Goal: Task Accomplishment & Management: Use online tool/utility

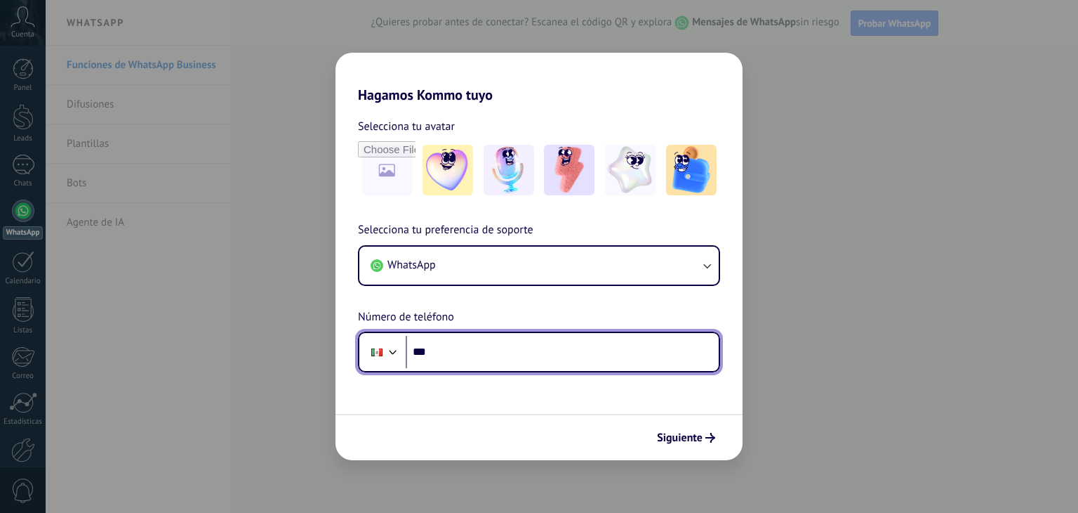
click at [451, 359] on input "***" at bounding box center [562, 352] width 313 height 32
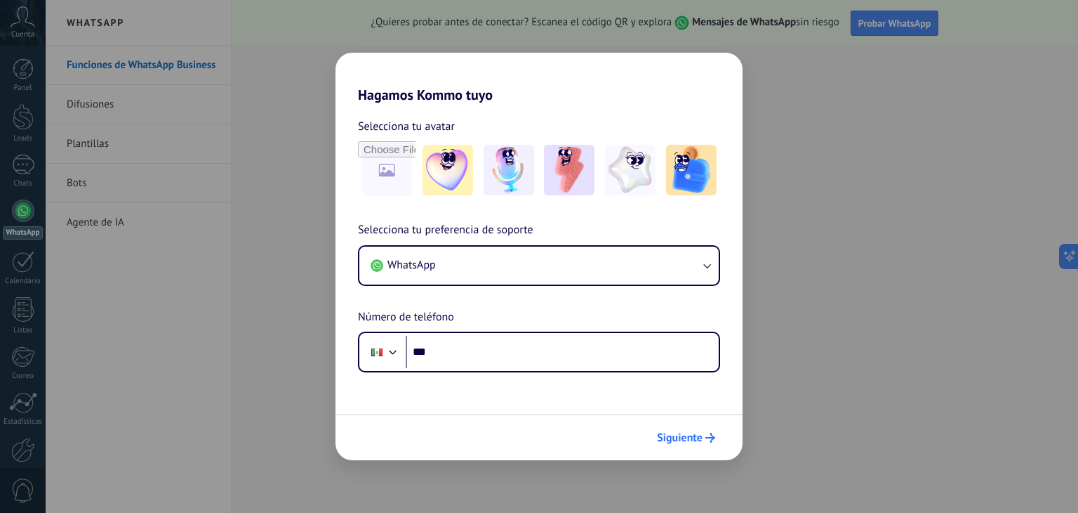
click at [682, 433] on span "Siguiente" at bounding box center [680, 438] width 46 height 10
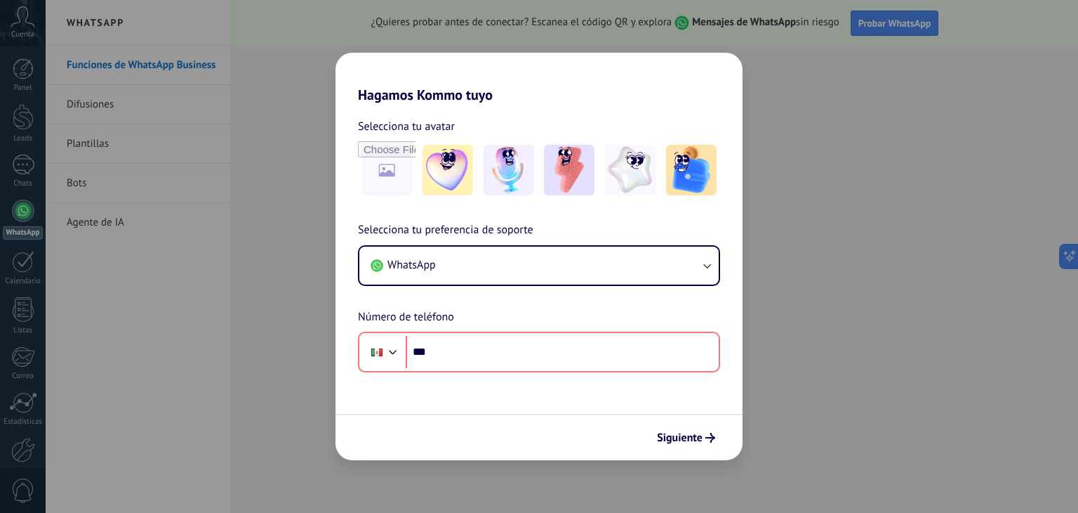
click at [282, 130] on div "Hagamos Kommo tuyo Selecciona tu avatar Selecciona tu preferencia de soporte Wh…" at bounding box center [539, 256] width 1078 height 513
click at [819, 133] on div "Hagamos Kommo tuyo Selecciona tu avatar Selecciona tu preferencia de soporte Wh…" at bounding box center [539, 256] width 1078 height 513
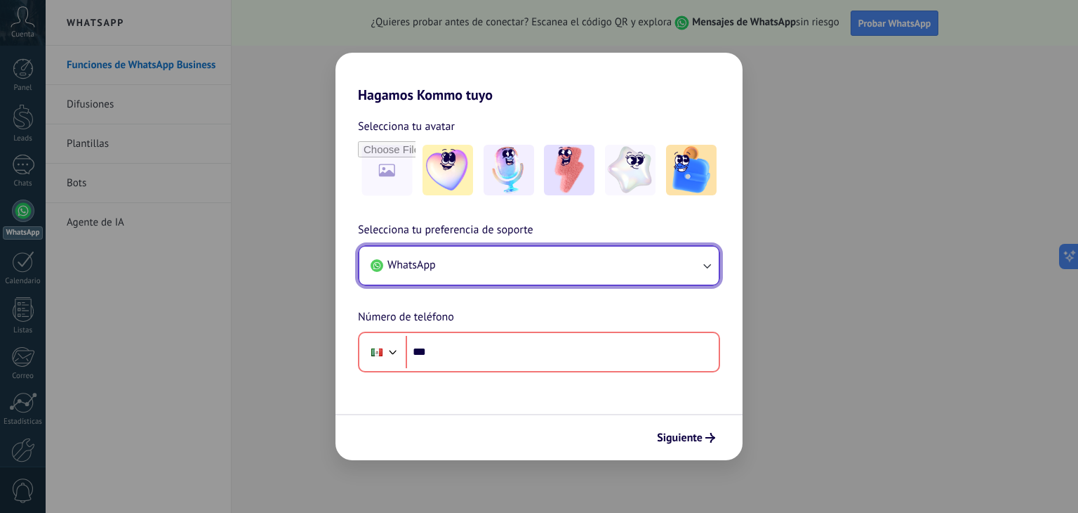
click at [513, 257] on button "WhatsApp" at bounding box center [538, 265] width 359 height 38
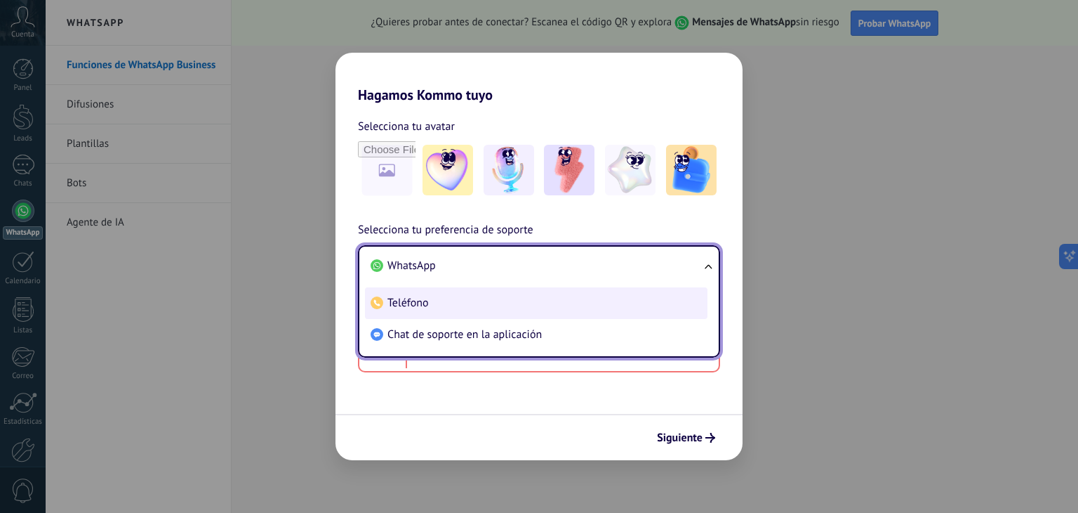
click at [405, 298] on span "Teléfono" at bounding box center [408, 303] width 41 height 14
click at [405, 298] on div "Selecciona tu preferencia de soporte WhatsApp WhatsApp Teléfono Chat de soporte…" at bounding box center [539, 296] width 407 height 151
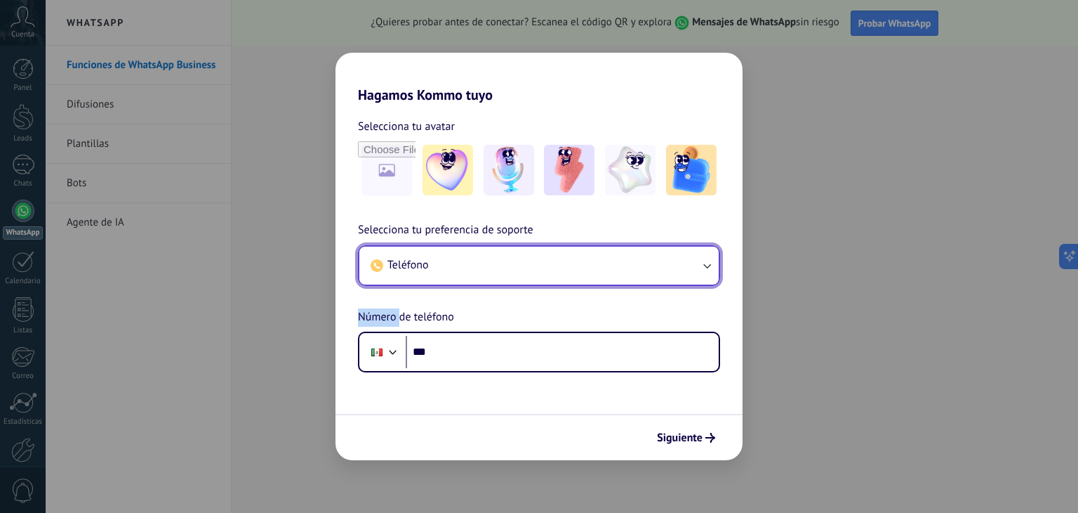
click at [466, 266] on button "Teléfono" at bounding box center [538, 265] width 359 height 38
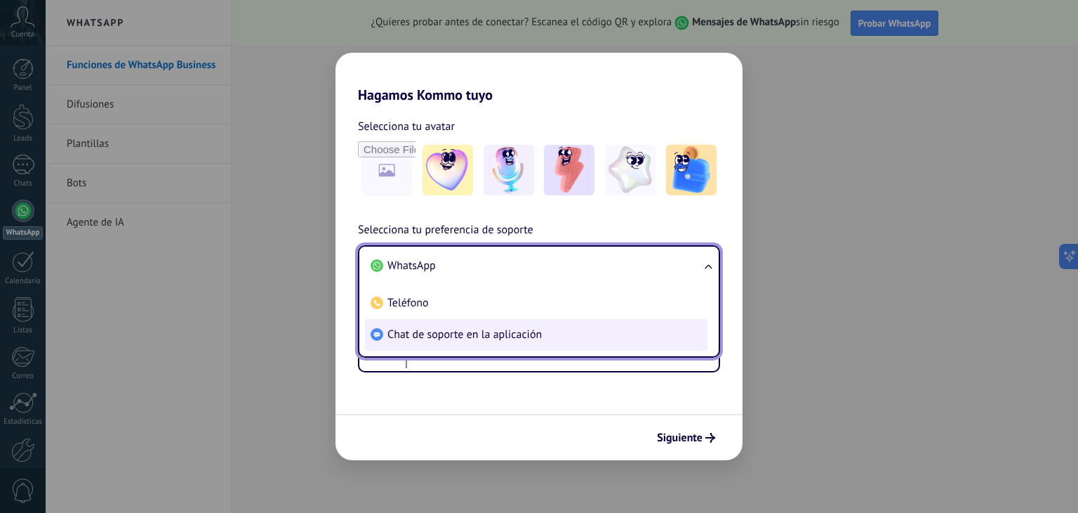
click at [500, 332] on span "Chat de soporte en la aplicación" at bounding box center [465, 334] width 154 height 14
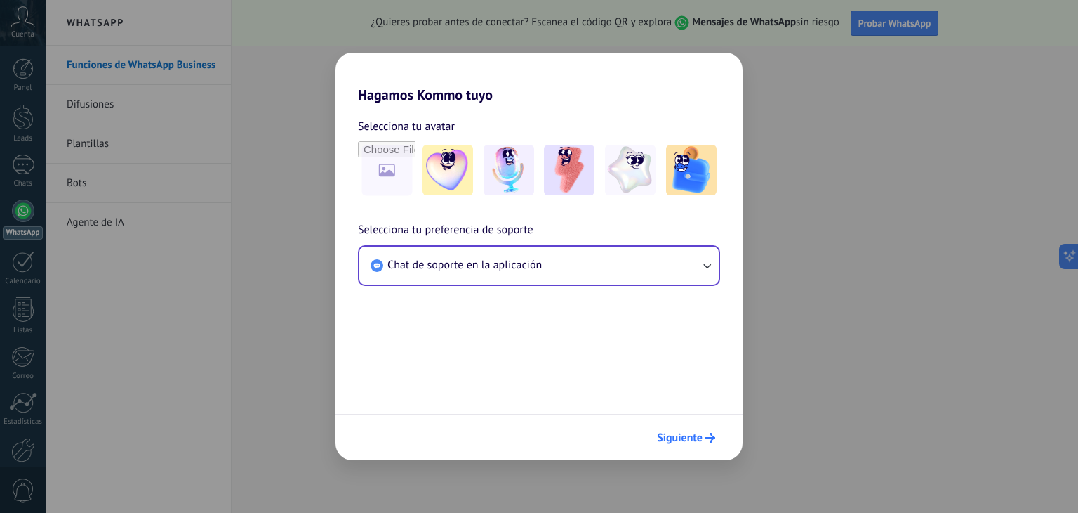
click at [680, 436] on span "Siguiente" at bounding box center [680, 438] width 46 height 10
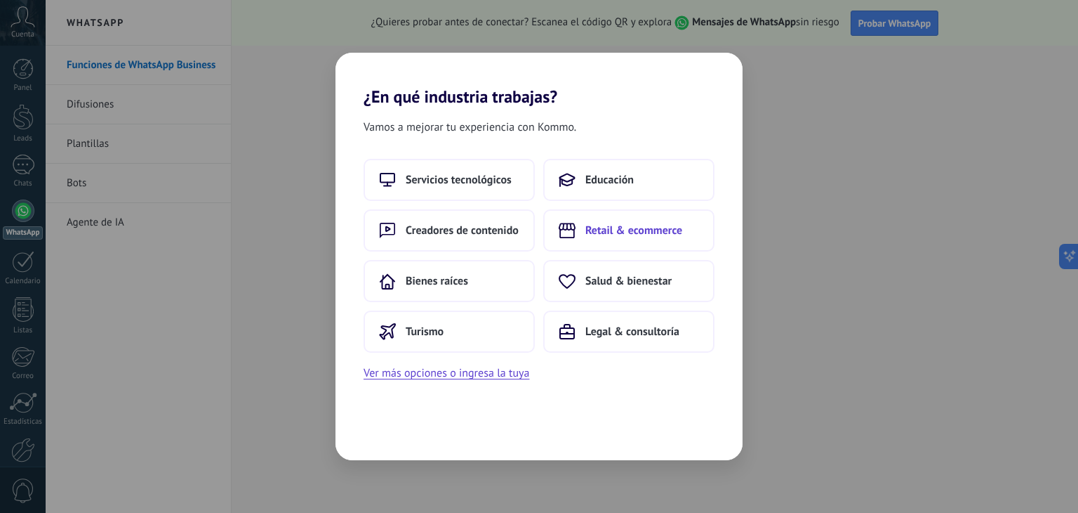
click at [641, 228] on span "Retail & ecommerce" at bounding box center [634, 230] width 97 height 14
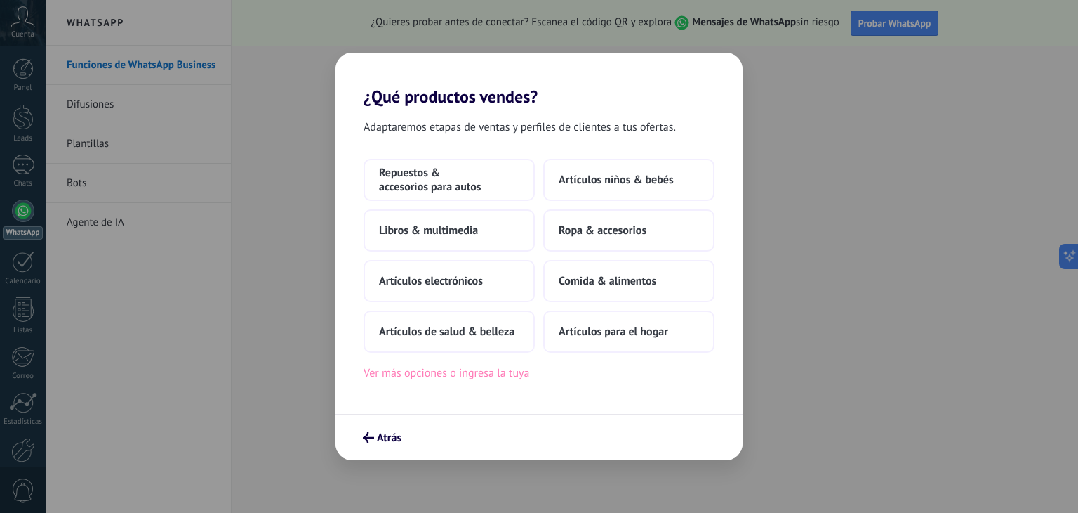
click at [497, 372] on button "Ver más opciones o ingresa la tuya" at bounding box center [447, 373] width 166 height 18
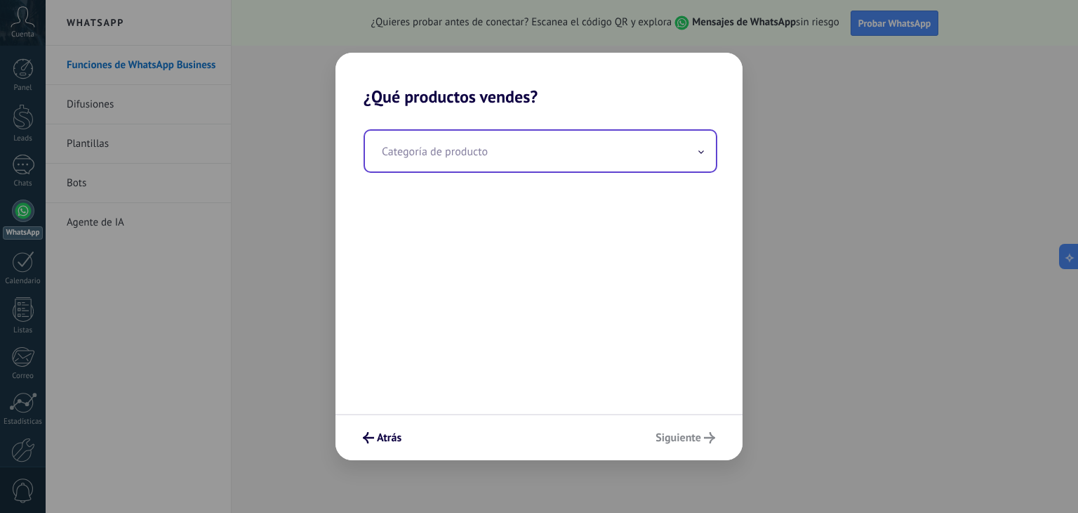
click at [536, 161] on input "text" at bounding box center [540, 151] width 351 height 41
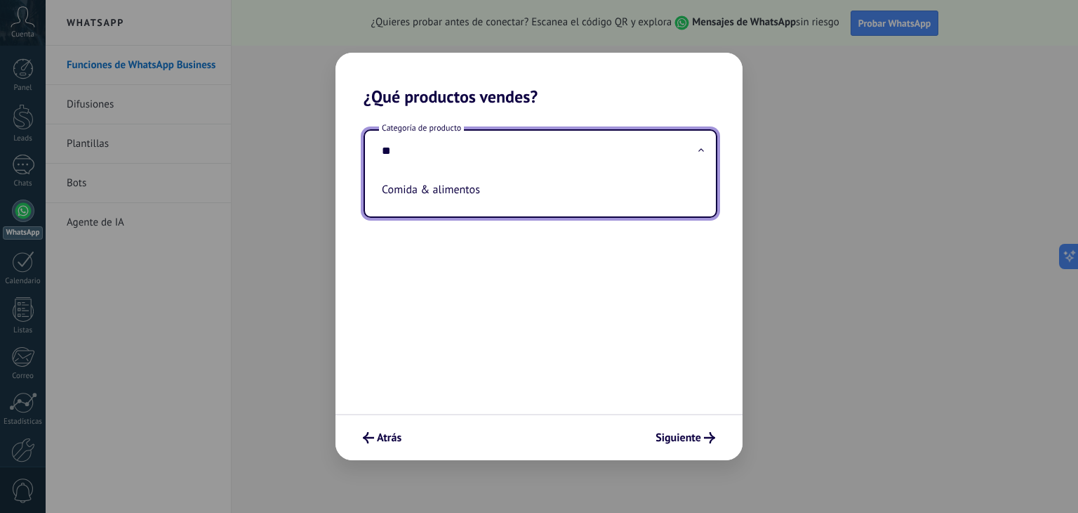
type input "*"
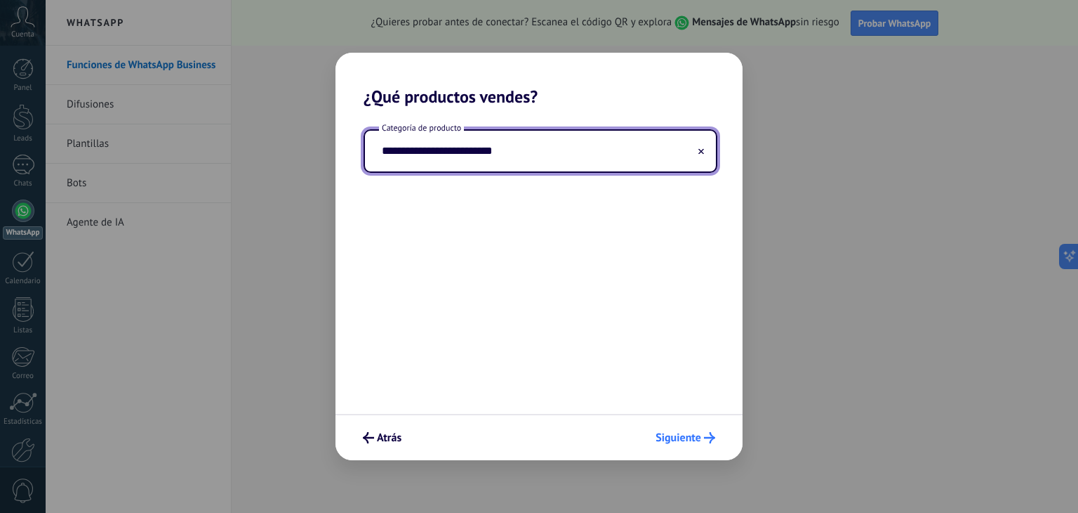
type input "**********"
click at [674, 433] on span "Siguiente" at bounding box center [679, 438] width 46 height 10
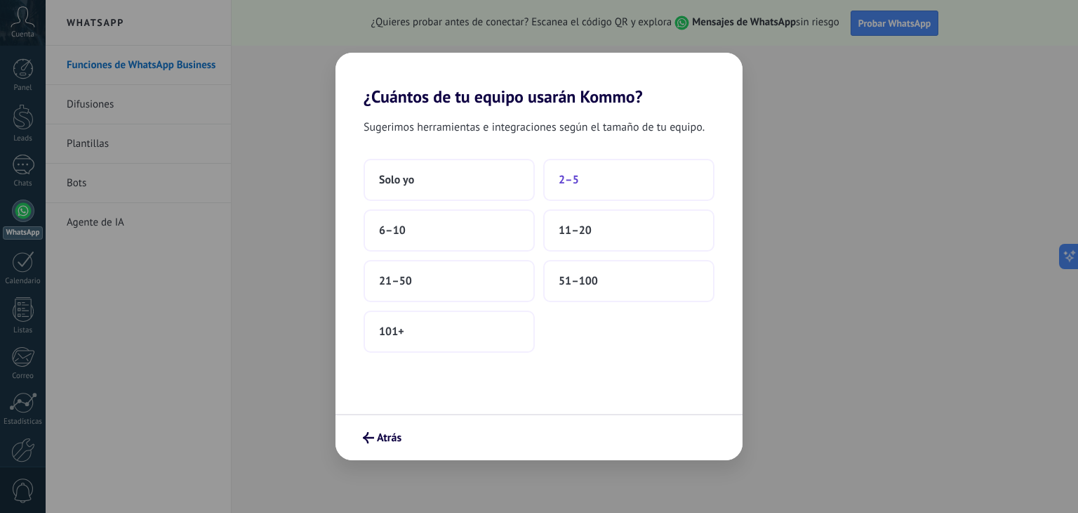
click at [576, 175] on span "2–5" at bounding box center [569, 180] width 20 height 14
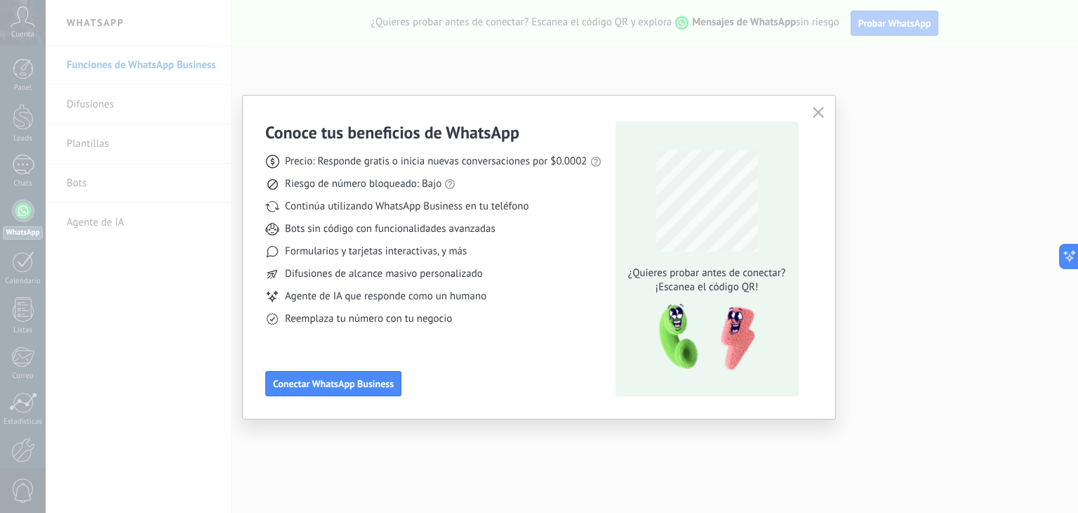
click at [817, 110] on use "button" at bounding box center [818, 112] width 11 height 11
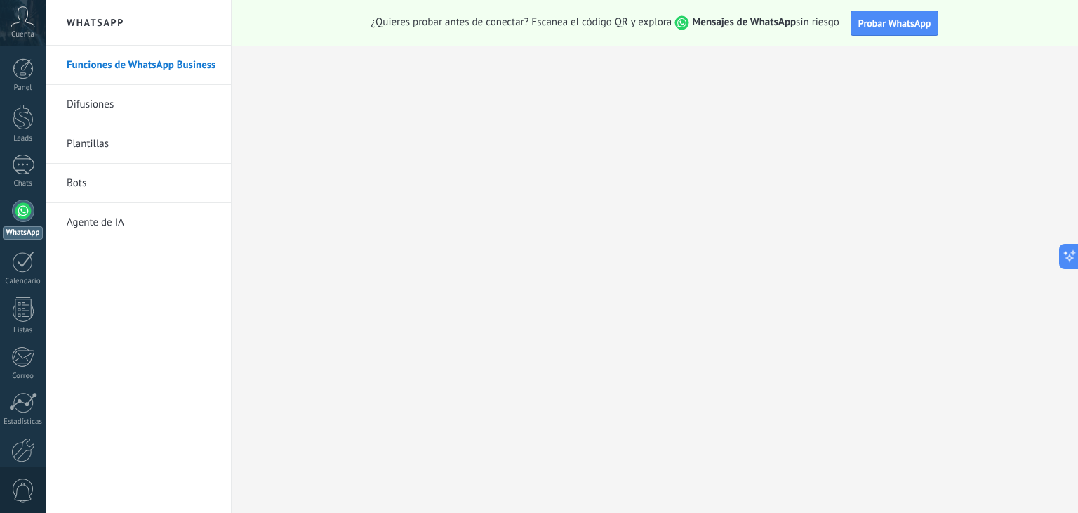
scroll to position [71, 0]
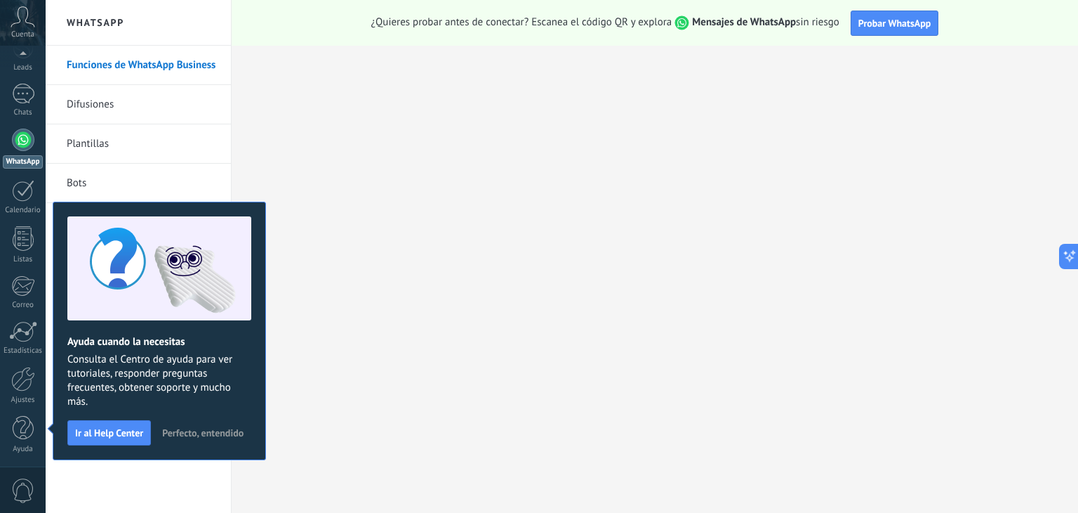
click at [199, 430] on span "Perfecto, entendido" at bounding box center [202, 433] width 81 height 10
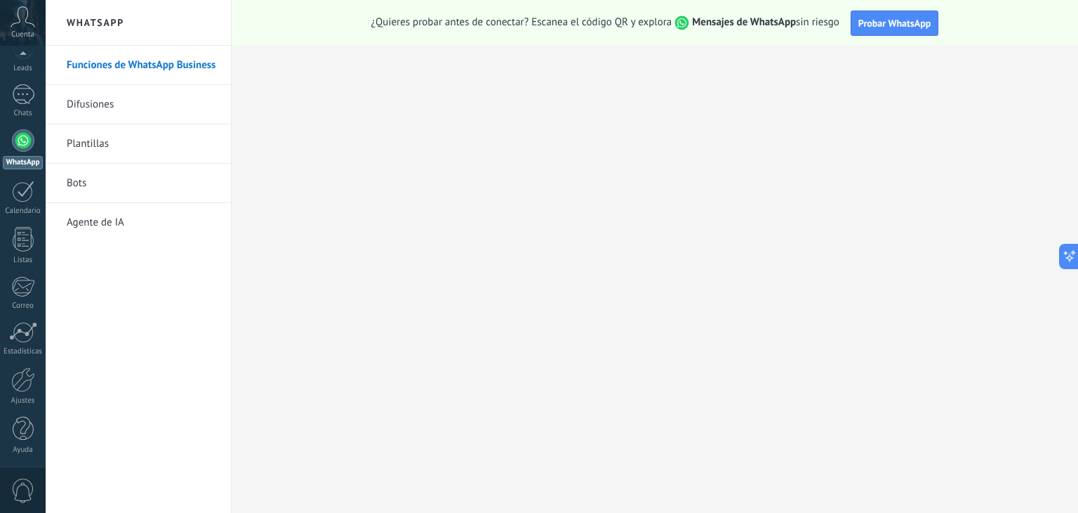
scroll to position [0, 0]
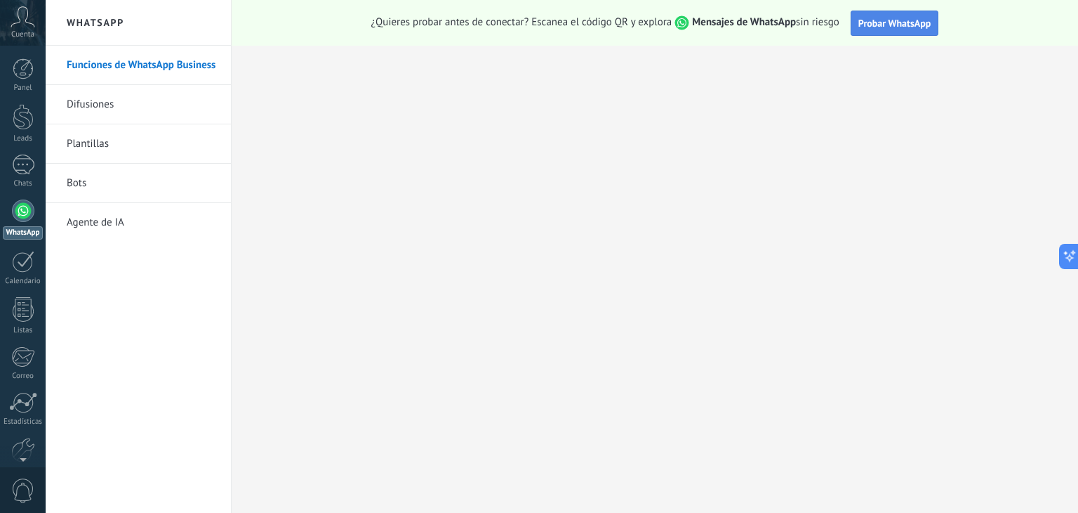
click at [882, 26] on span "Probar WhatsApp" at bounding box center [895, 23] width 73 height 13
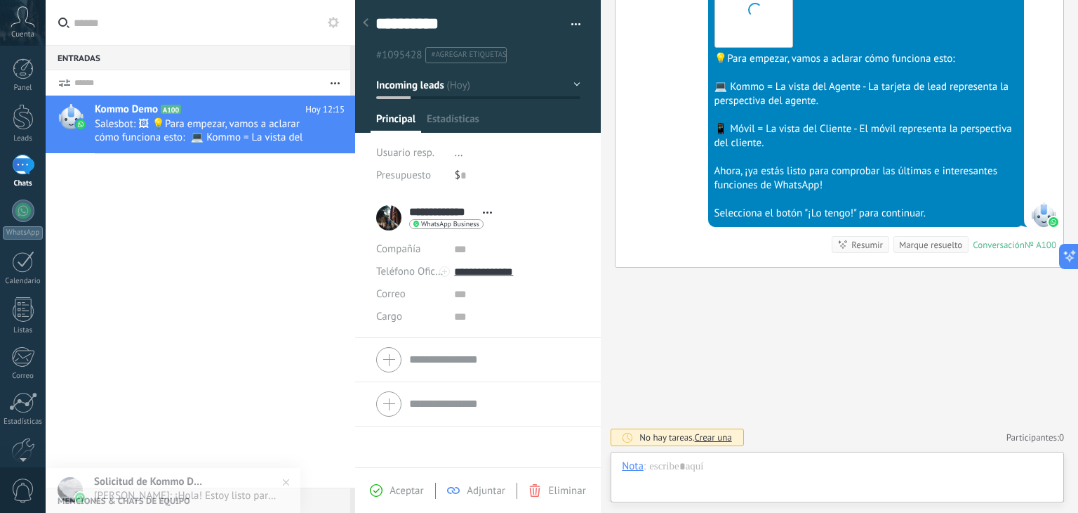
scroll to position [20, 0]
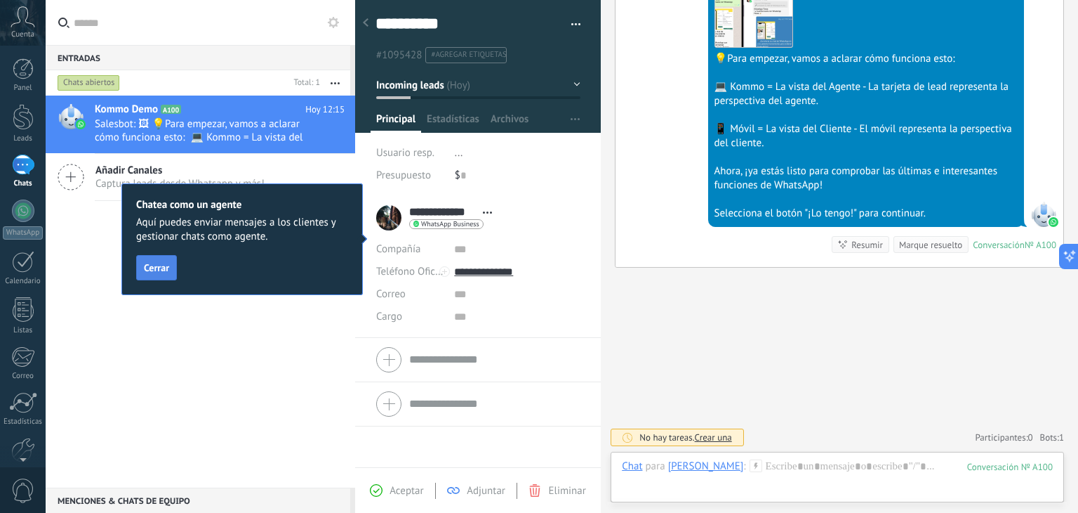
click at [164, 268] on span "Cerrar" at bounding box center [156, 268] width 25 height 10
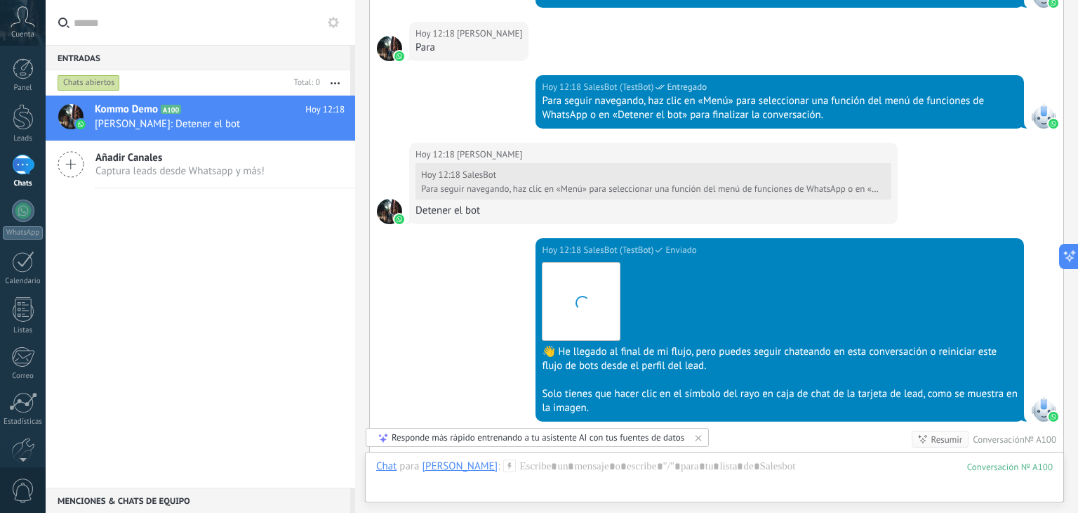
scroll to position [2040, 0]
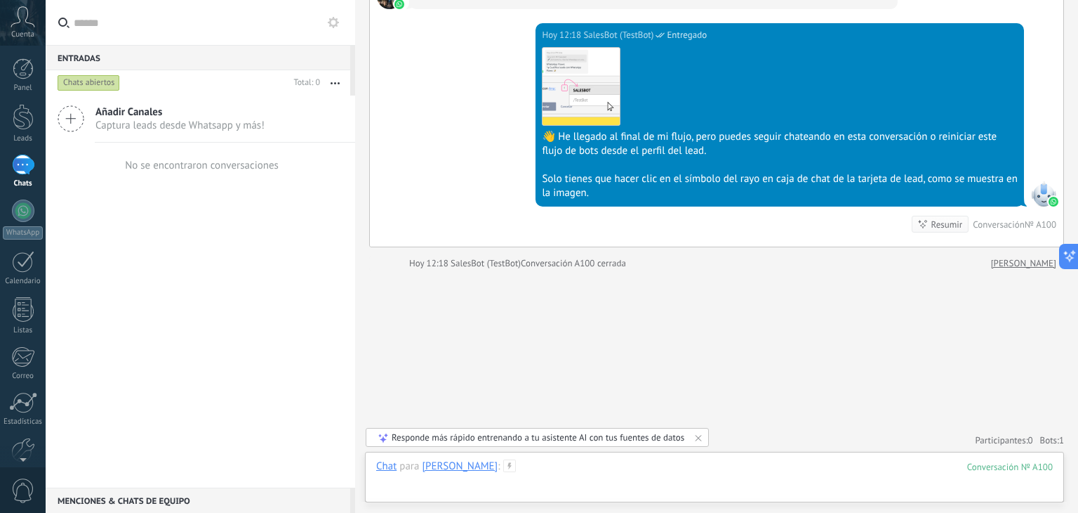
click at [579, 469] on div at bounding box center [714, 480] width 677 height 42
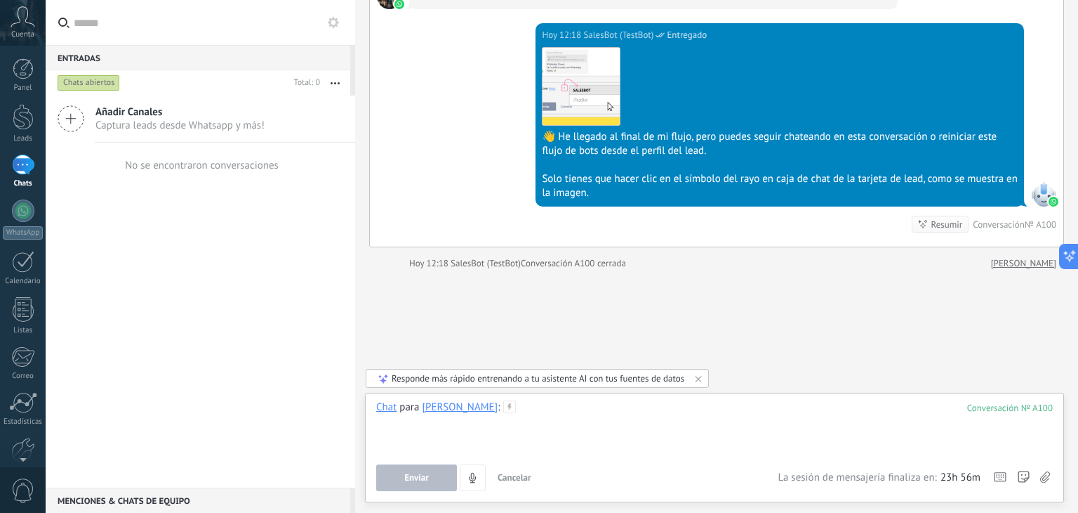
click at [539, 416] on div at bounding box center [714, 426] width 677 height 53
click at [503, 408] on icon at bounding box center [509, 406] width 13 height 13
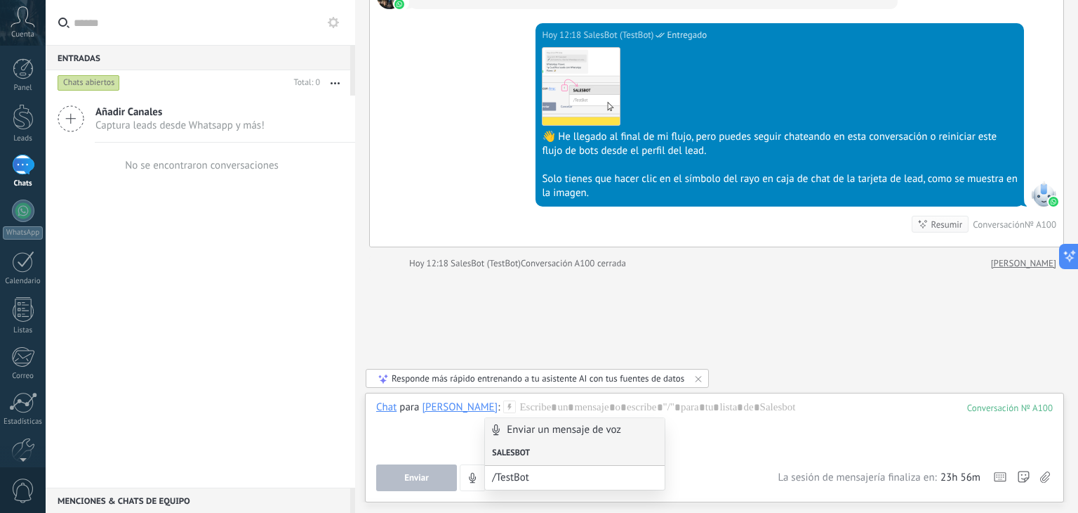
click at [524, 450] on div "Salesbot" at bounding box center [575, 454] width 180 height 24
click at [521, 451] on div "Salesbot" at bounding box center [575, 454] width 180 height 24
click at [519, 475] on span "/TestBot" at bounding box center [575, 476] width 166 height 13
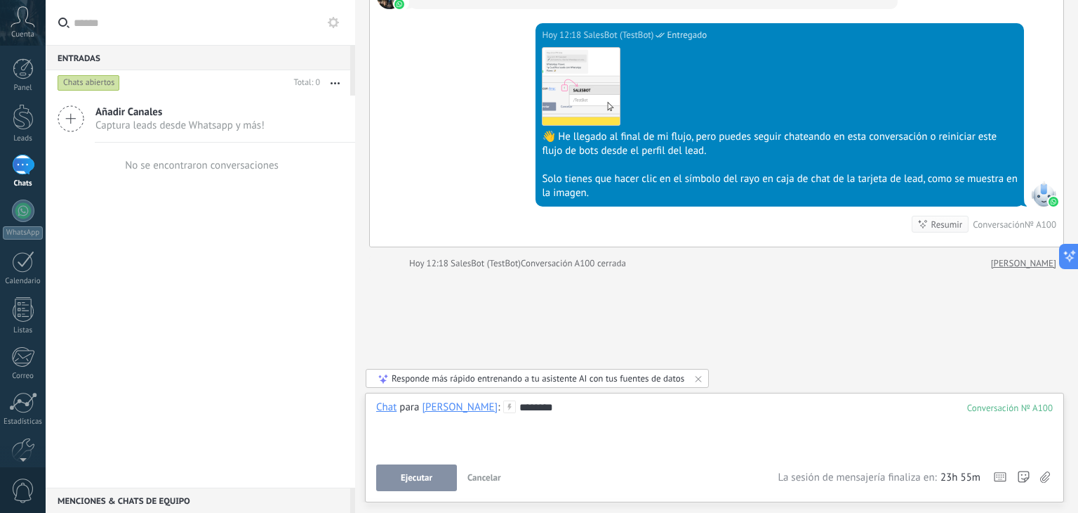
click at [409, 488] on button "Ejecutar" at bounding box center [416, 477] width 81 height 27
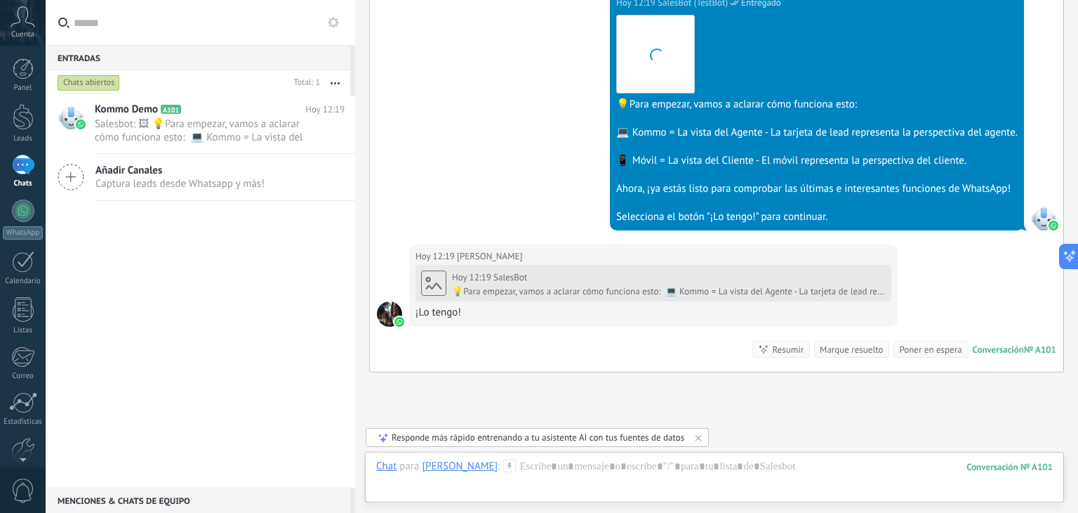
scroll to position [2616, 0]
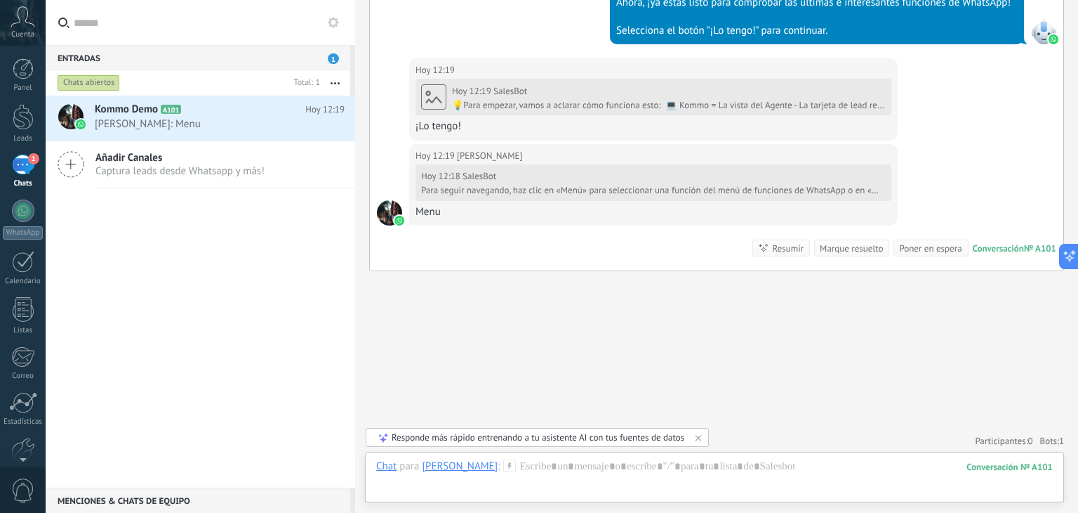
click at [504, 462] on use at bounding box center [510, 465] width 12 height 12
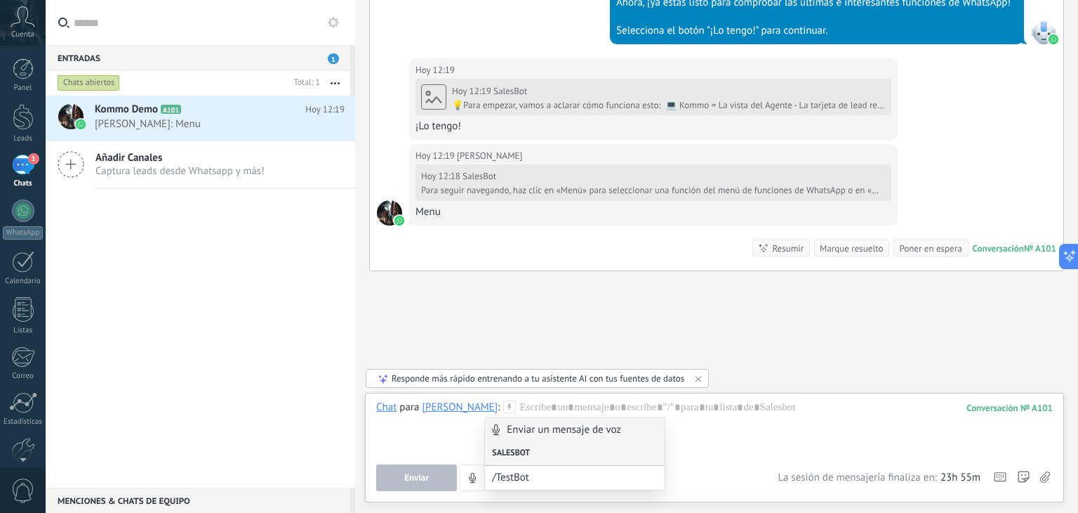
click at [514, 450] on div "Salesbot" at bounding box center [575, 454] width 180 height 24
click at [511, 449] on div "Salesbot" at bounding box center [575, 454] width 180 height 24
click at [506, 451] on div "Salesbot" at bounding box center [575, 454] width 180 height 24
click at [499, 451] on div "Salesbot" at bounding box center [575, 454] width 180 height 24
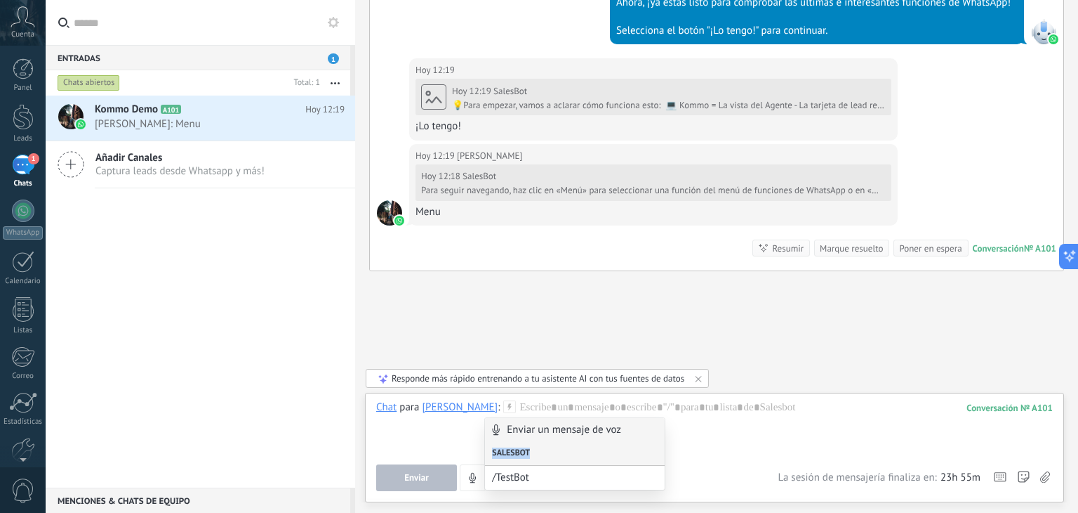
click at [499, 453] on div "Salesbot" at bounding box center [575, 454] width 180 height 24
click at [501, 453] on div "Salesbot" at bounding box center [575, 454] width 180 height 24
click at [441, 441] on div at bounding box center [714, 426] width 677 height 53
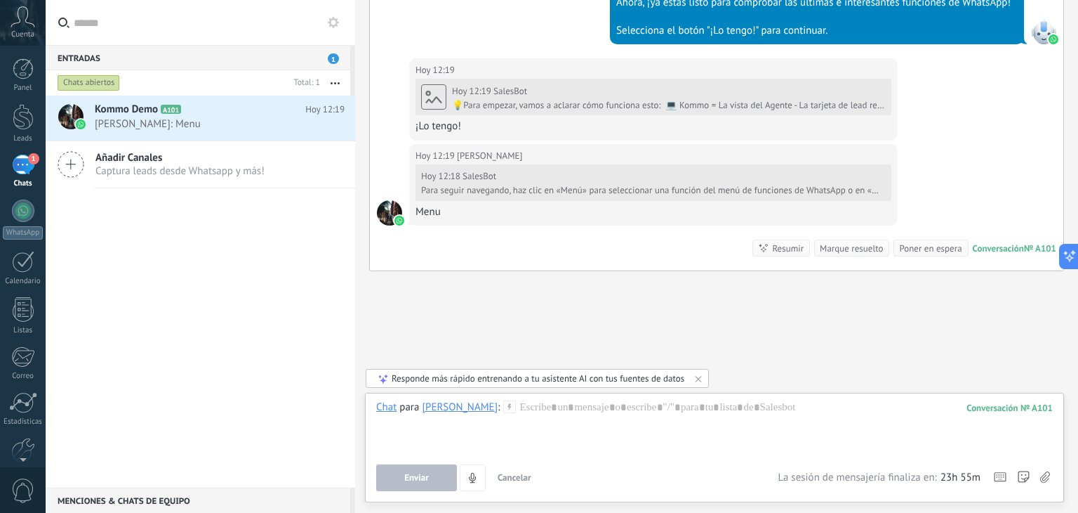
click at [423, 477] on span "Enviar" at bounding box center [416, 478] width 25 height 10
click at [504, 406] on use at bounding box center [510, 406] width 12 height 12
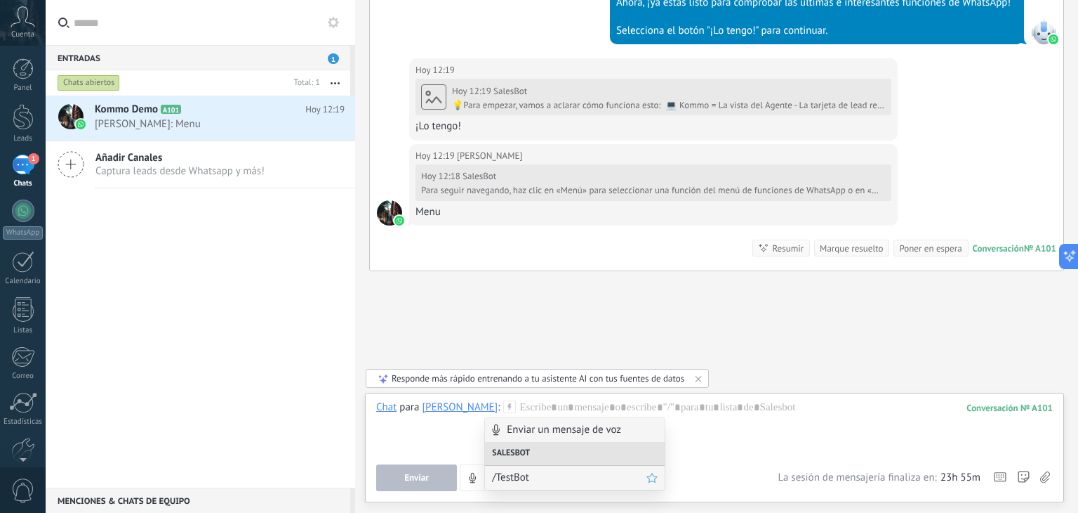
click at [510, 478] on span "/TestBot" at bounding box center [569, 476] width 154 height 13
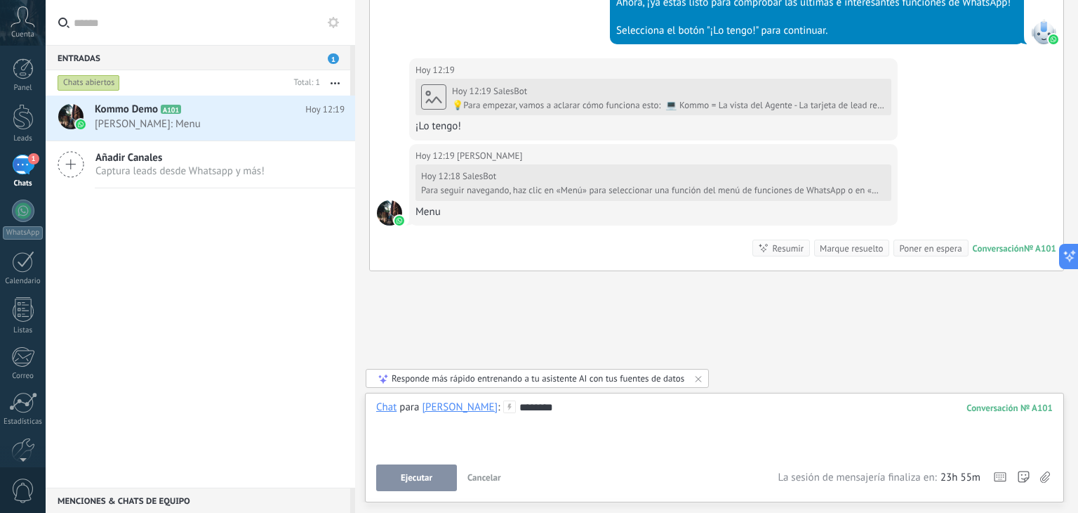
click at [433, 479] on button "Ejecutar" at bounding box center [416, 477] width 81 height 27
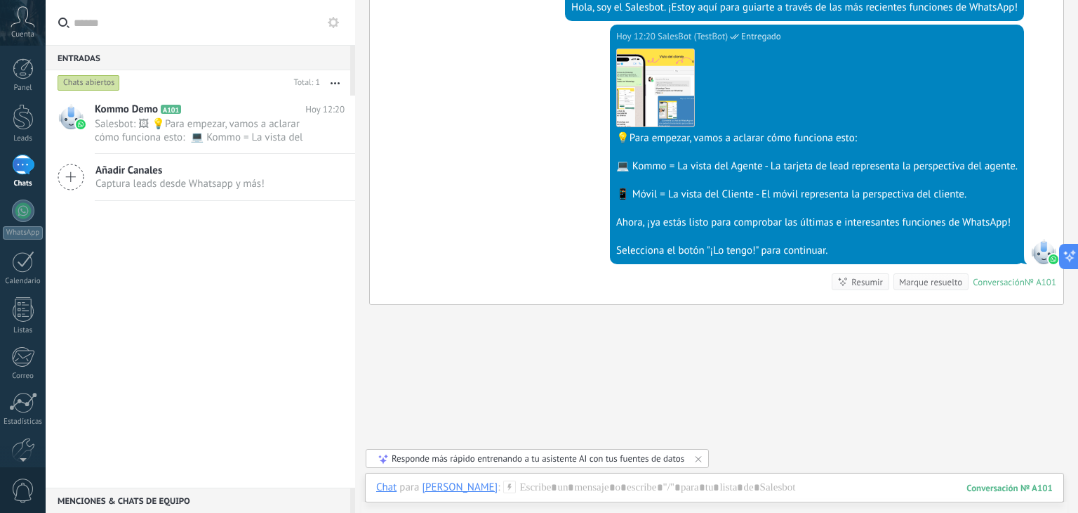
scroll to position [3080, 0]
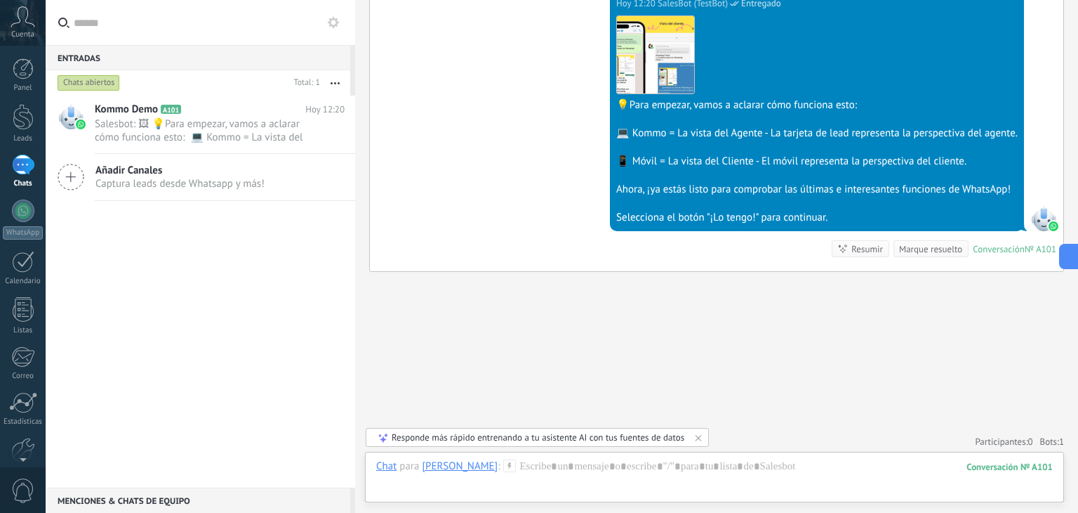
click at [925, 242] on div "Marque resuelto" at bounding box center [930, 248] width 63 height 13
click at [924, 242] on div "Marque resuelto" at bounding box center [930, 248] width 63 height 13
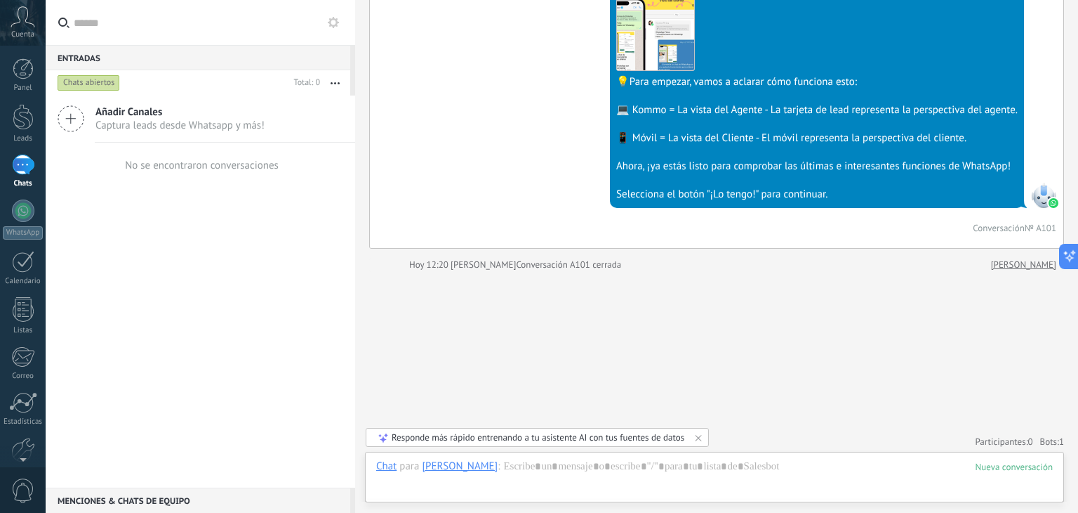
scroll to position [3122, 0]
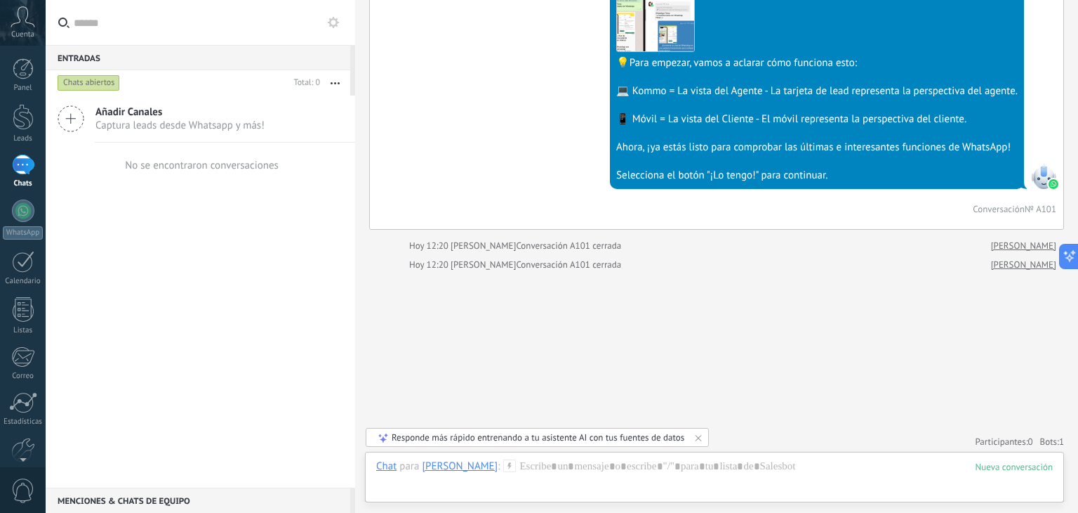
click at [27, 15] on use at bounding box center [23, 16] width 24 height 20
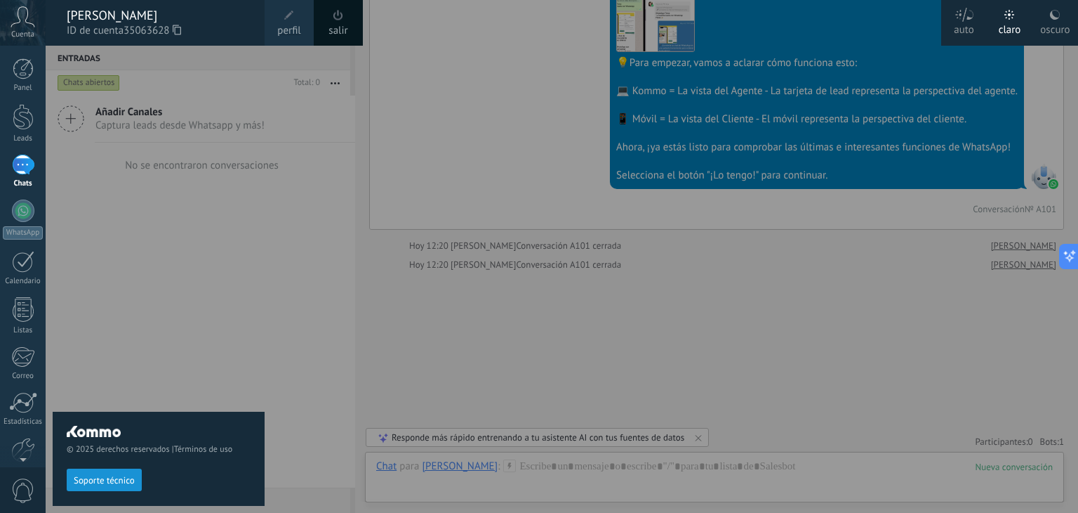
click at [157, 276] on div "© 2025 derechos reservados | Términos de uso Soporte técnico" at bounding box center [159, 279] width 212 height 467
click at [173, 258] on div "© 2025 derechos reservados | Términos de uso Soporte técnico" at bounding box center [159, 279] width 212 height 467
click at [257, 213] on div "© 2025 derechos reservados | Términos de uso Soporte técnico" at bounding box center [159, 279] width 212 height 467
click at [100, 298] on div "© 2025 derechos reservados | Términos de uso Soporte técnico" at bounding box center [159, 279] width 212 height 467
click at [31, 15] on icon at bounding box center [23, 16] width 25 height 21
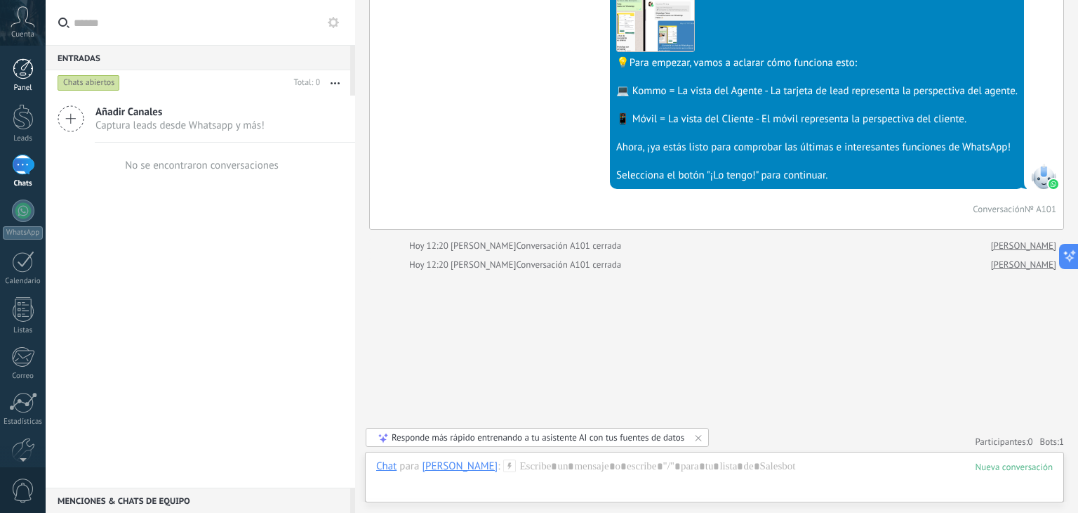
click at [19, 72] on div at bounding box center [23, 68] width 21 height 21
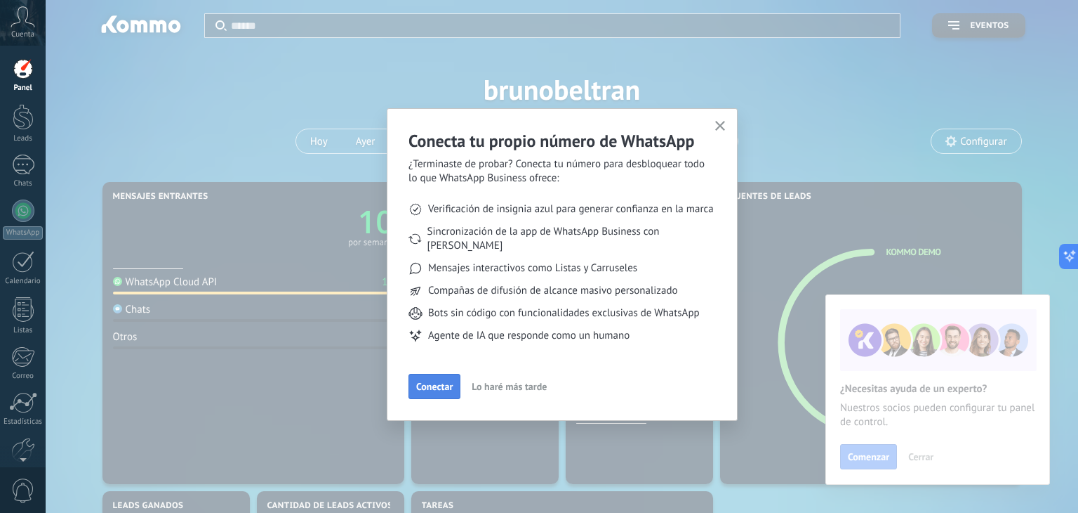
click at [430, 381] on span "Conectar" at bounding box center [434, 386] width 37 height 10
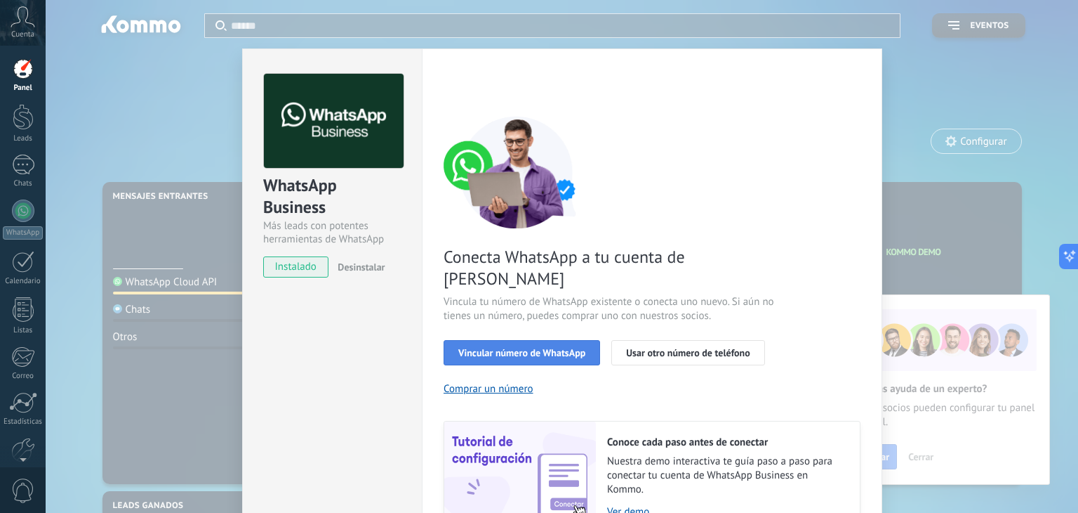
click at [556, 348] on span "Vincular número de WhatsApp" at bounding box center [521, 353] width 127 height 10
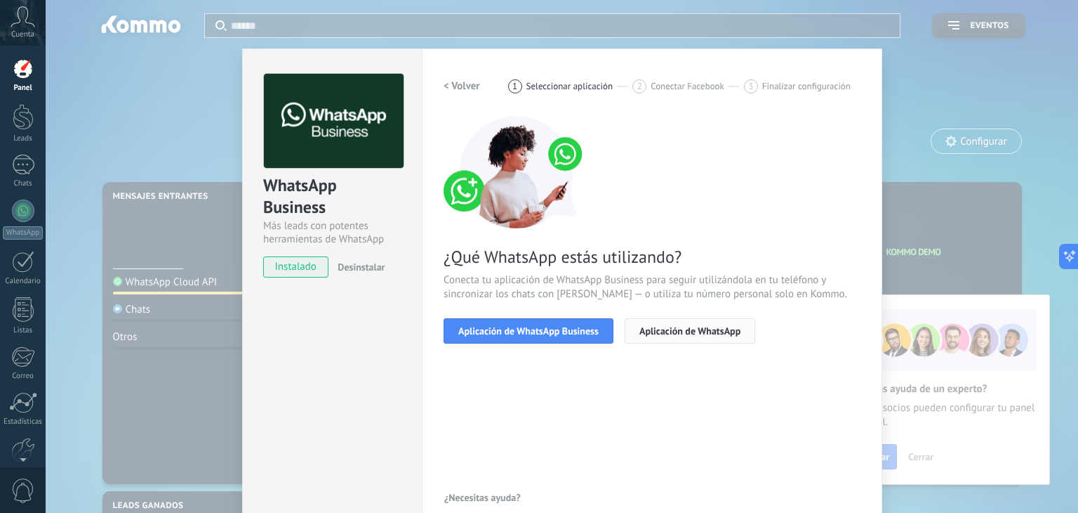
click at [677, 331] on span "Aplicación de WhatsApp" at bounding box center [690, 331] width 101 height 10
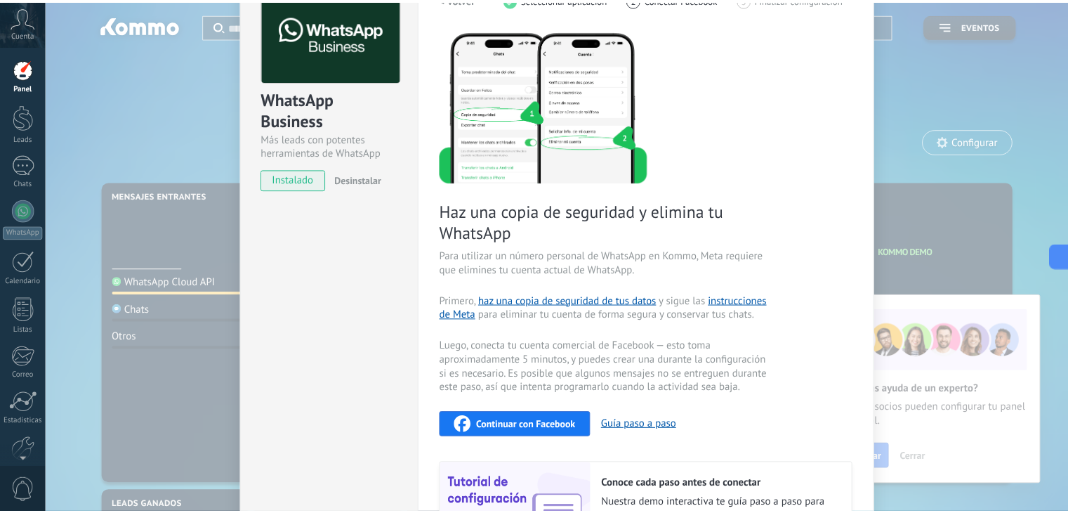
scroll to position [211, 0]
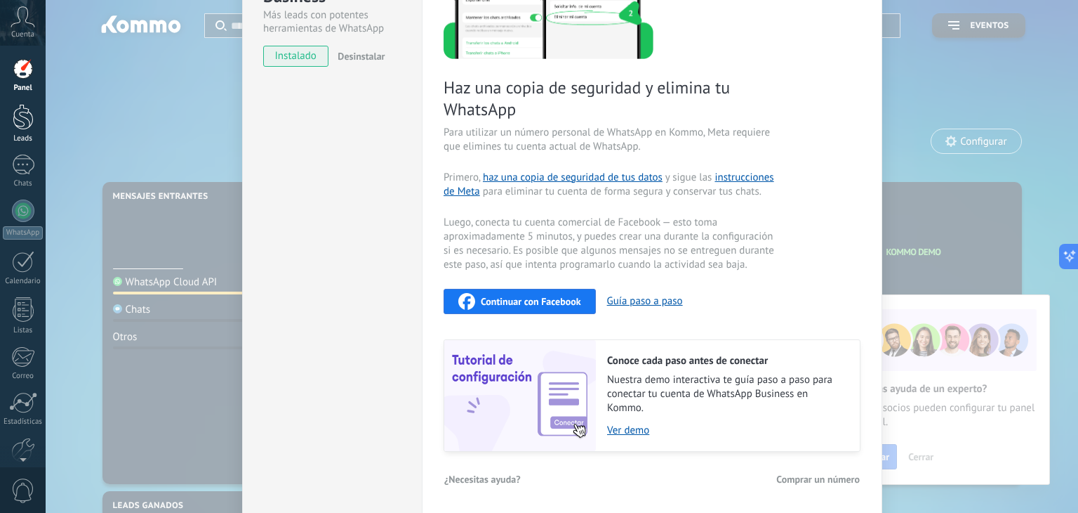
click at [20, 118] on div at bounding box center [23, 117] width 21 height 26
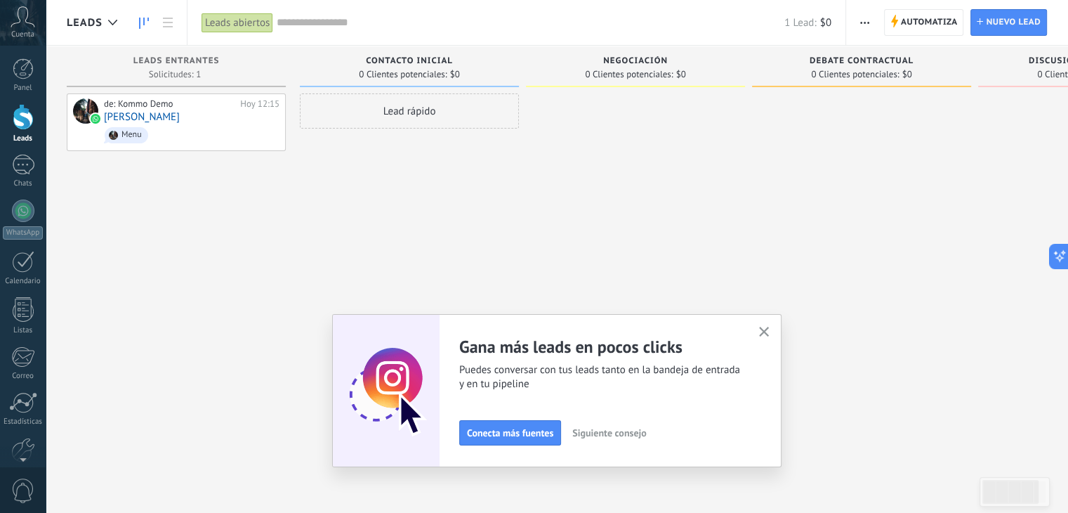
click at [768, 331] on use "button" at bounding box center [764, 331] width 11 height 11
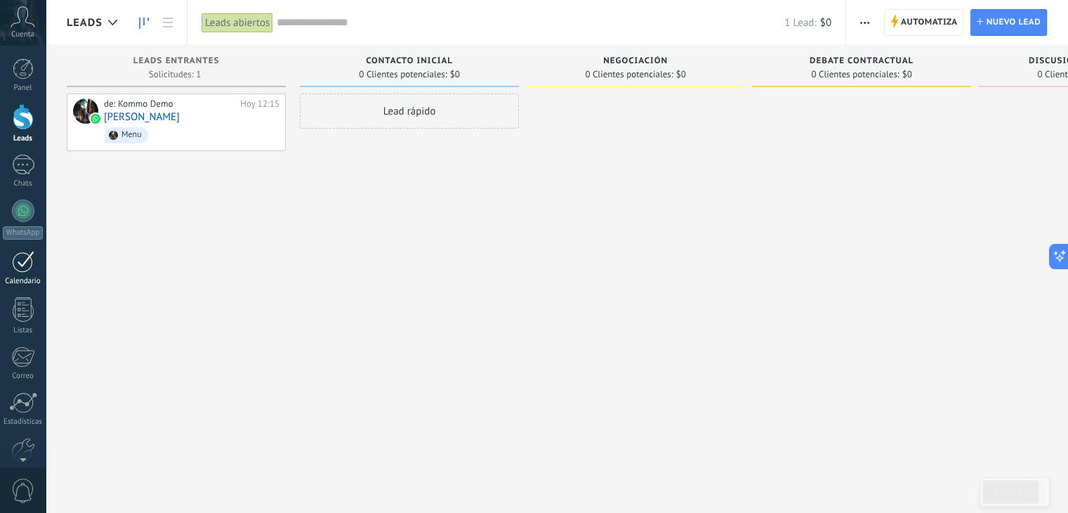
click at [19, 259] on div at bounding box center [23, 262] width 22 height 22
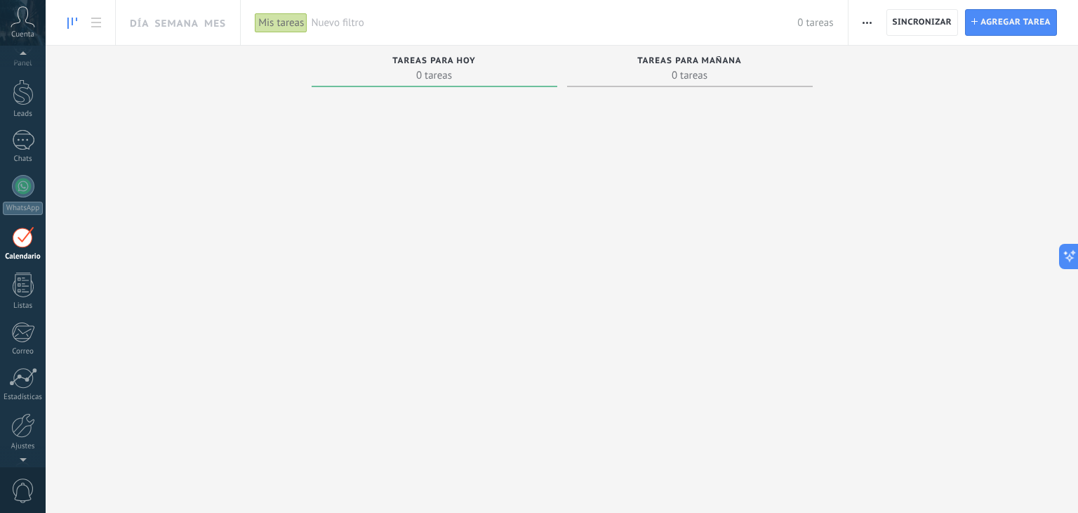
scroll to position [67, 0]
click at [22, 390] on div at bounding box center [23, 382] width 24 height 25
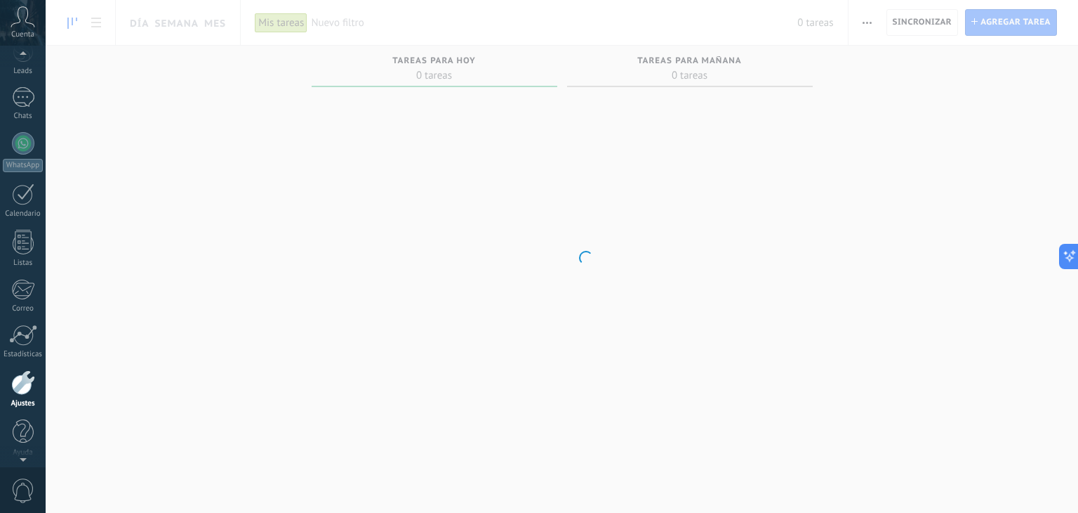
scroll to position [71, 0]
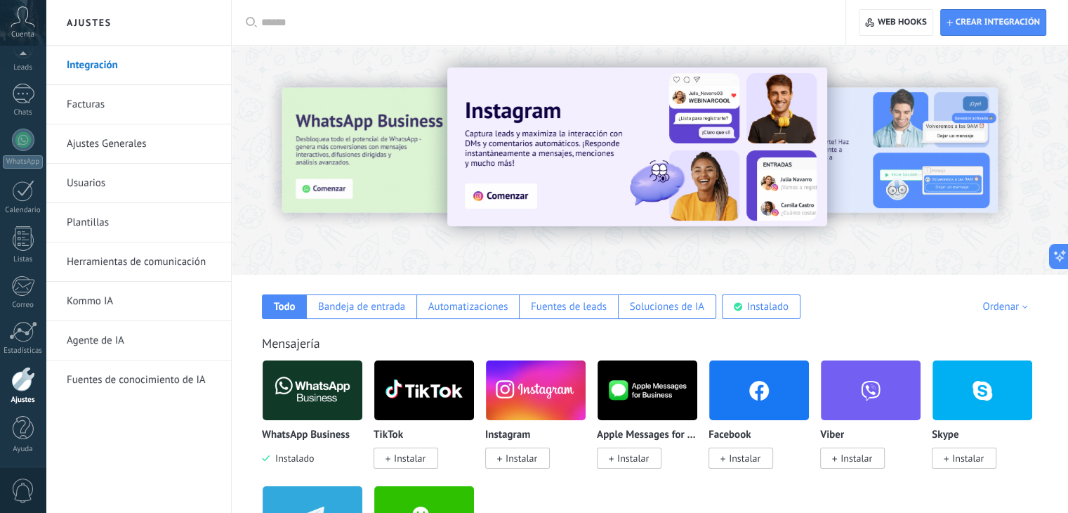
click at [98, 186] on link "Usuarios" at bounding box center [142, 183] width 150 height 39
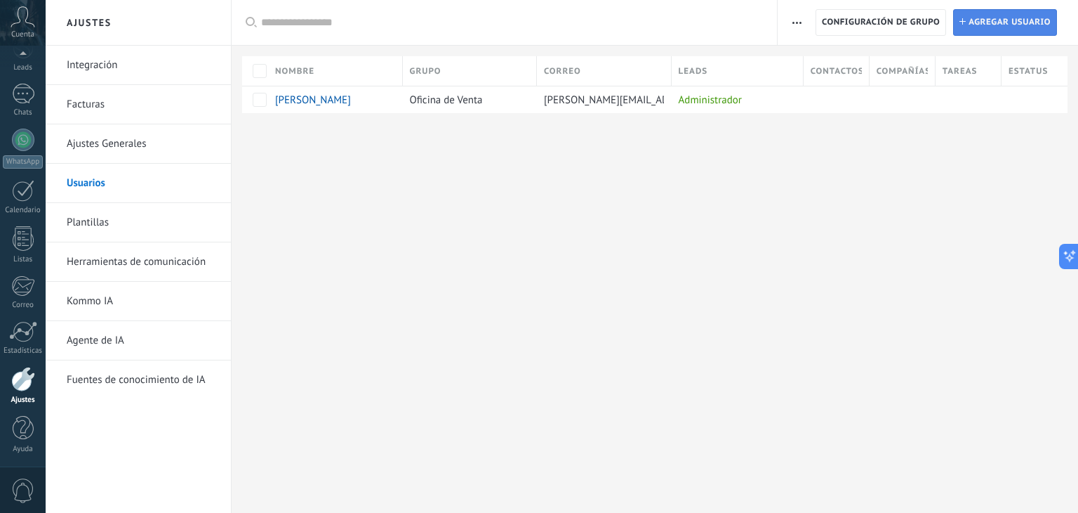
click at [992, 20] on span "Agregar usuario" at bounding box center [1010, 22] width 82 height 25
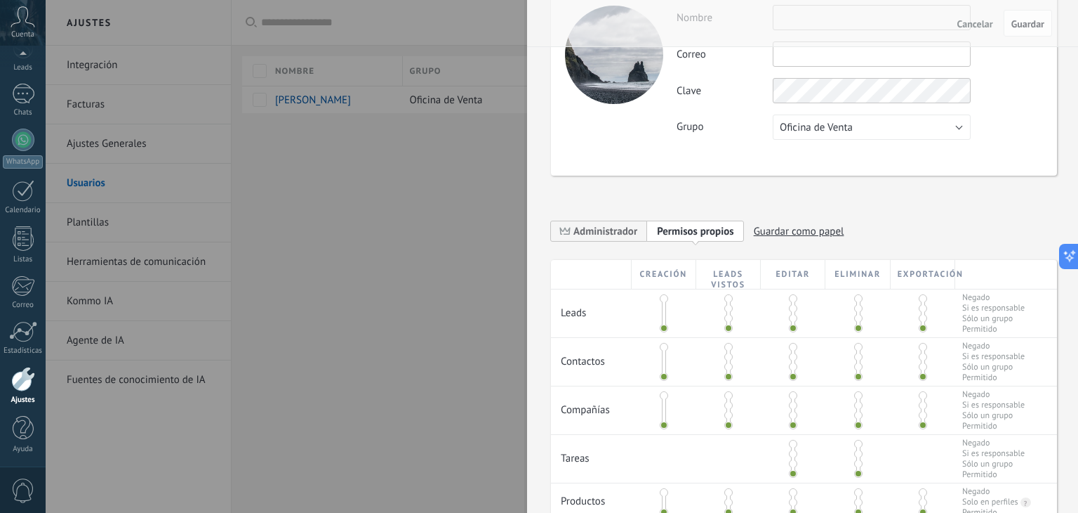
scroll to position [41, 0]
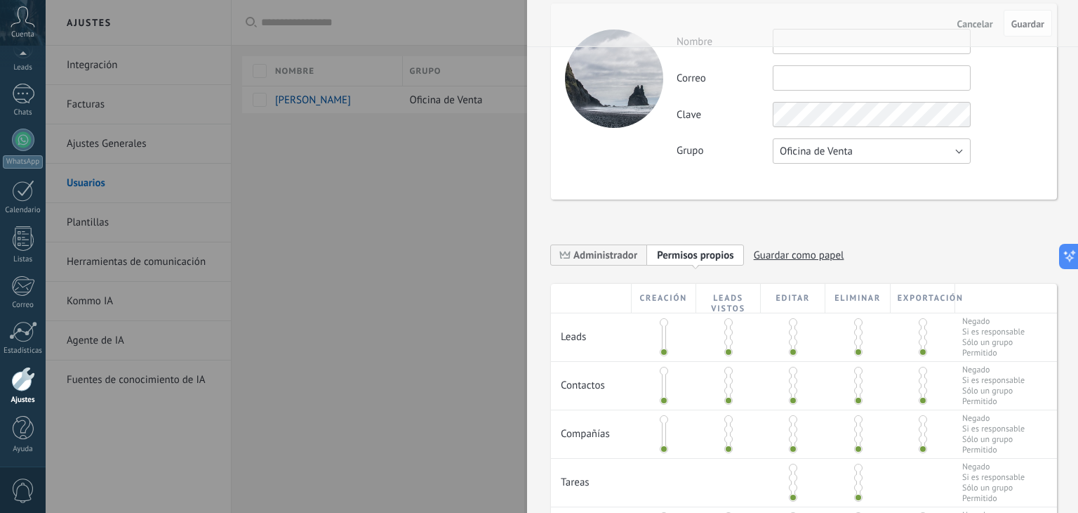
click at [885, 154] on button "Oficina de Venta" at bounding box center [872, 150] width 198 height 25
click at [876, 231] on div "**********" at bounding box center [804, 358] width 506 height 767
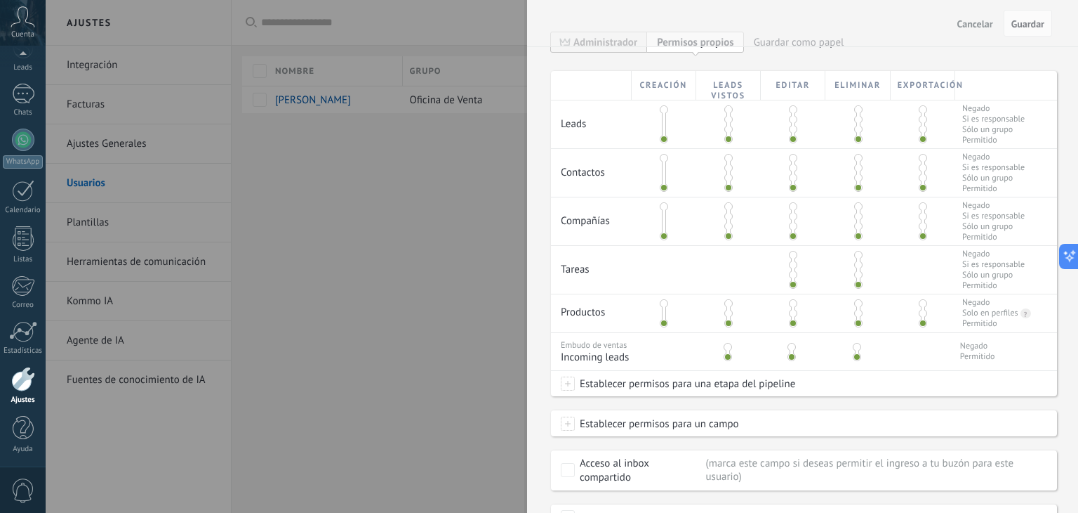
scroll to position [322, 0]
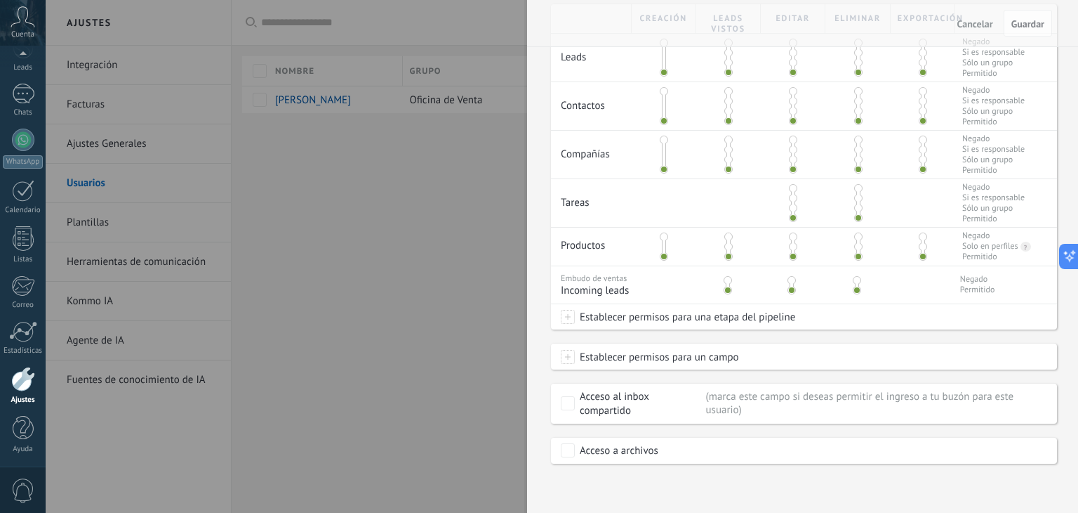
click at [588, 318] on span "Establecer permisos para una etapa del pipeline" at bounding box center [685, 316] width 220 height 25
click at [831, 318] on div at bounding box center [562, 256] width 1033 height 513
click at [401, 265] on div at bounding box center [539, 256] width 1078 height 513
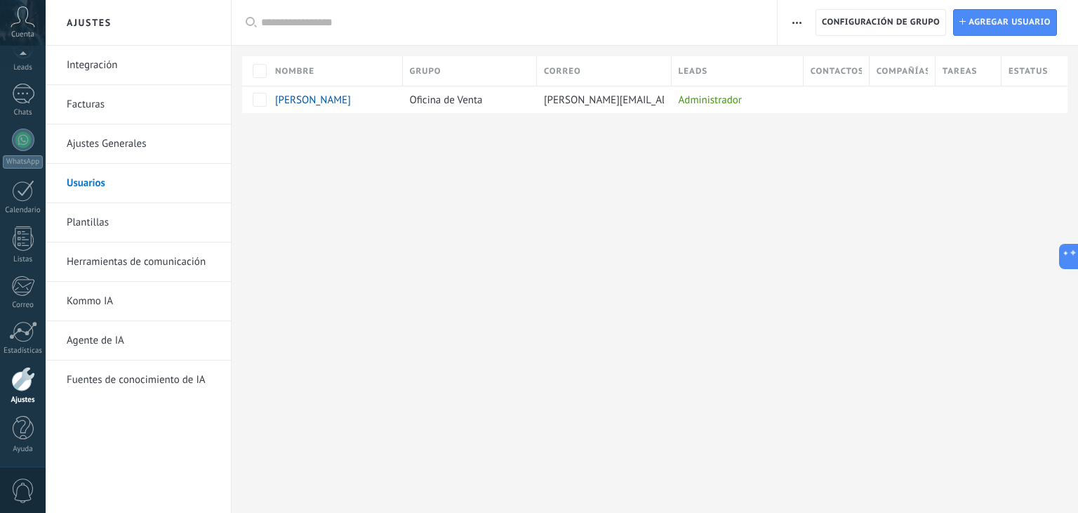
click at [786, 27] on div "Registro de autorización Lista blanca de direcciones IP Límites de actividade C…" at bounding box center [797, 22] width 24 height 27
click at [795, 25] on span "button" at bounding box center [797, 22] width 9 height 27
click at [424, 261] on div "Ajustes Integración Facturas Ajustes Generales Usuarios Plantillas Herramientas…" at bounding box center [562, 256] width 1033 height 513
click at [20, 23] on icon at bounding box center [23, 16] width 25 height 21
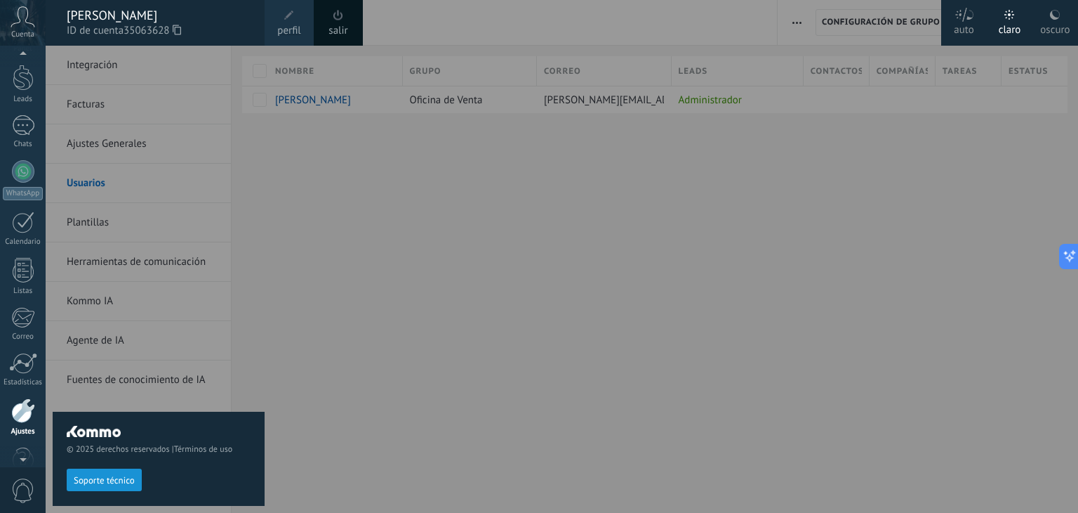
click at [19, 22] on use at bounding box center [23, 16] width 24 height 20
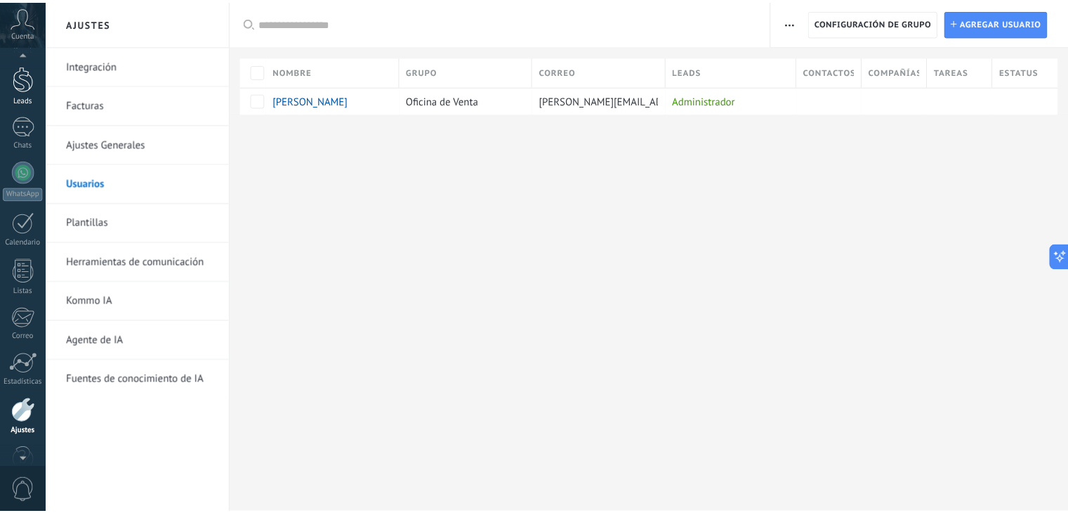
scroll to position [33, 0]
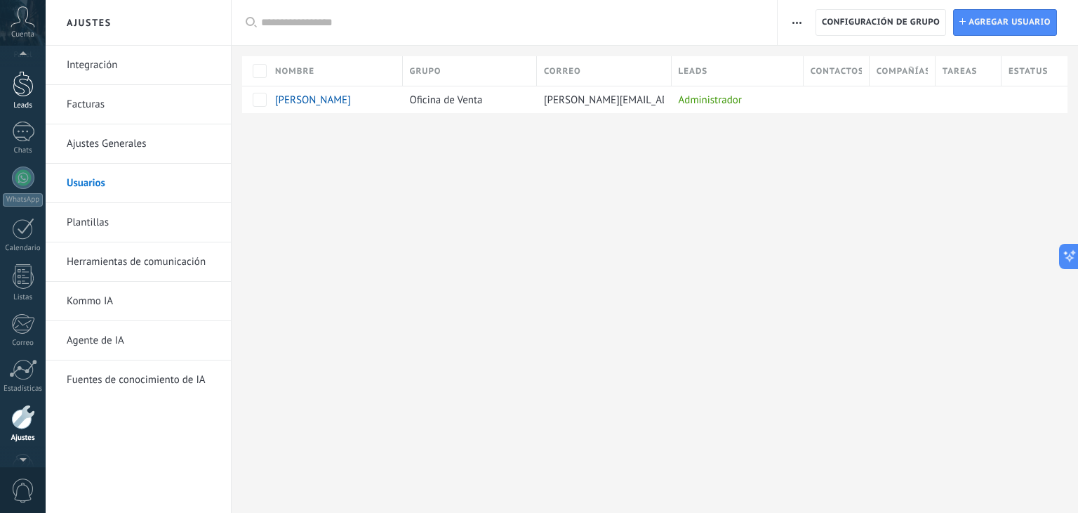
click at [22, 71] on div at bounding box center [23, 84] width 21 height 26
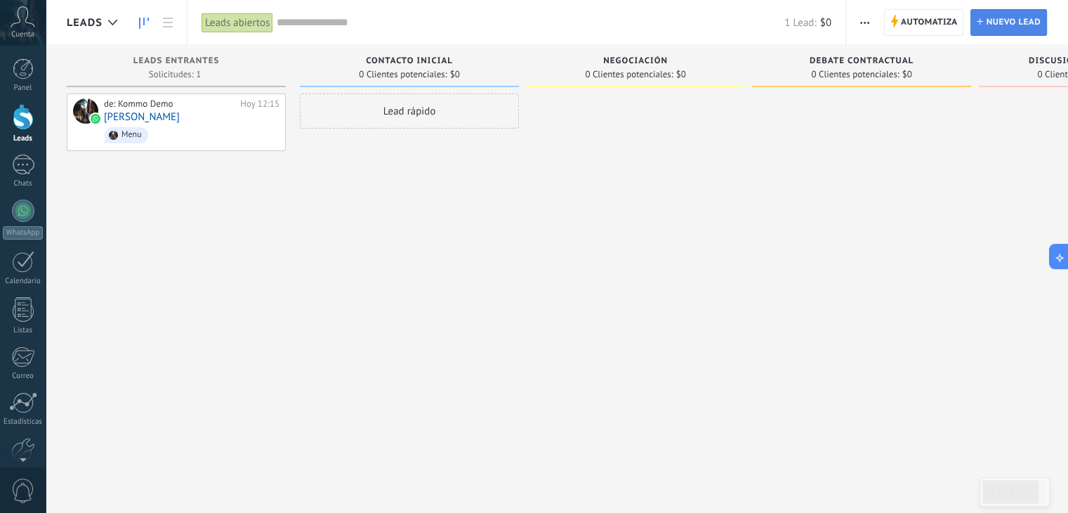
click at [1015, 25] on span "Nuevo lead" at bounding box center [1013, 22] width 55 height 25
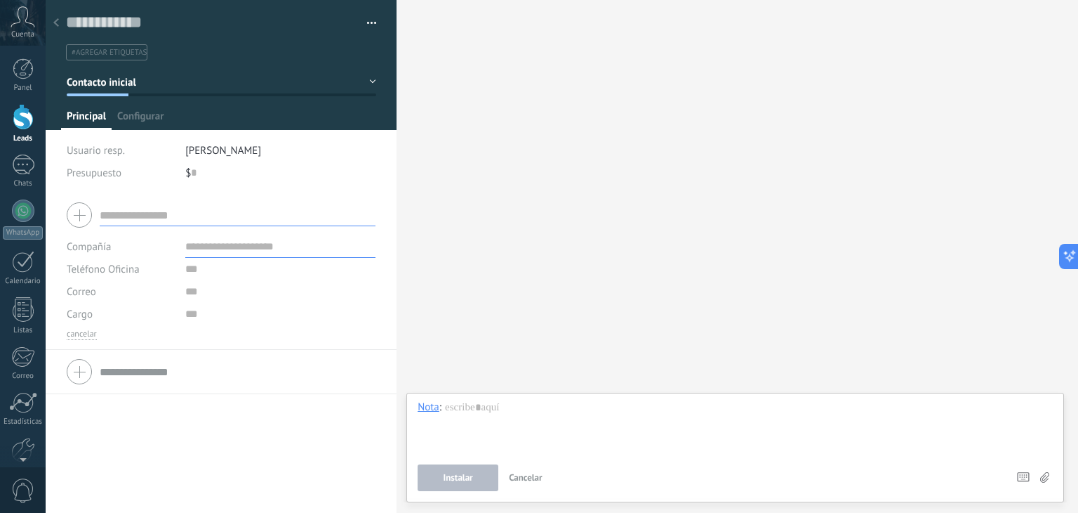
click at [57, 24] on icon at bounding box center [56, 22] width 6 height 8
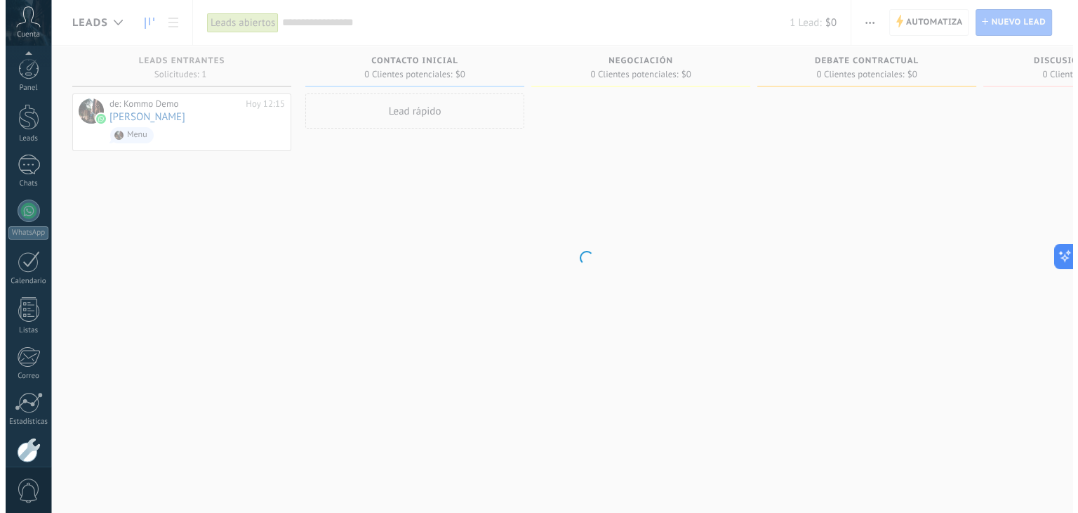
scroll to position [71, 0]
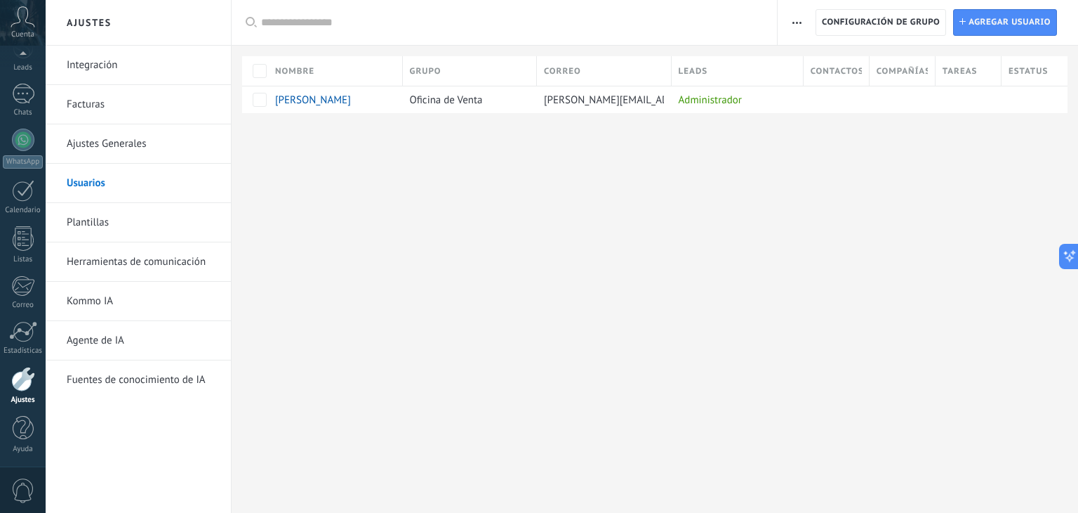
click at [105, 298] on link "Kommo IA" at bounding box center [142, 301] width 150 height 39
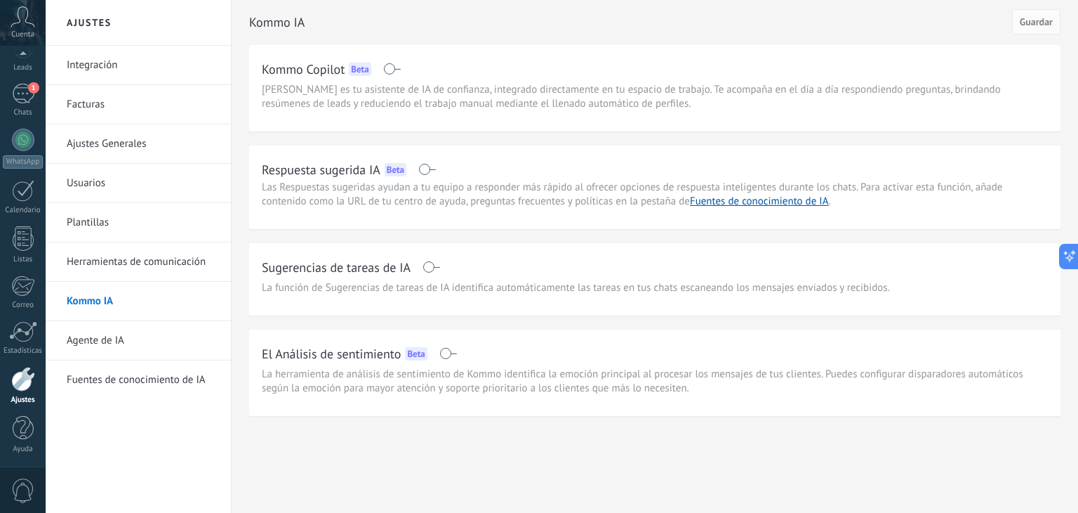
click at [101, 341] on link "Agente de IA" at bounding box center [142, 340] width 150 height 39
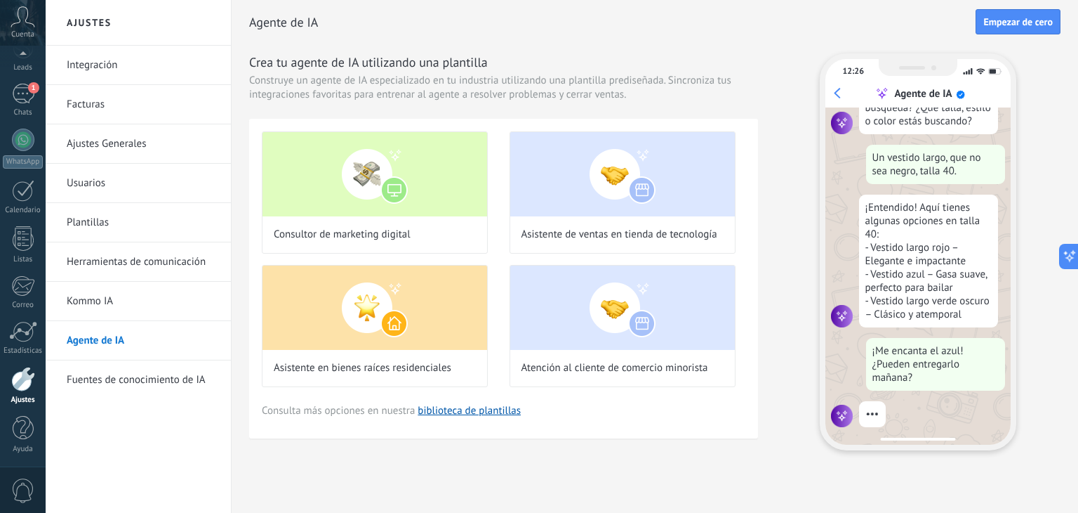
scroll to position [145, 0]
click at [620, 301] on img at bounding box center [622, 307] width 225 height 84
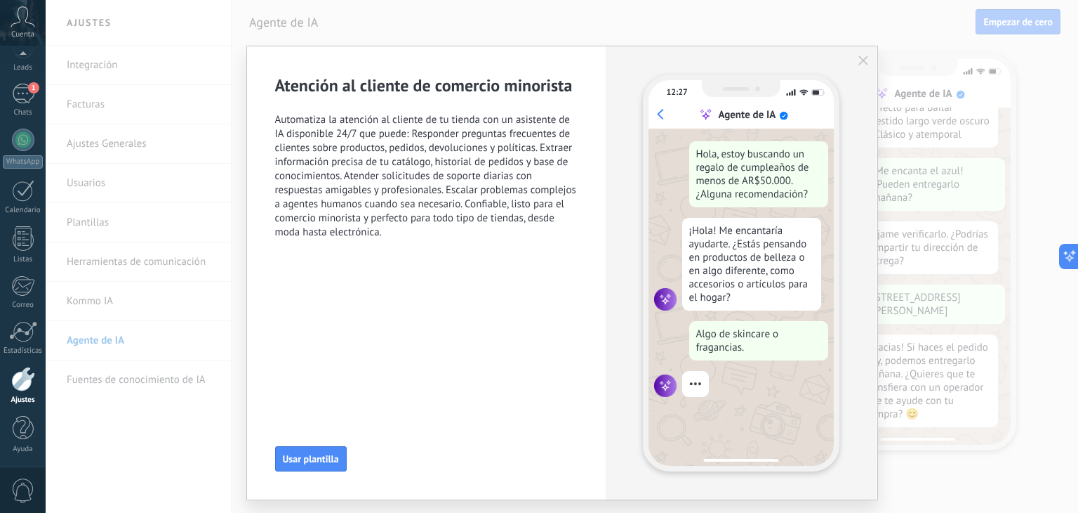
scroll to position [326, 0]
click at [859, 60] on use "button" at bounding box center [864, 60] width 10 height 10
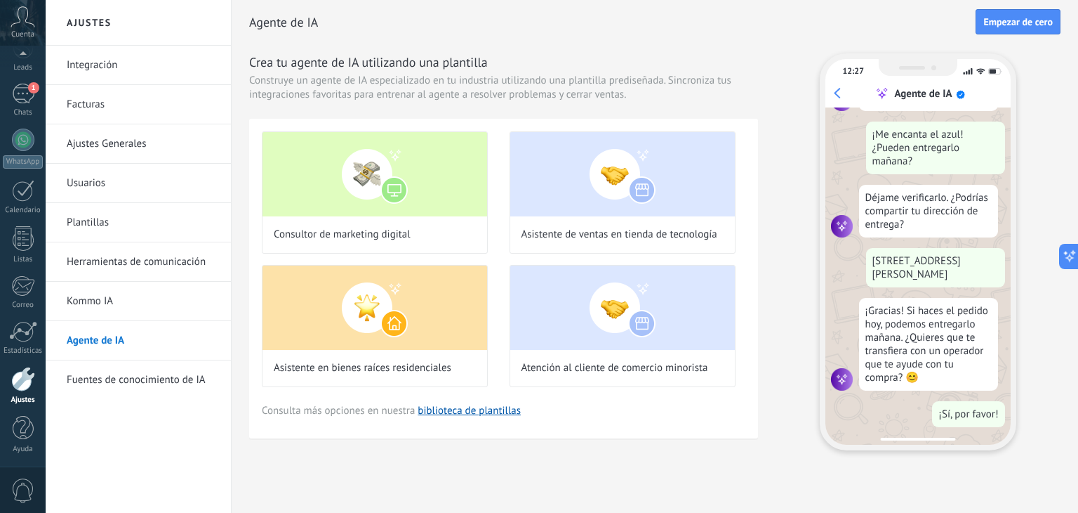
scroll to position [0, 0]
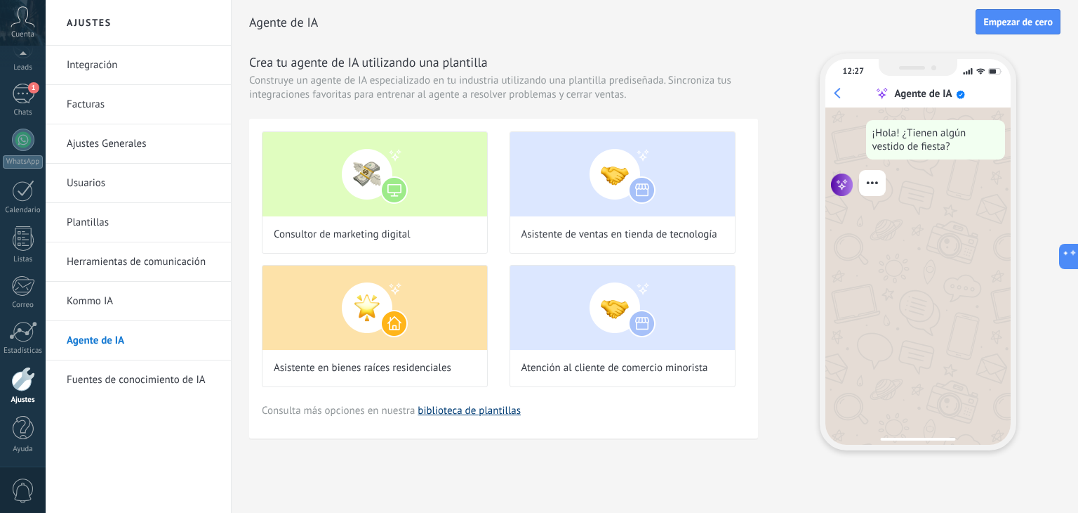
click at [491, 410] on link "biblioteca de plantillas" at bounding box center [469, 410] width 103 height 13
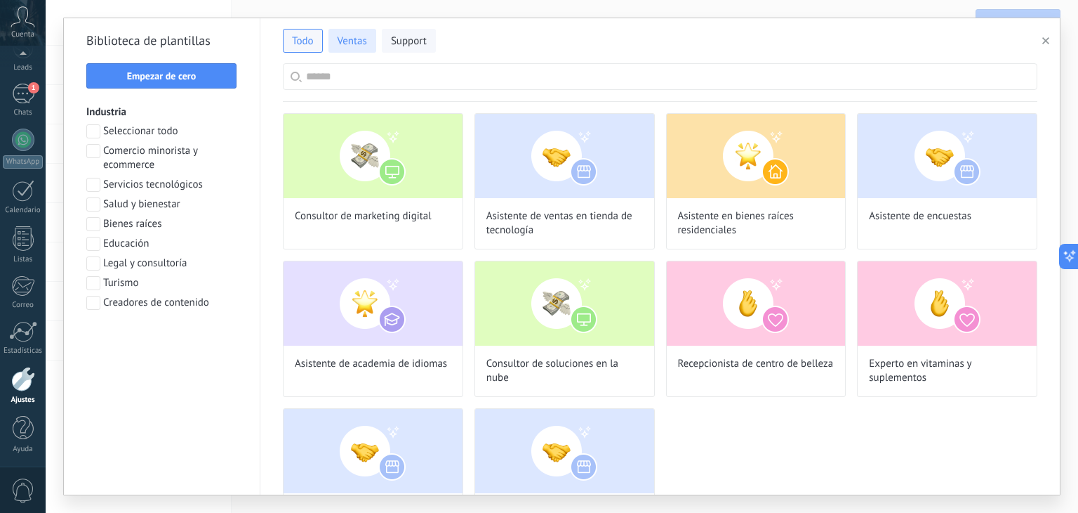
click at [343, 37] on span "Ventas" at bounding box center [352, 41] width 29 height 14
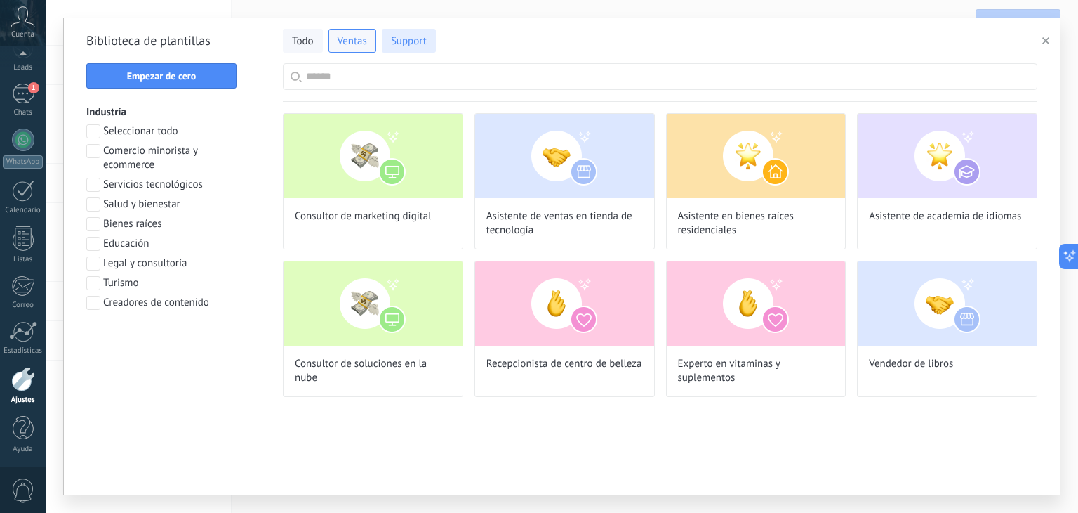
click at [411, 43] on span "Support" at bounding box center [409, 41] width 36 height 14
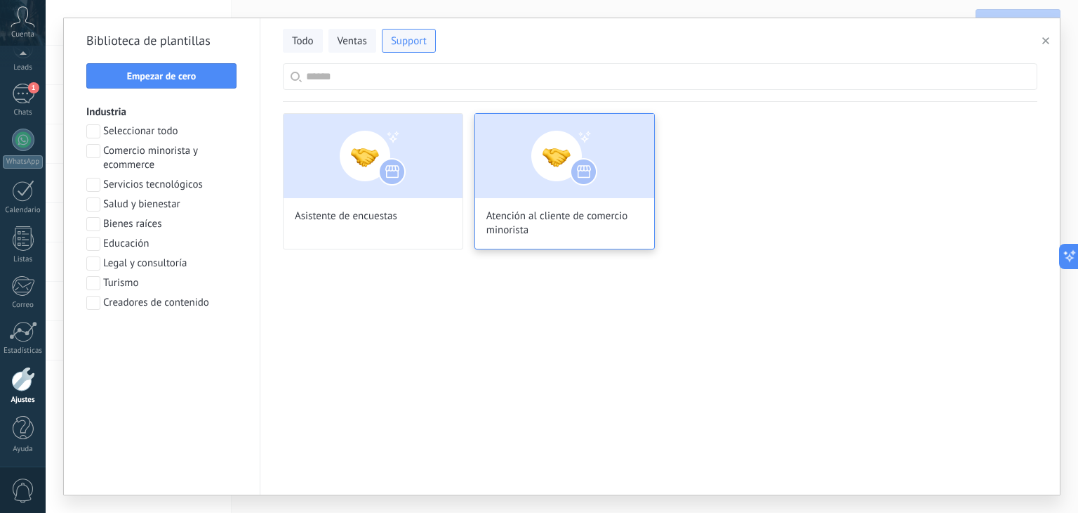
scroll to position [45, 0]
click at [351, 42] on span "Ventas" at bounding box center [352, 41] width 29 height 14
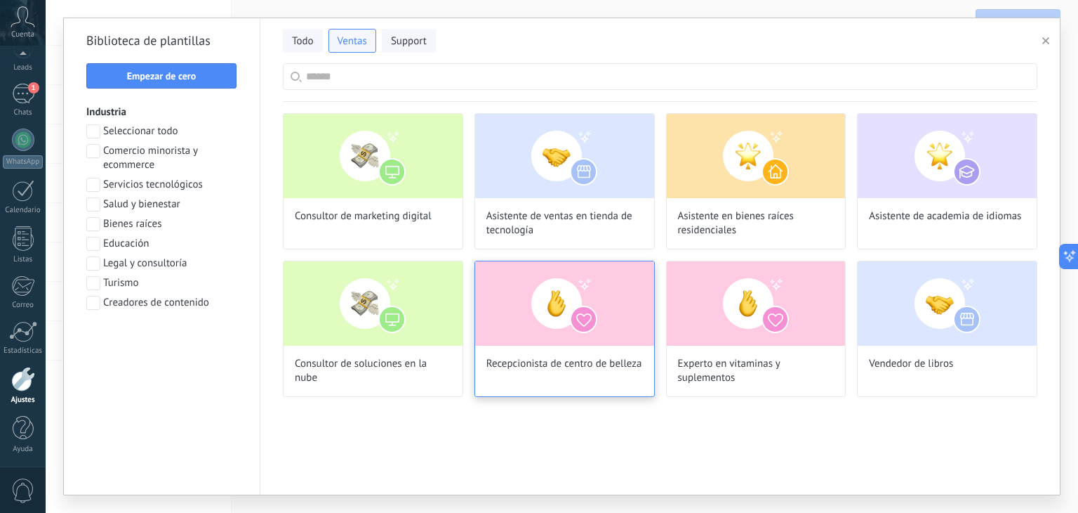
scroll to position [258, 0]
click at [301, 41] on span "Todo" at bounding box center [303, 41] width 22 height 14
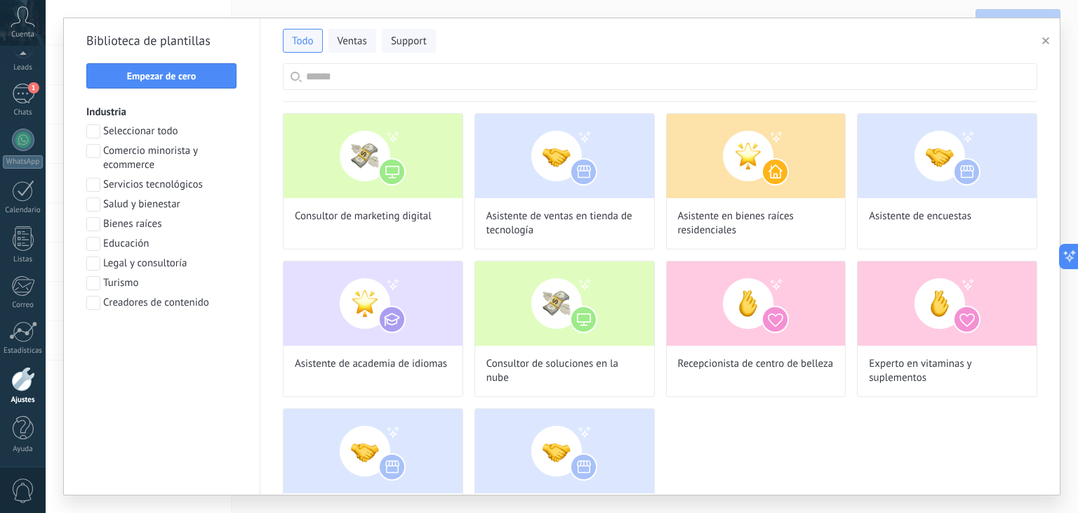
click at [341, 77] on input "text" at bounding box center [668, 76] width 724 height 25
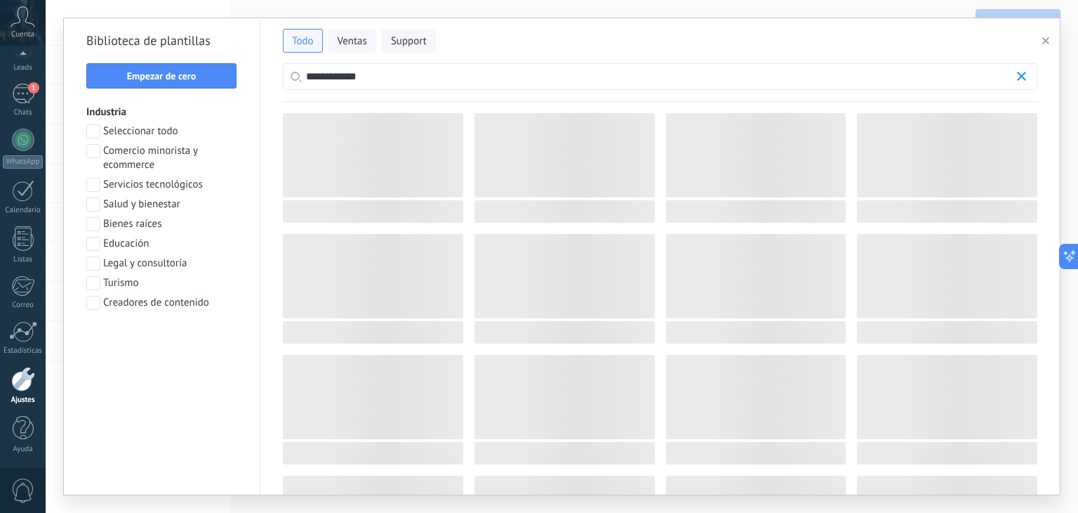
scroll to position [363, 0]
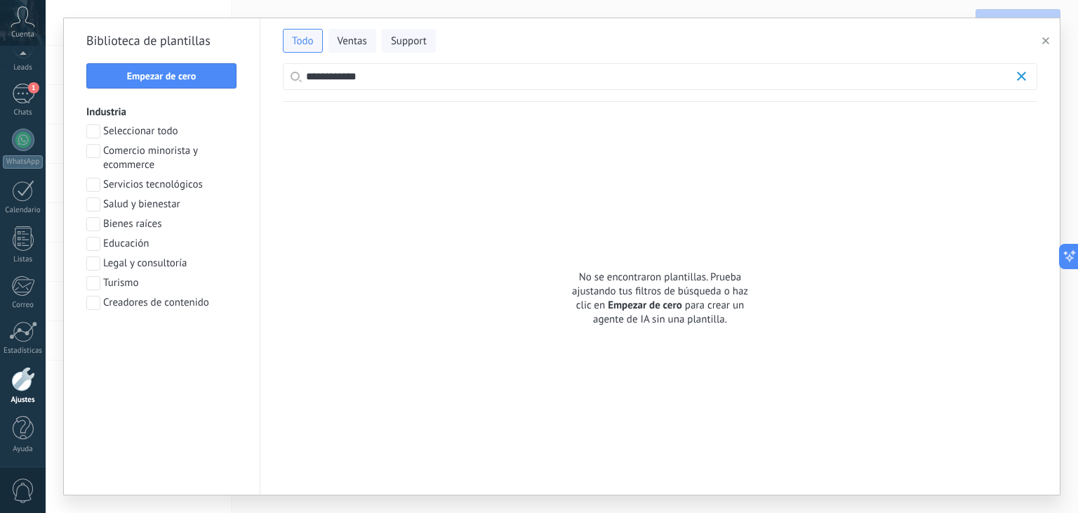
drag, startPoint x: 367, startPoint y: 76, endPoint x: 272, endPoint y: 72, distance: 94.9
click at [272, 72] on div "**********" at bounding box center [660, 60] width 800 height 84
drag, startPoint x: 350, startPoint y: 79, endPoint x: 286, endPoint y: 74, distance: 63.4
click at [286, 74] on label "******" at bounding box center [660, 76] width 755 height 27
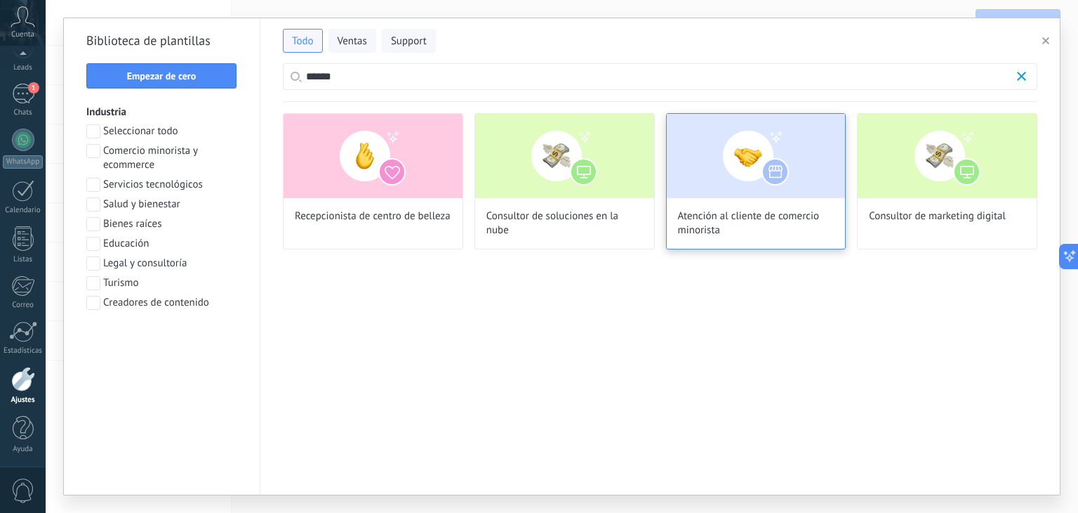
scroll to position [45, 0]
type input "******"
click at [740, 152] on img at bounding box center [756, 156] width 179 height 84
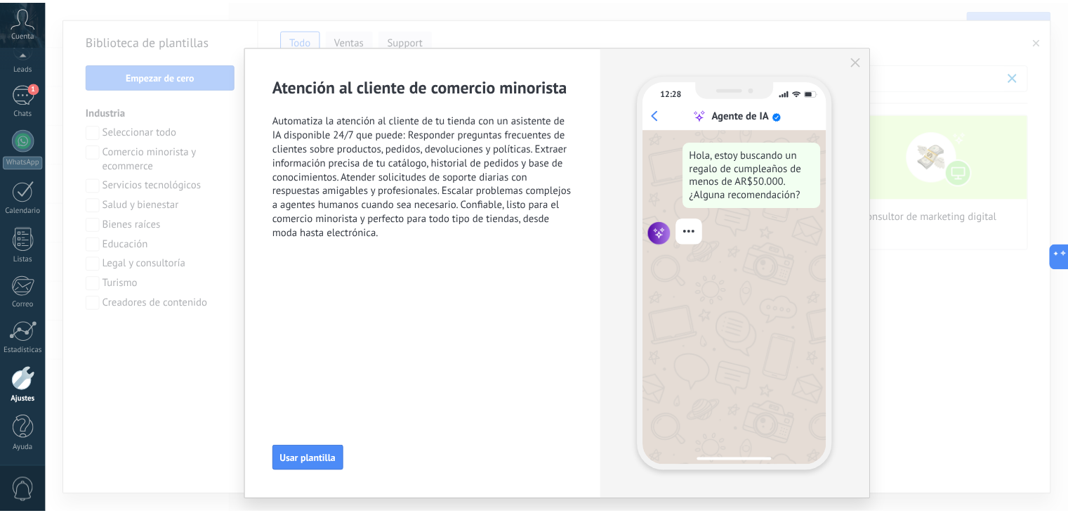
scroll to position [145, 0]
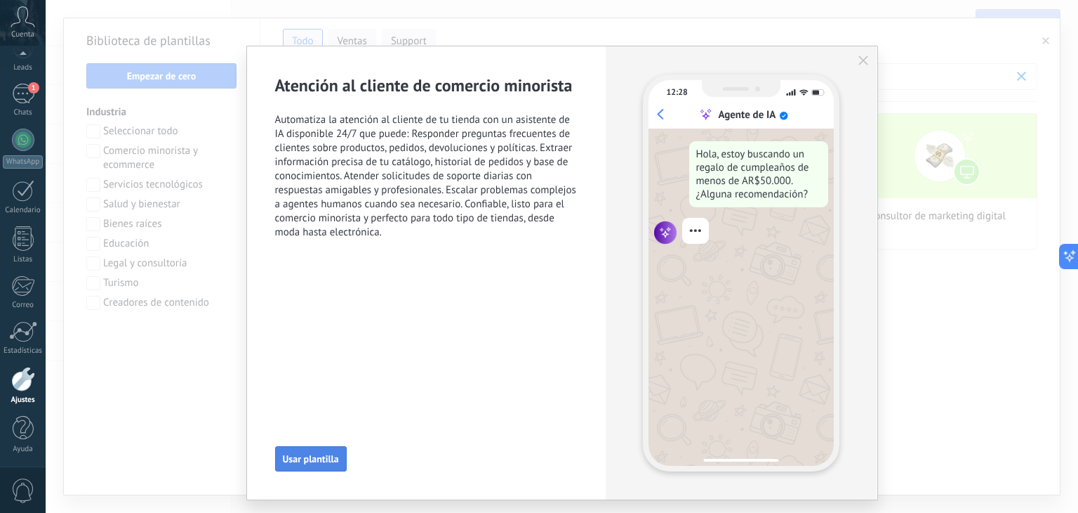
click at [320, 454] on span "Usar plantilla" at bounding box center [311, 459] width 56 height 10
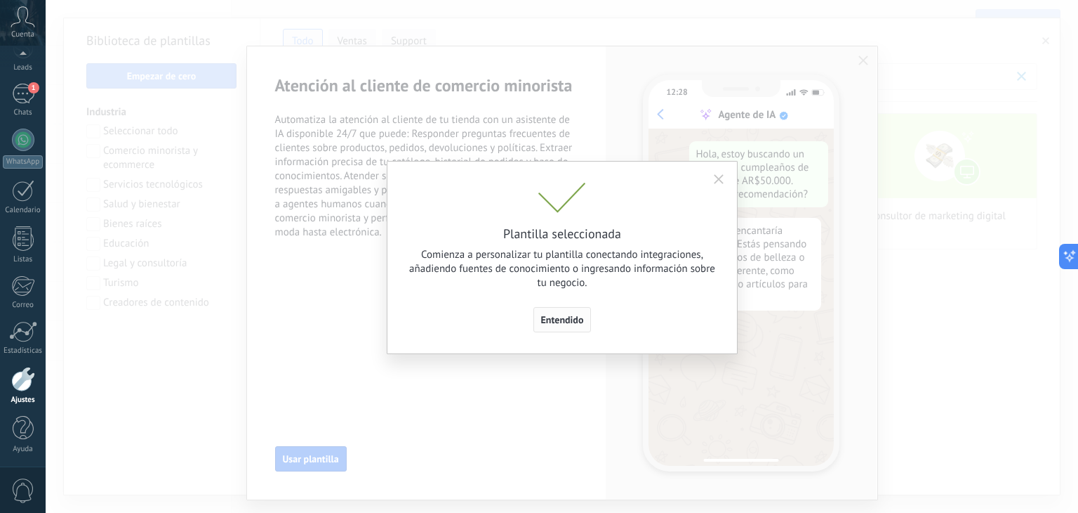
click at [558, 321] on span "Entendido" at bounding box center [562, 320] width 43 height 10
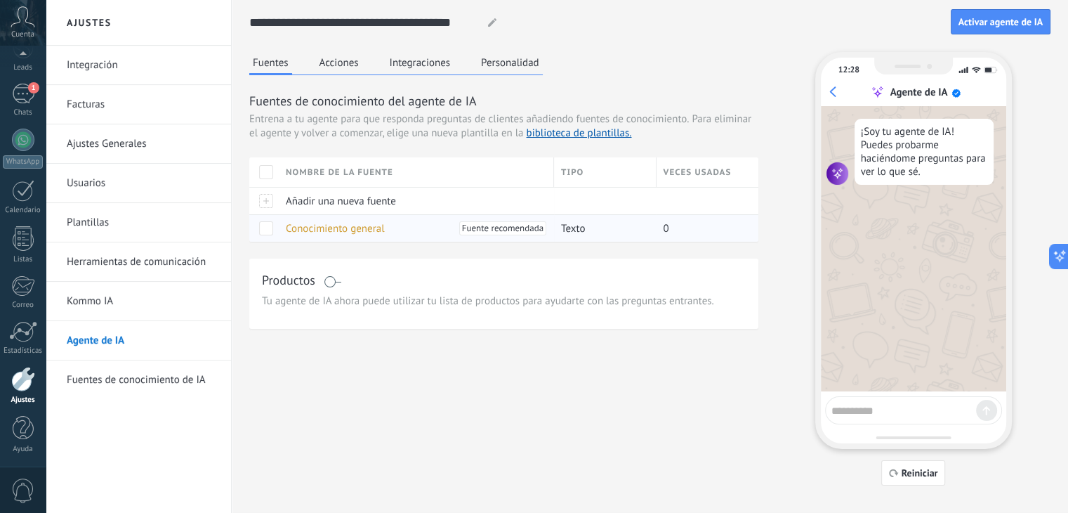
click at [527, 226] on span "Fuente recomendada" at bounding box center [502, 228] width 81 height 14
click at [521, 226] on span "Fuente recomendada" at bounding box center [502, 228] width 81 height 14
click at [583, 228] on span "Texto" at bounding box center [573, 228] width 24 height 13
click at [265, 225] on span at bounding box center [266, 228] width 14 height 14
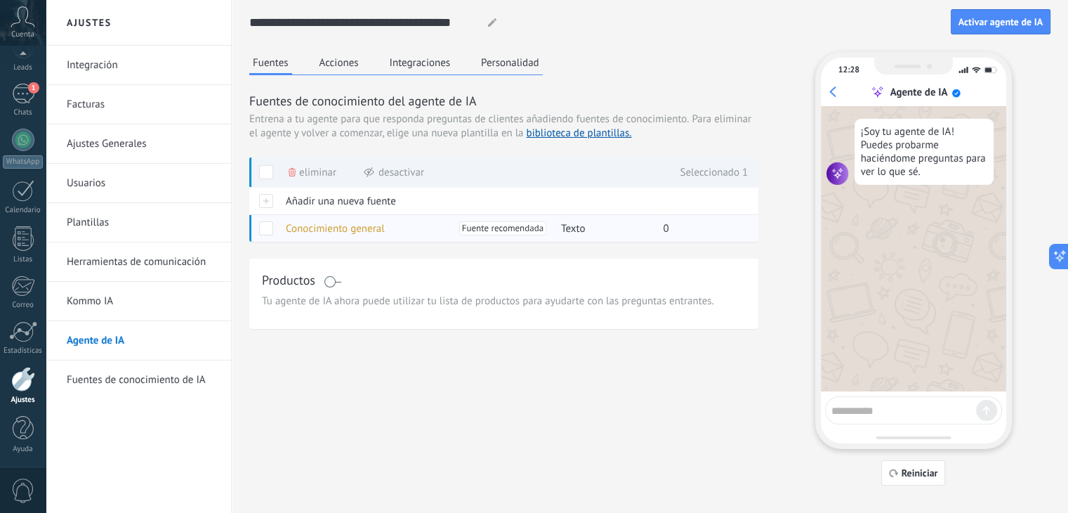
click at [267, 228] on span at bounding box center [266, 228] width 14 height 14
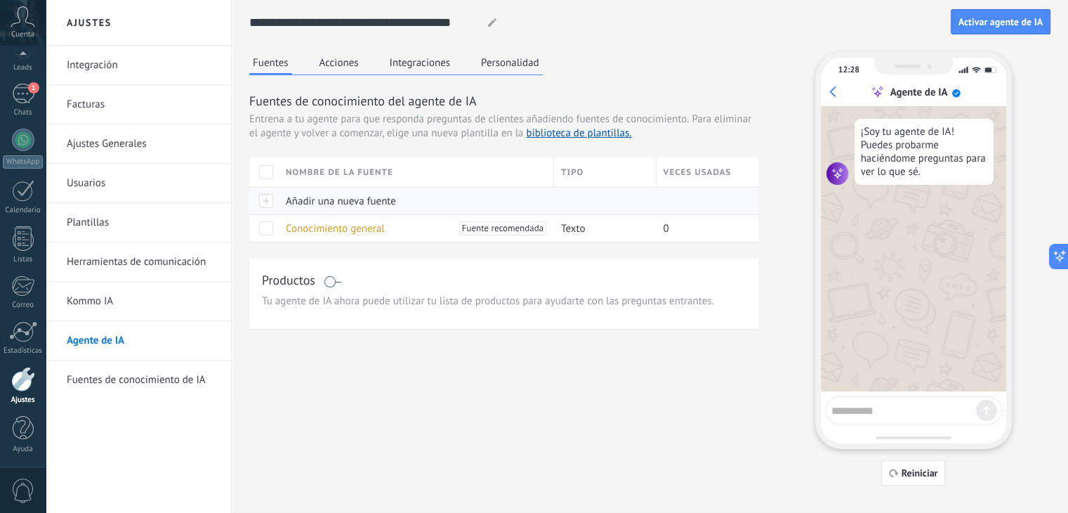
click at [307, 203] on span "Añadir una nueva fuente" at bounding box center [341, 200] width 110 height 13
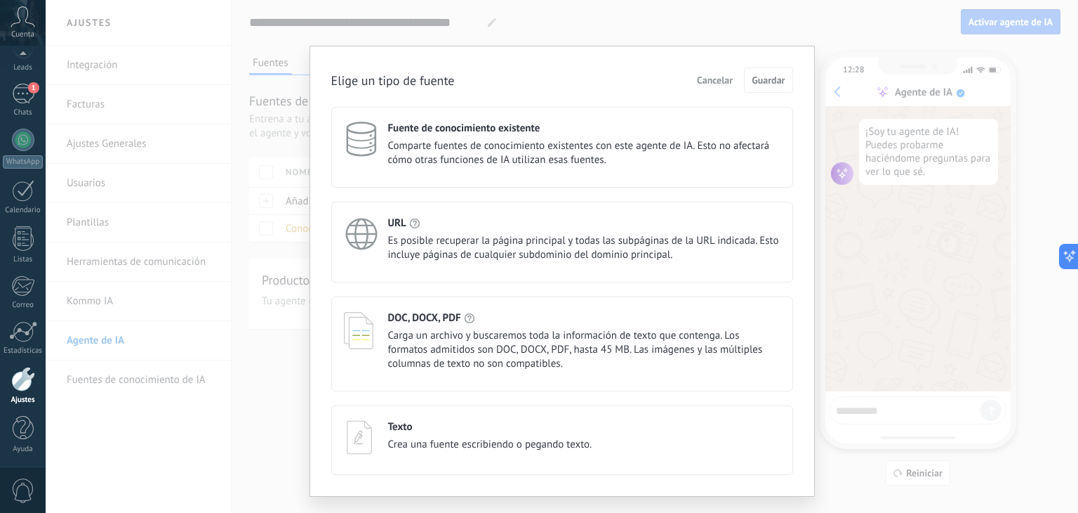
click at [442, 244] on span "Es posible recuperar la página principal y todas las subpáginas de la URL indic…" at bounding box center [584, 248] width 392 height 28
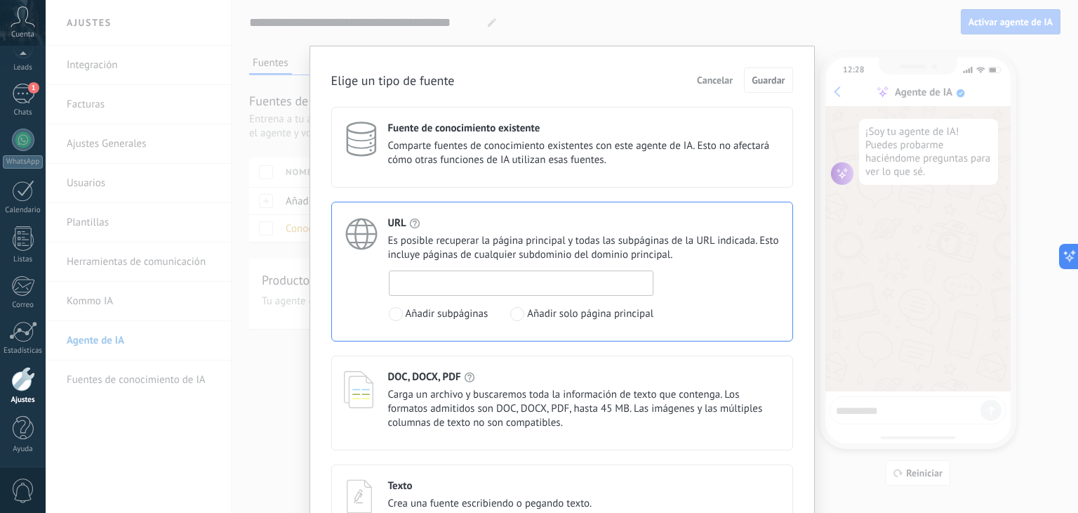
click at [457, 284] on input at bounding box center [522, 282] width 264 height 22
type input "**********"
click at [777, 79] on span "Guardar" at bounding box center [768, 80] width 33 height 10
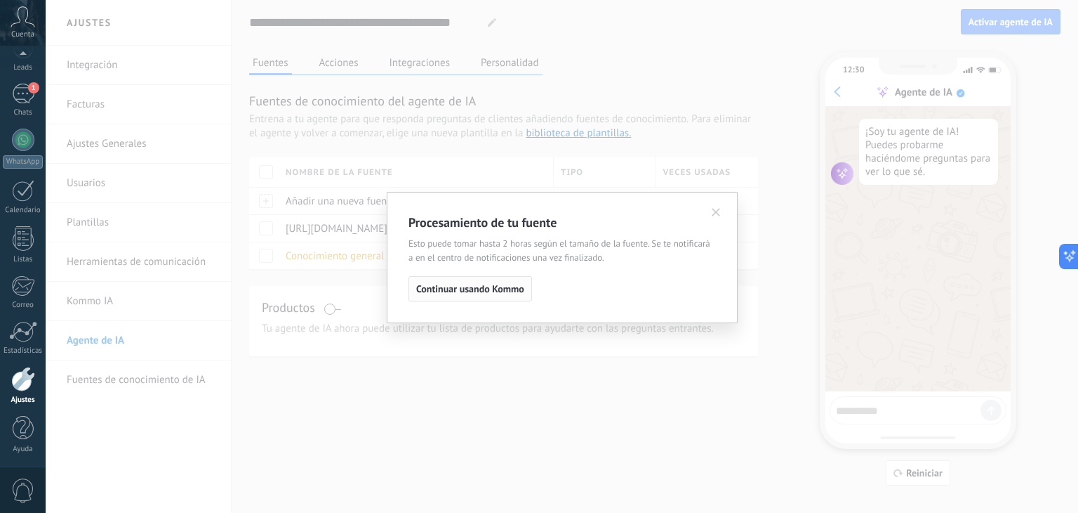
click at [488, 291] on span "Continuar usando Kommo" at bounding box center [470, 289] width 108 height 10
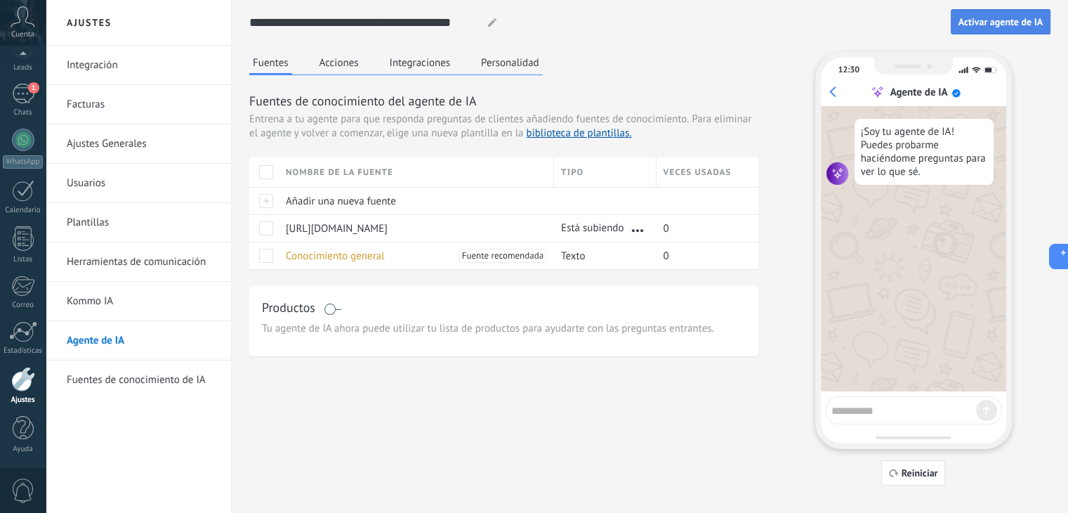
click at [1000, 20] on span "Activar agente de IA" at bounding box center [1000, 22] width 84 height 10
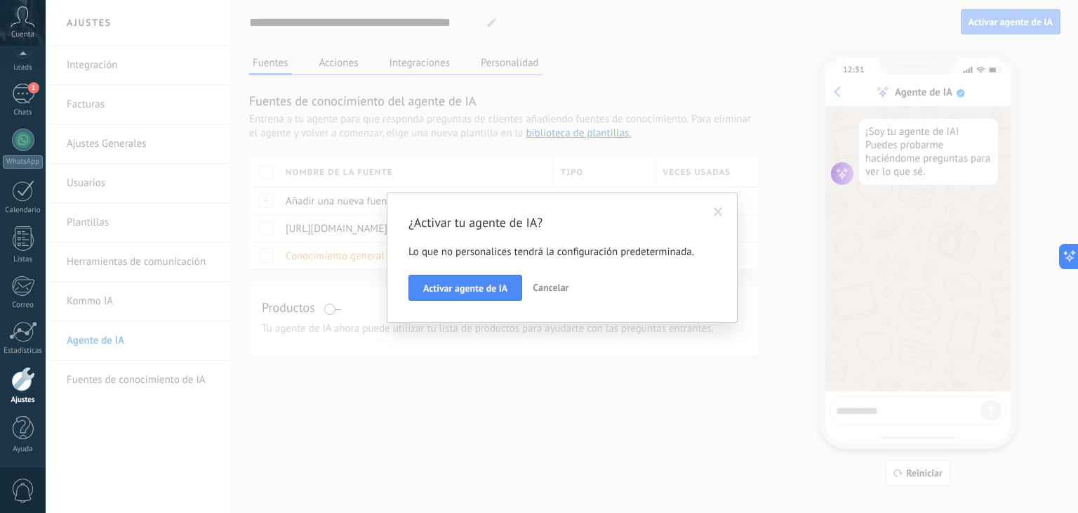
click at [723, 211] on span at bounding box center [718, 212] width 23 height 24
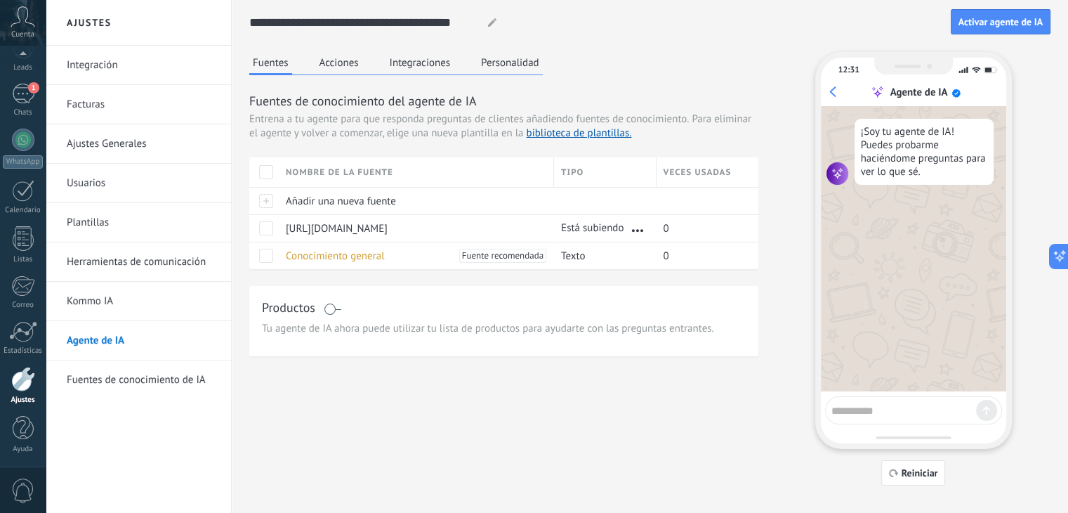
click at [340, 67] on button "Acciones" at bounding box center [339, 62] width 46 height 21
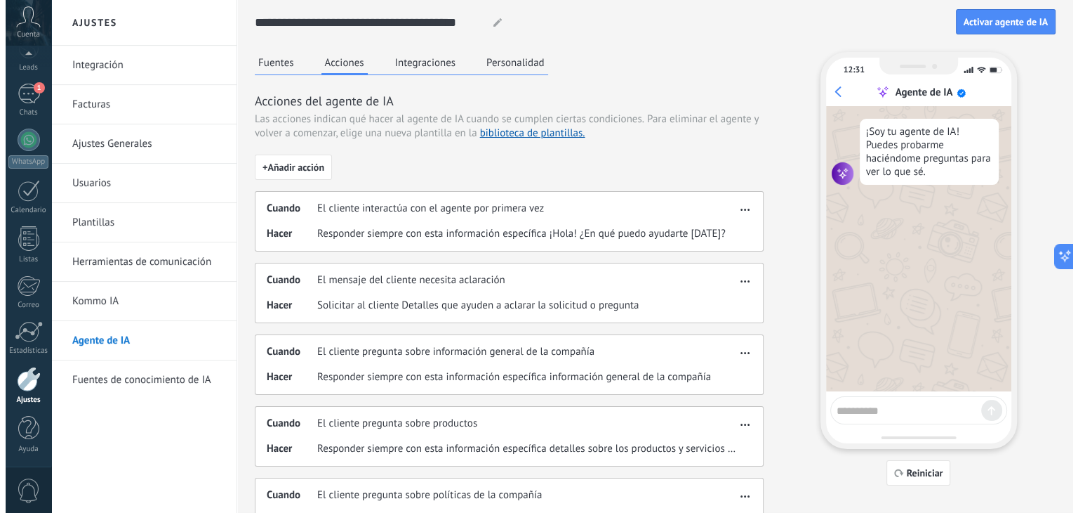
scroll to position [0, 0]
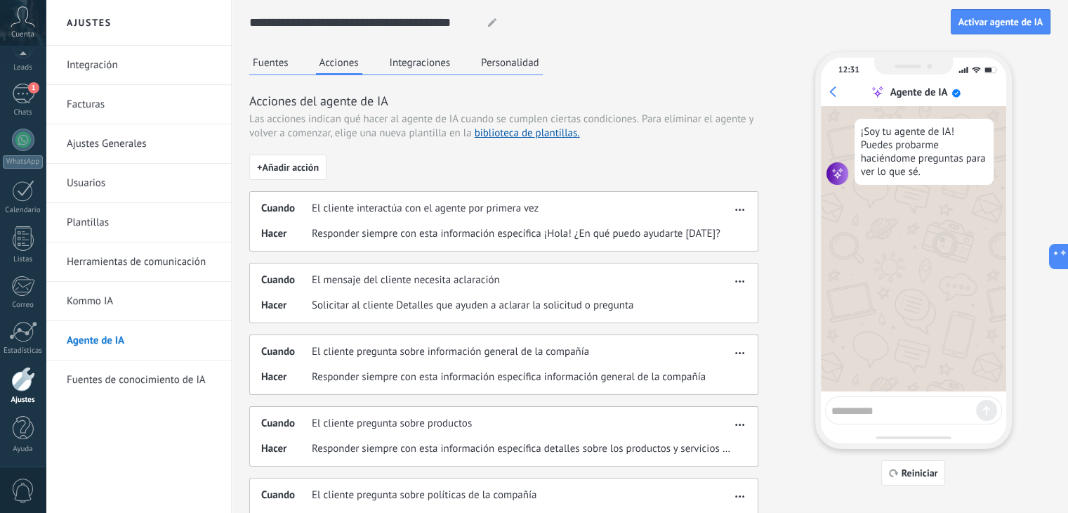
click at [81, 300] on link "Kommo IA" at bounding box center [142, 301] width 150 height 39
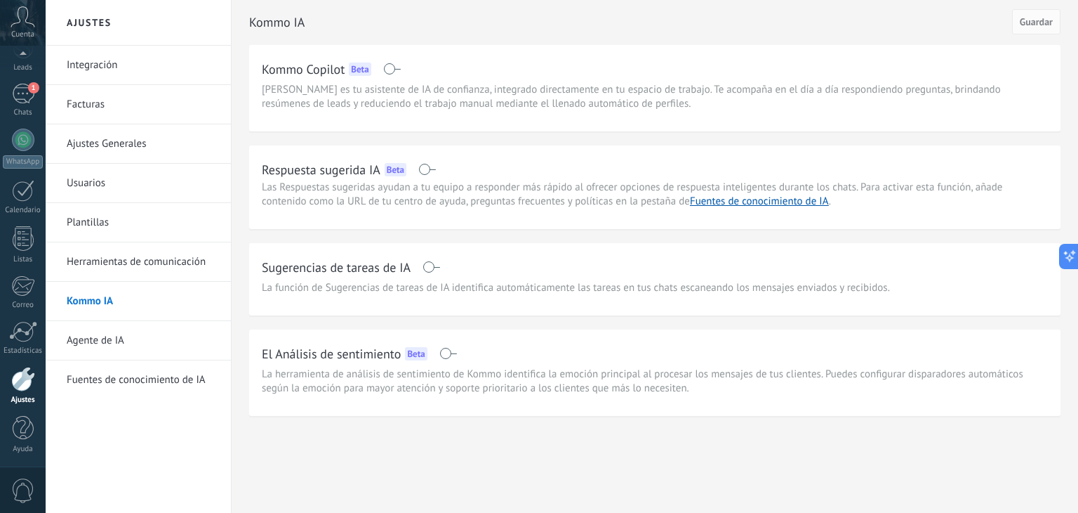
click at [107, 107] on link "Facturas" at bounding box center [142, 104] width 150 height 39
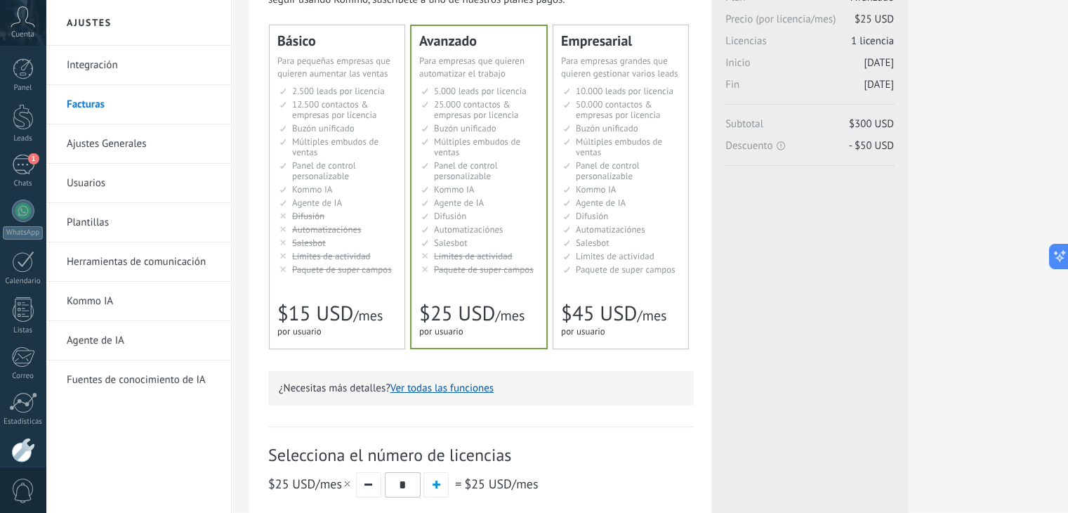
scroll to position [70, 0]
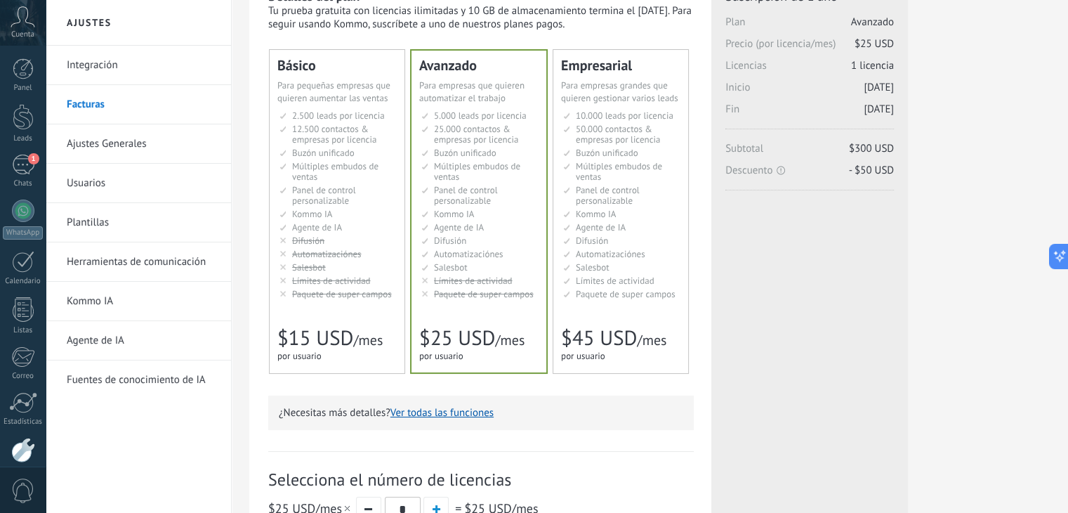
click at [317, 173] on span "Múltiples embudos de ventas" at bounding box center [335, 171] width 86 height 22
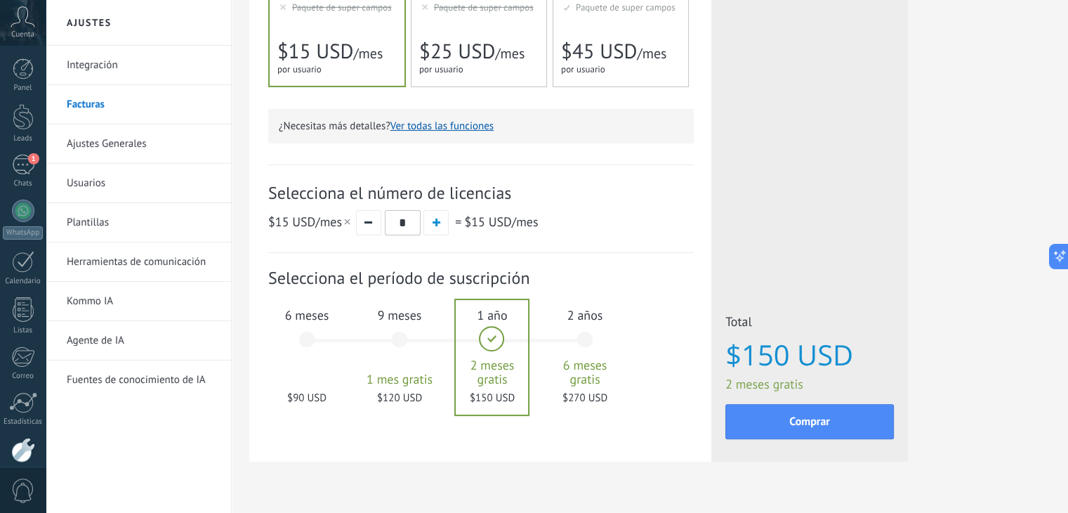
scroll to position [388, 0]
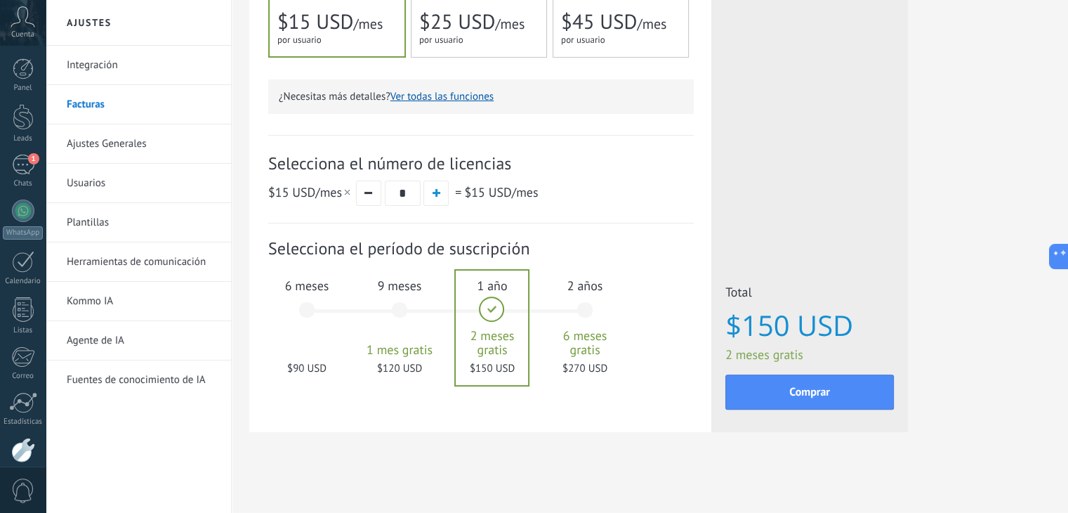
click at [409, 193] on input "*" at bounding box center [403, 192] width 36 height 25
click at [431, 194] on button "button" at bounding box center [435, 192] width 25 height 25
click at [306, 310] on div "6 meses $180 USD" at bounding box center [307, 316] width 76 height 99
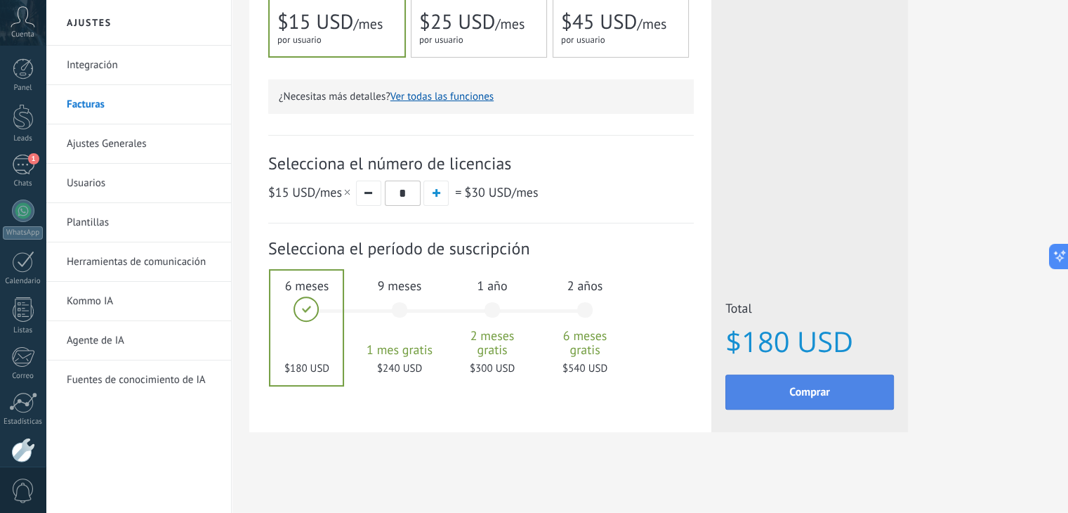
click at [807, 387] on span "Comprar" at bounding box center [809, 392] width 41 height 10
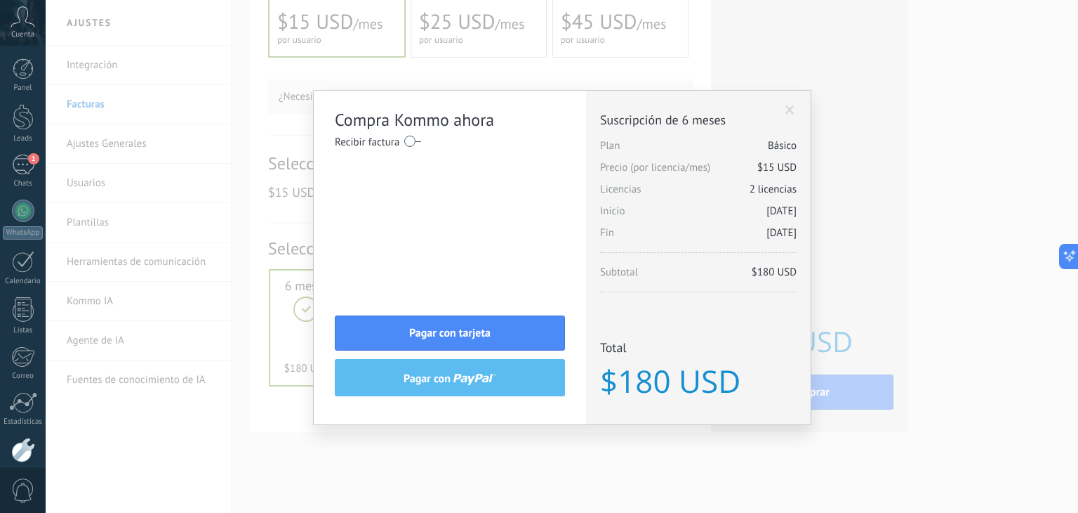
click at [412, 144] on label at bounding box center [412, 141] width 17 height 22
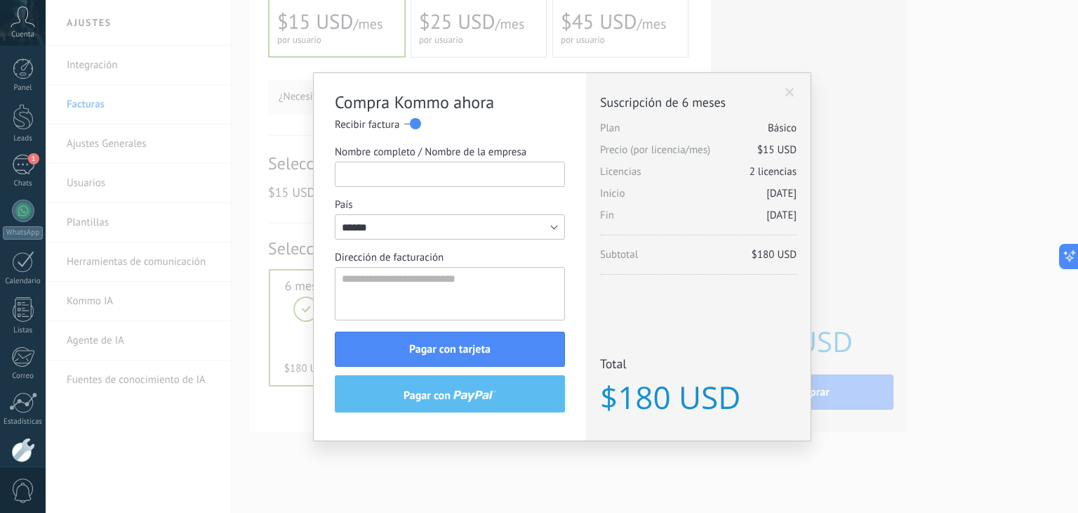
click at [413, 180] on input "Nombre completo / Nombre de la empresa" at bounding box center [450, 173] width 230 height 25
click at [433, 183] on input "Nombre completo / Nombre de la empresa" at bounding box center [450, 173] width 230 height 25
click at [441, 177] on input "Nombre completo / Nombre de la empresa" at bounding box center [450, 173] width 230 height 25
click at [440, 298] on textarea "Dirección de facturación" at bounding box center [450, 293] width 230 height 53
click at [789, 93] on span at bounding box center [790, 93] width 9 height 10
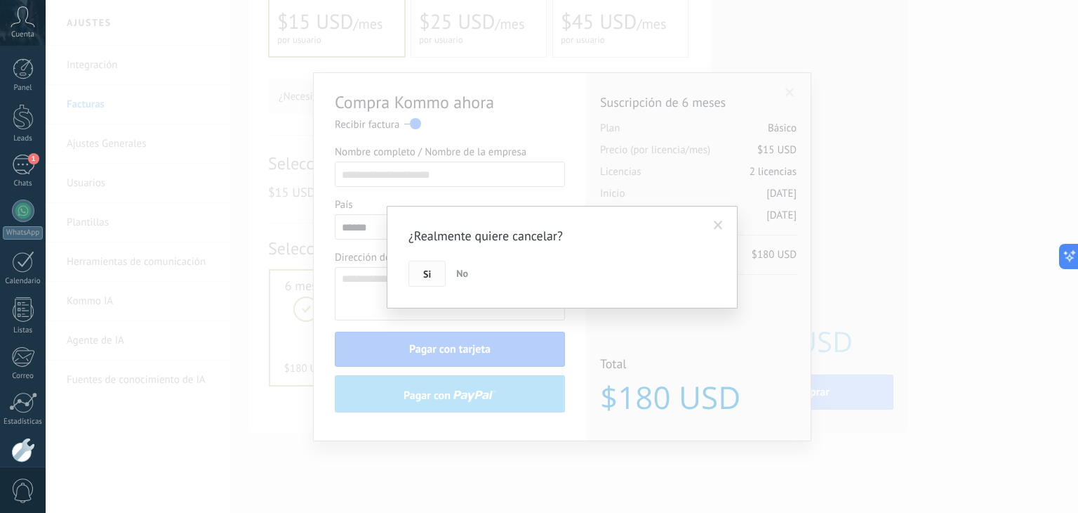
click at [427, 279] on span "Si" at bounding box center [427, 274] width 8 height 10
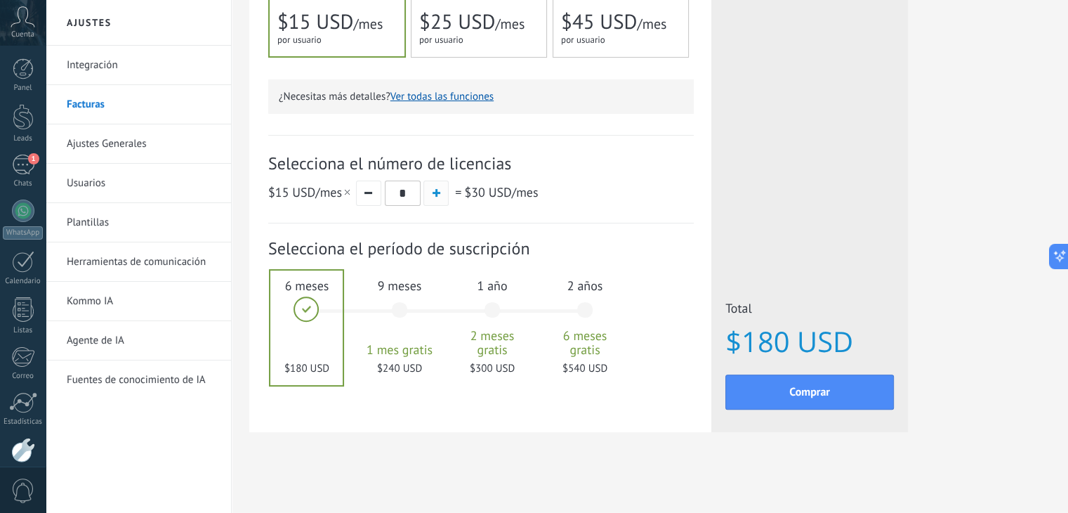
click at [435, 191] on span "button" at bounding box center [437, 193] width 8 height 8
type input "*"
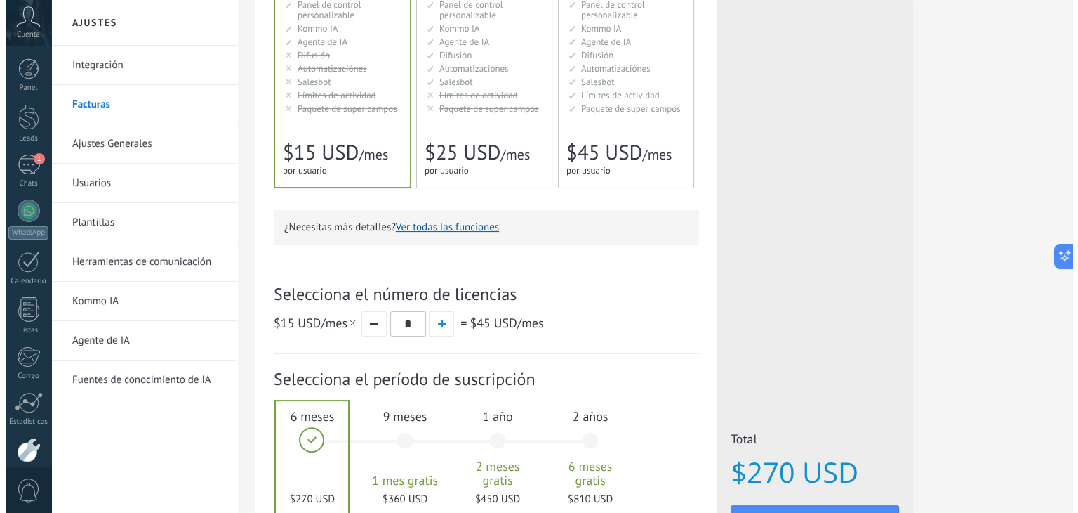
scroll to position [281, 0]
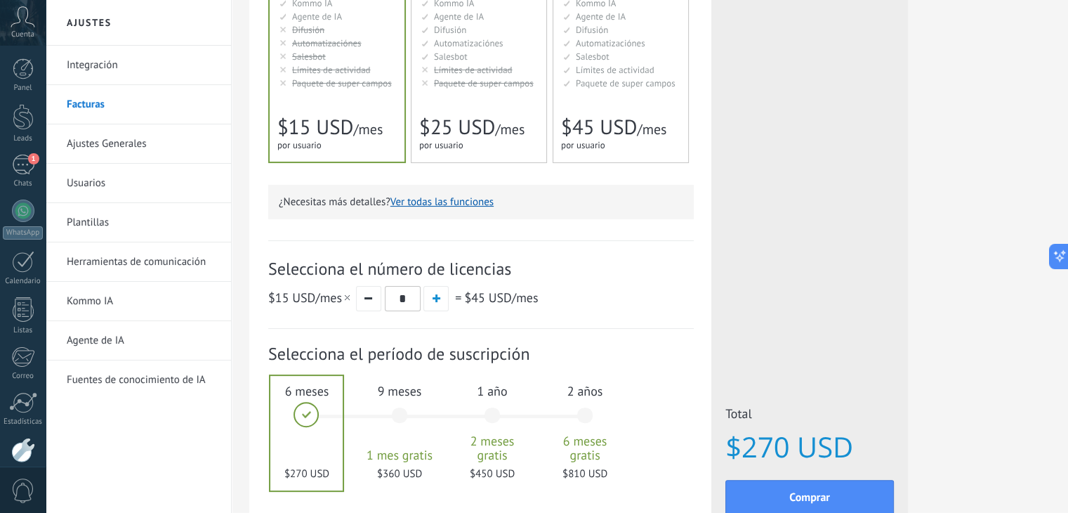
click at [471, 201] on button "Ver todas las funciones" at bounding box center [441, 201] width 103 height 13
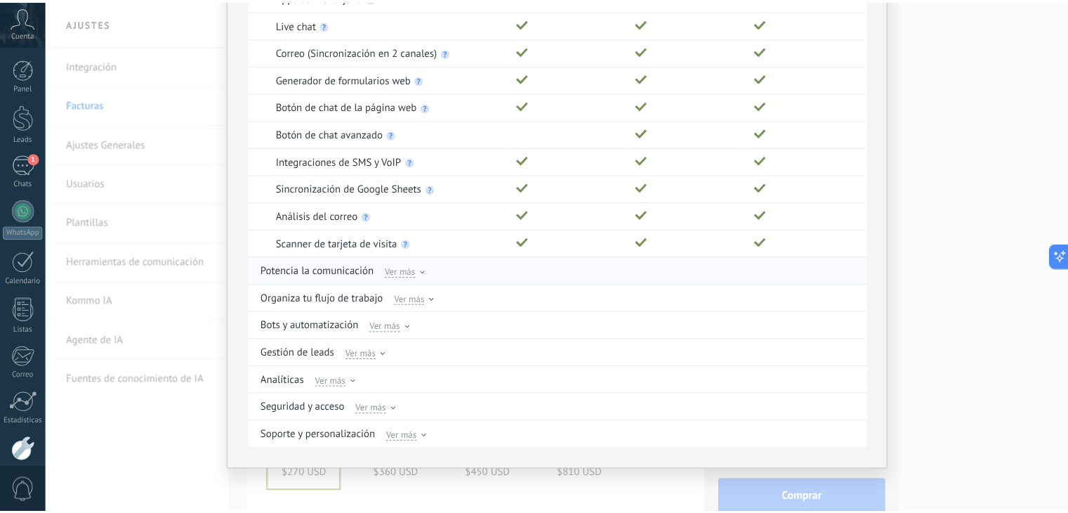
scroll to position [0, 0]
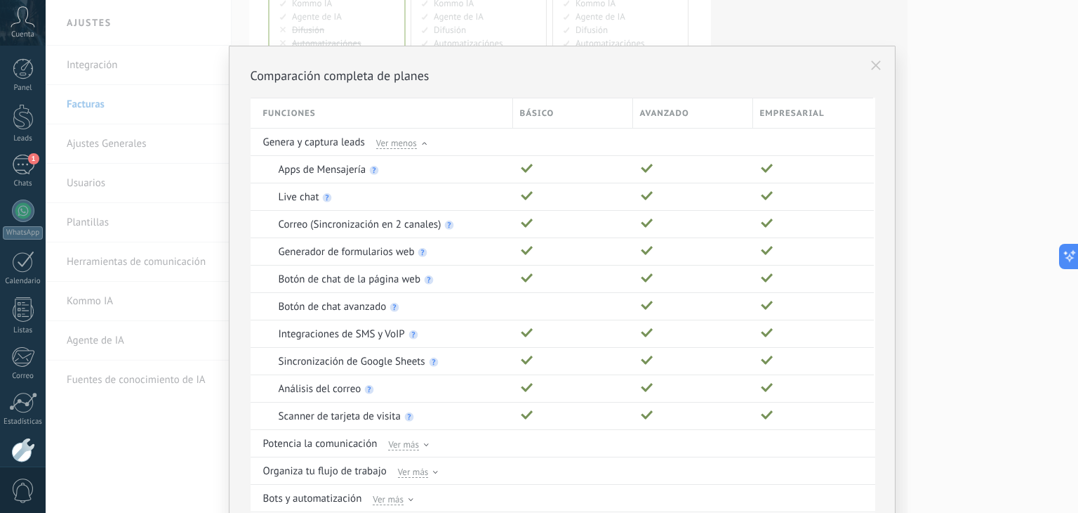
click at [873, 67] on icon at bounding box center [876, 65] width 10 height 10
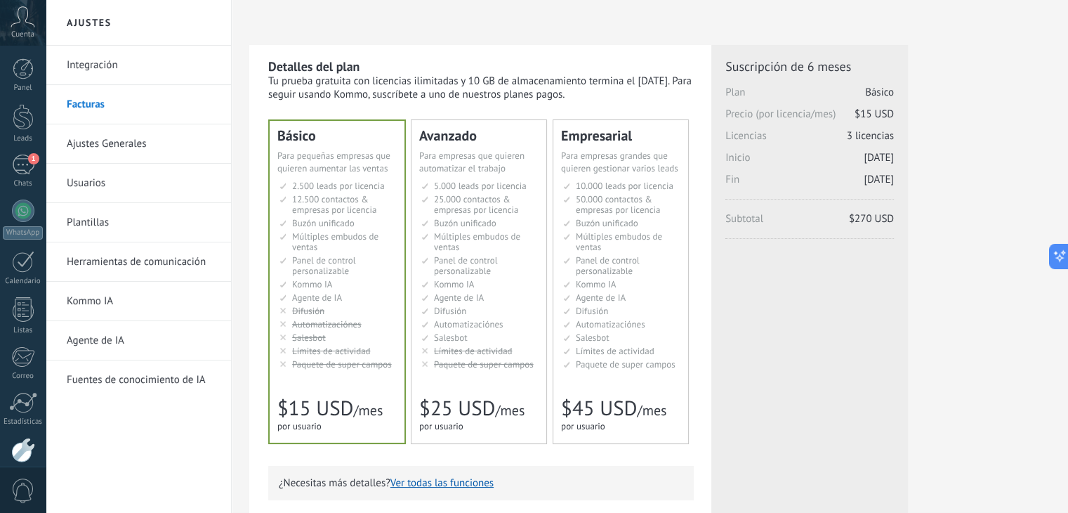
click at [98, 64] on link "Integración" at bounding box center [142, 65] width 150 height 39
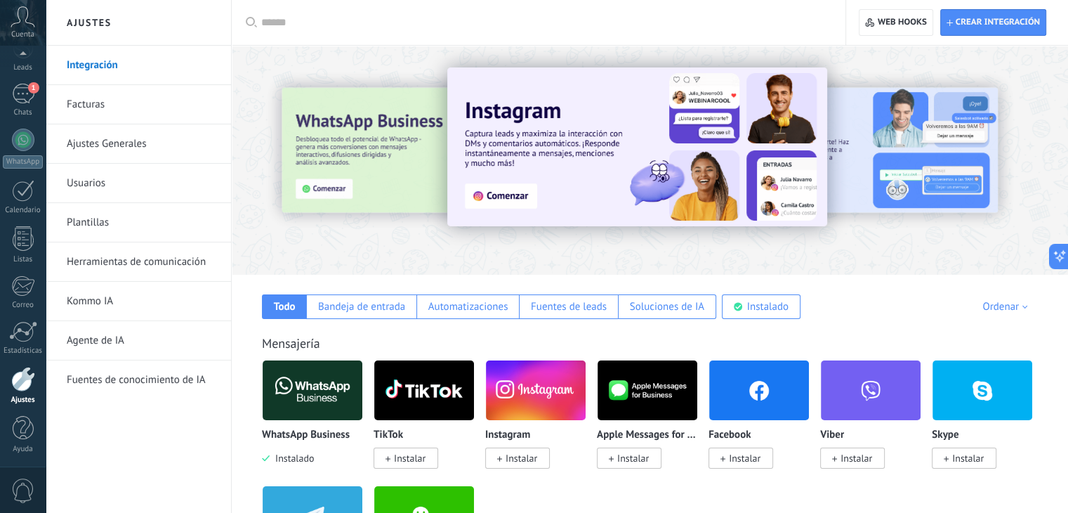
click at [104, 334] on link "Agente de IA" at bounding box center [142, 340] width 150 height 39
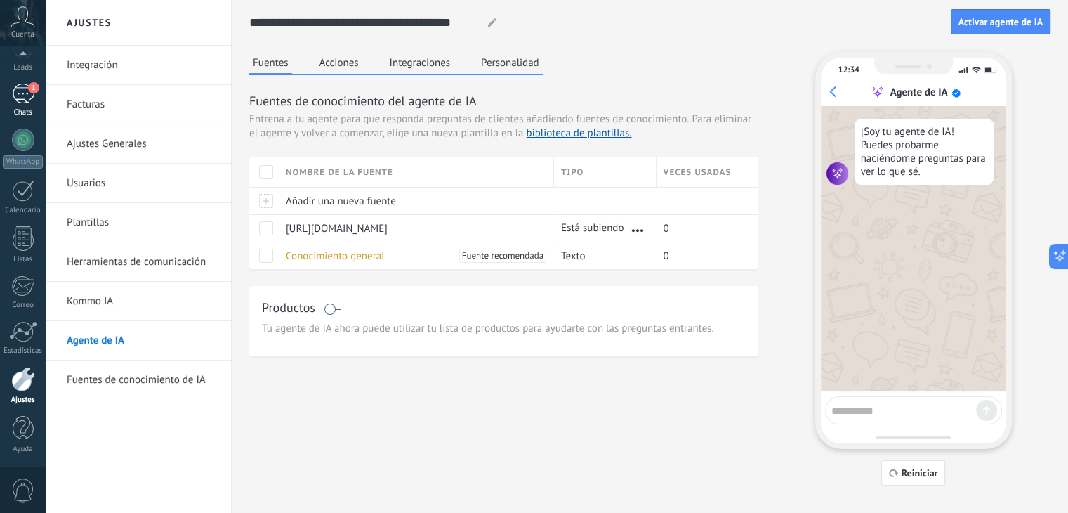
click at [29, 93] on div "1" at bounding box center [23, 94] width 22 height 20
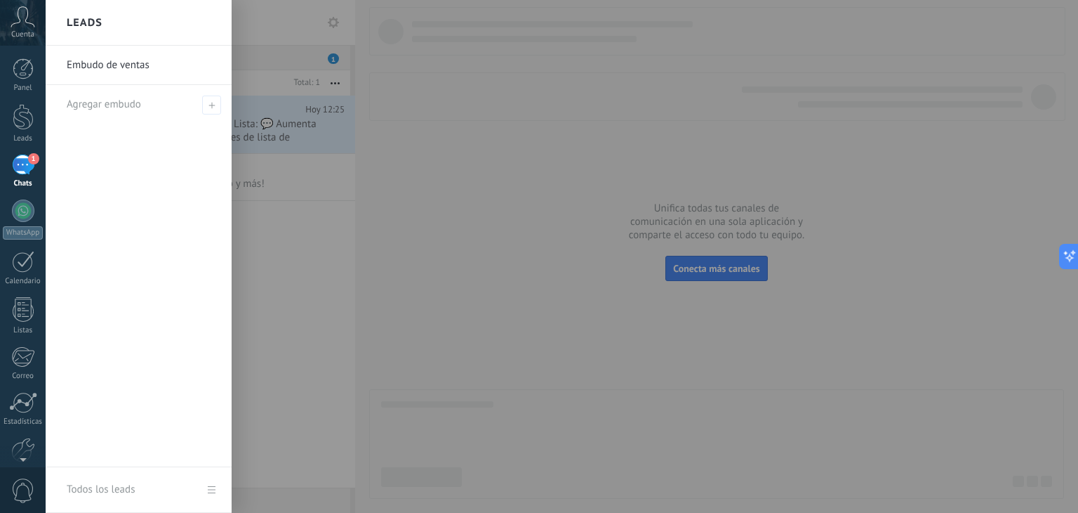
click at [95, 65] on link "Embudo de ventas" at bounding box center [142, 65] width 151 height 39
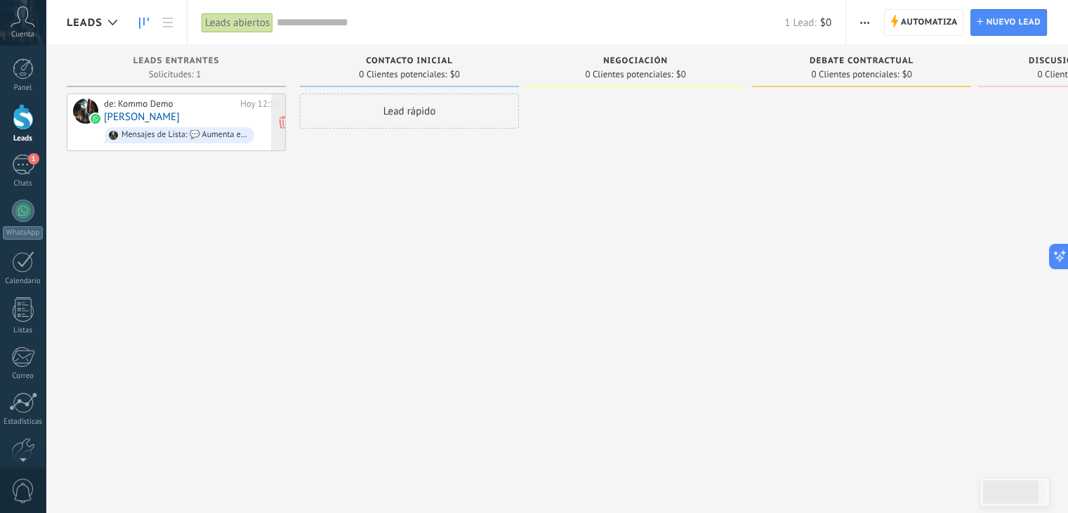
click at [145, 117] on link "[PERSON_NAME]" at bounding box center [142, 117] width 76 height 12
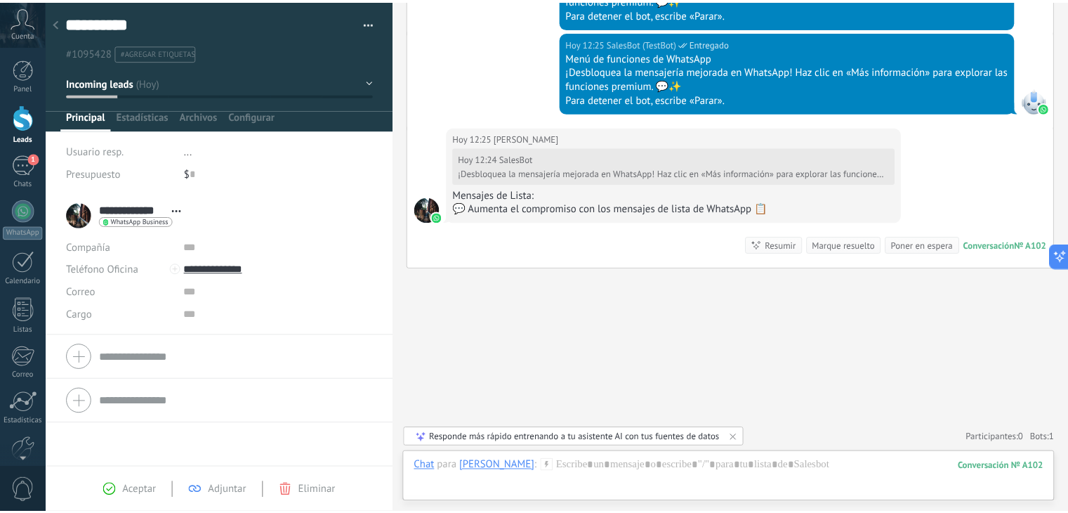
scroll to position [2665, 0]
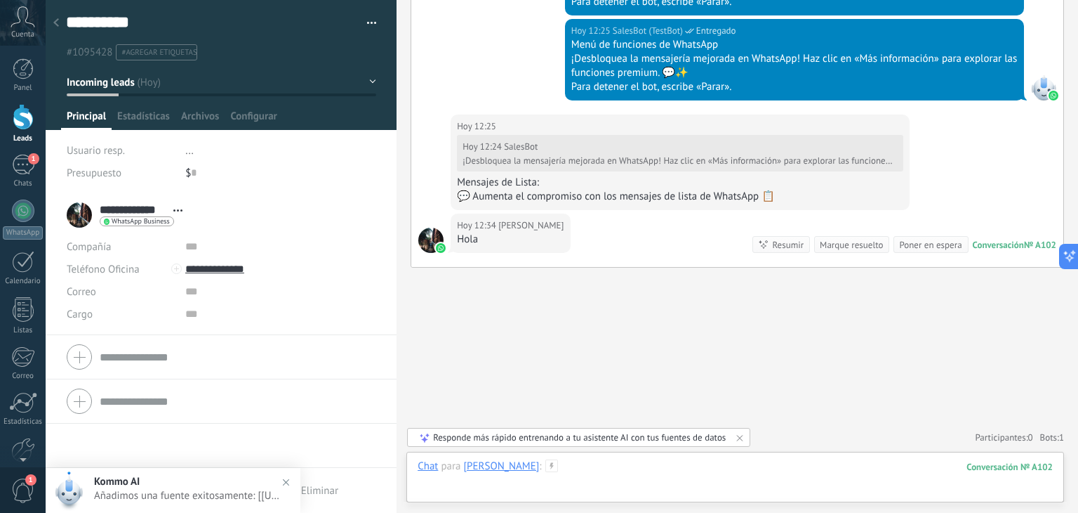
click at [540, 486] on div at bounding box center [735, 480] width 635 height 42
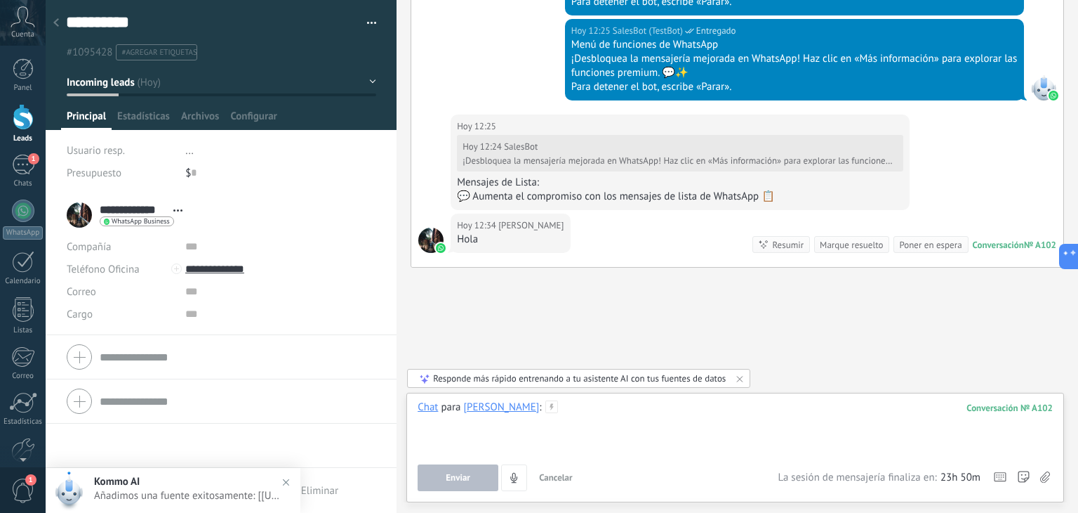
click at [569, 437] on div at bounding box center [735, 426] width 635 height 53
click at [546, 403] on use at bounding box center [552, 406] width 12 height 12
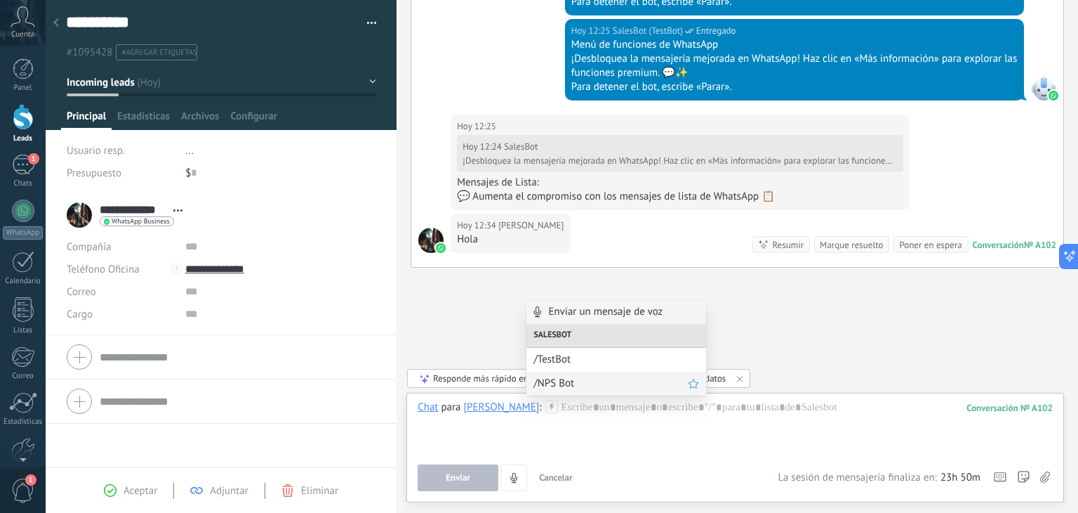
click at [567, 385] on span "/NPS Bot" at bounding box center [611, 382] width 154 height 13
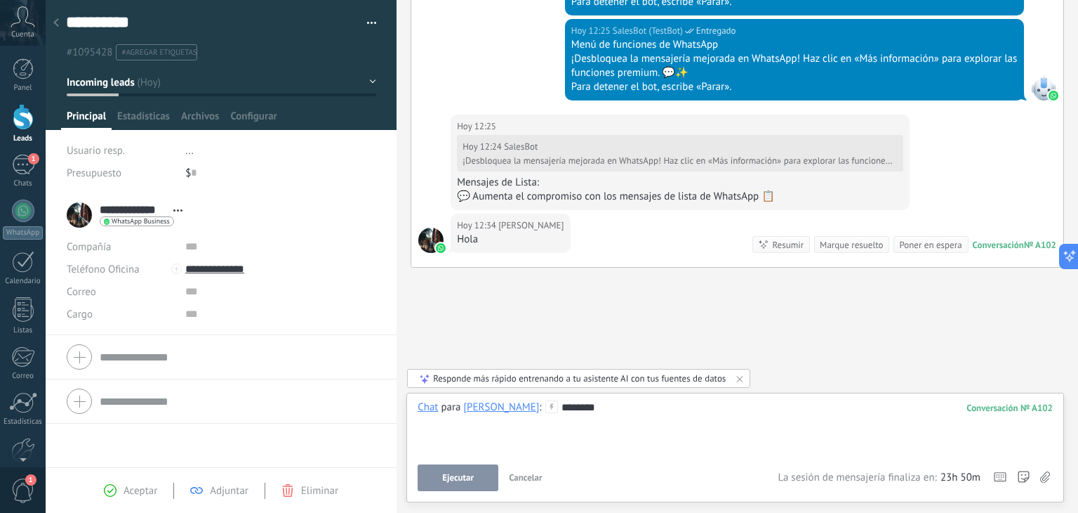
click at [470, 476] on span "Ejecutar" at bounding box center [458, 478] width 32 height 10
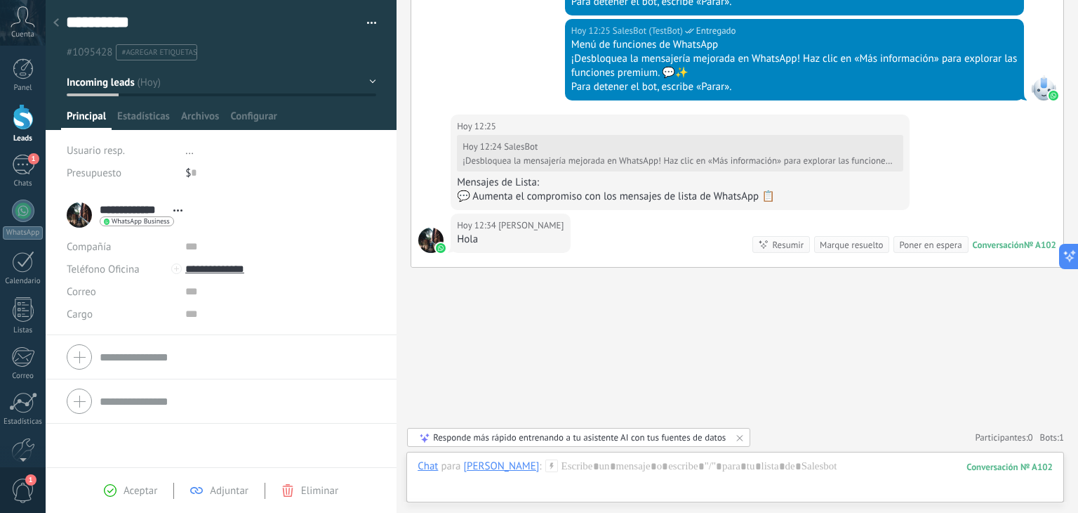
click at [604, 438] on div "Responde más rápido entrenando a tu asistente AI con tus fuentes de datos" at bounding box center [579, 437] width 293 height 12
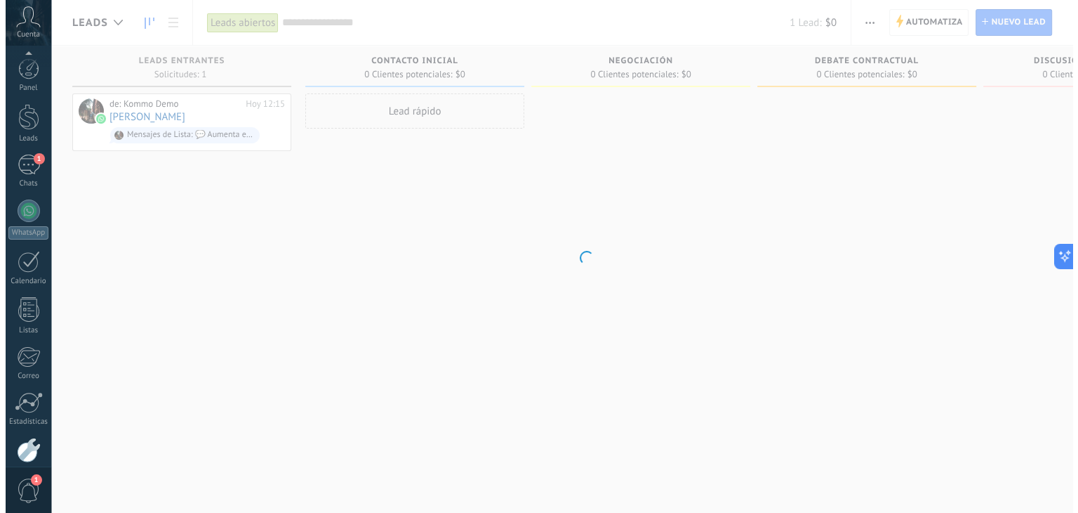
scroll to position [71, 0]
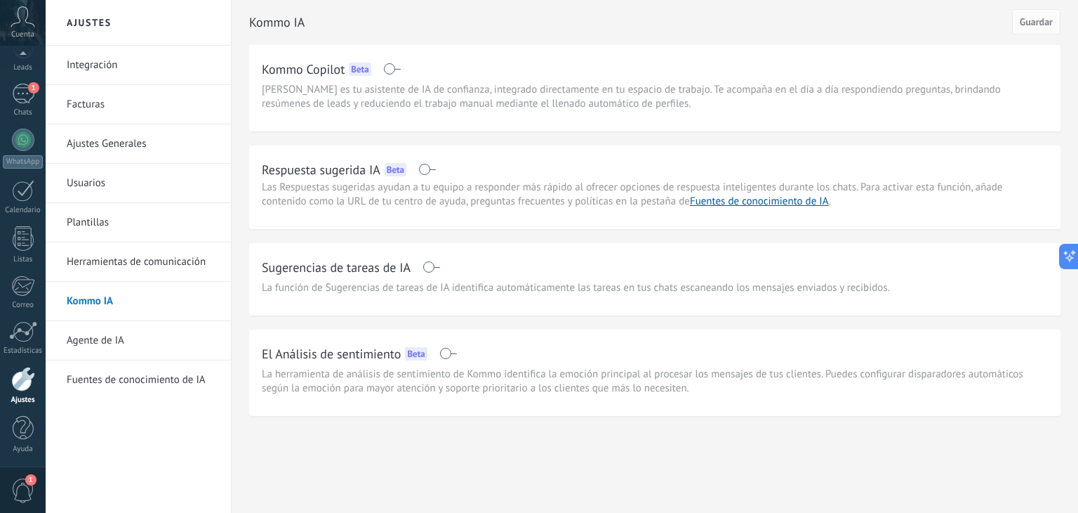
click at [423, 170] on span at bounding box center [427, 169] width 18 height 11
click at [1037, 20] on span "Guardar" at bounding box center [1036, 22] width 33 height 10
click at [25, 90] on div "1" at bounding box center [23, 94] width 22 height 20
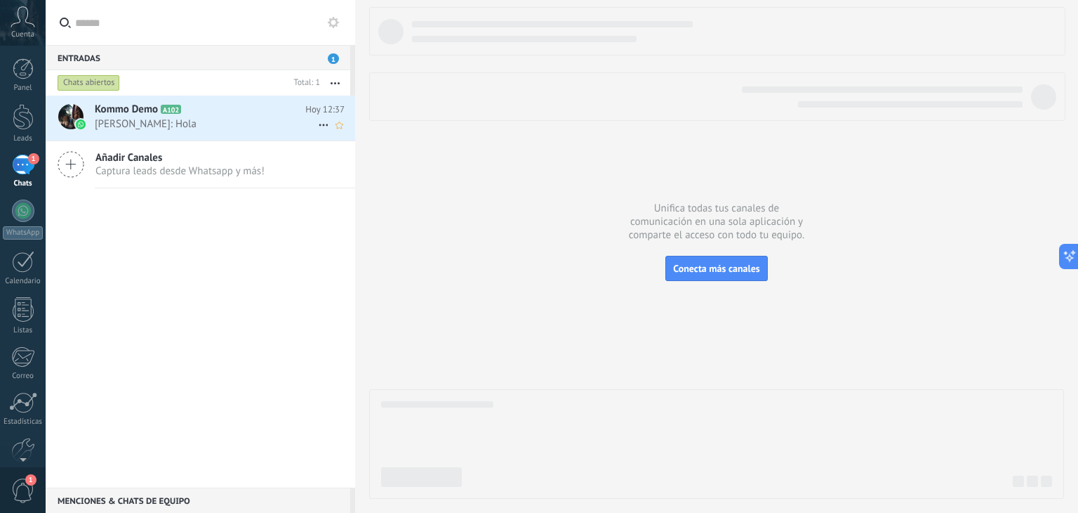
click at [128, 116] on span "Kommo Demo" at bounding box center [126, 110] width 63 height 14
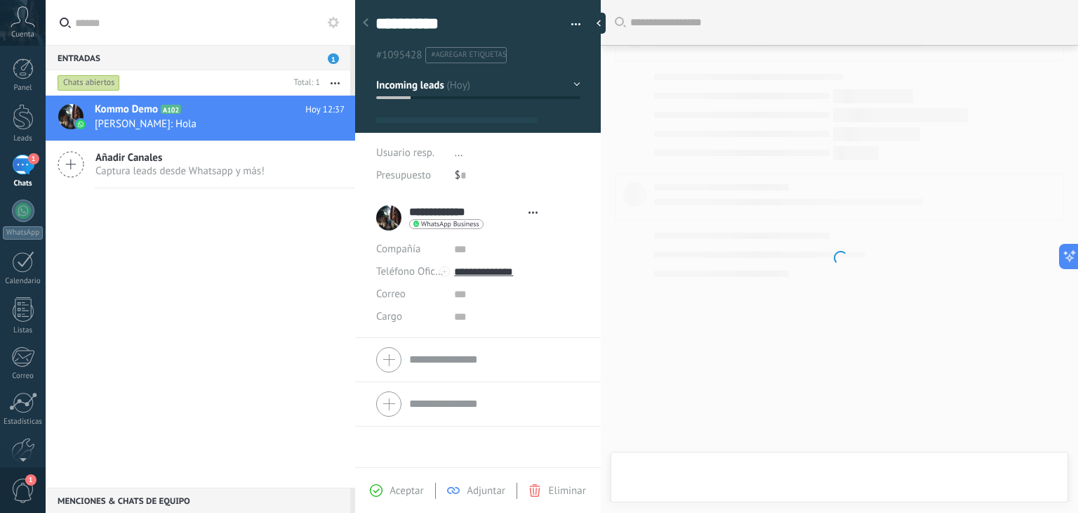
type textarea "**********"
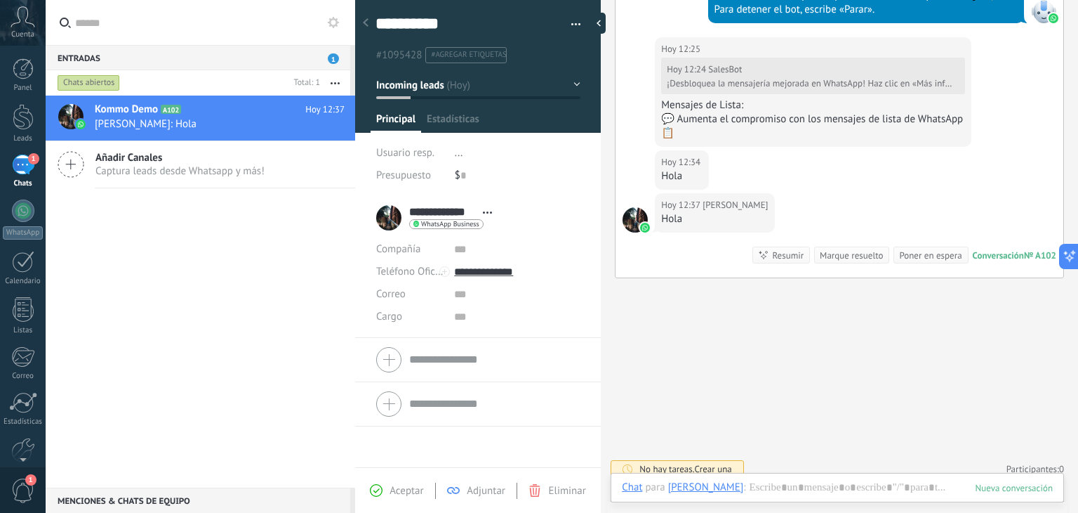
scroll to position [20, 0]
click at [750, 485] on icon at bounding box center [756, 486] width 13 height 13
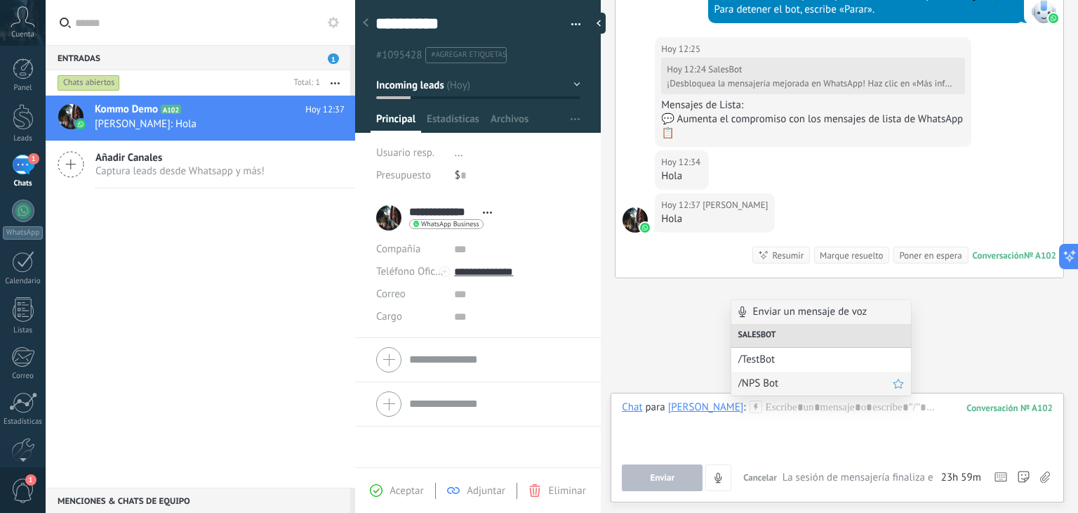
click at [764, 383] on span "/NPS Bot" at bounding box center [816, 382] width 154 height 13
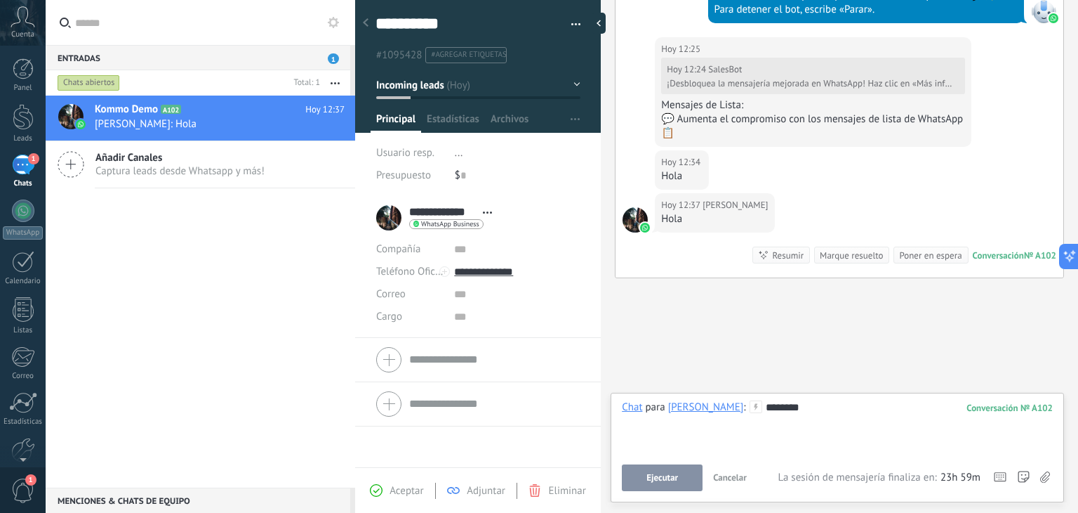
click at [668, 472] on button "Ejecutar" at bounding box center [662, 477] width 81 height 27
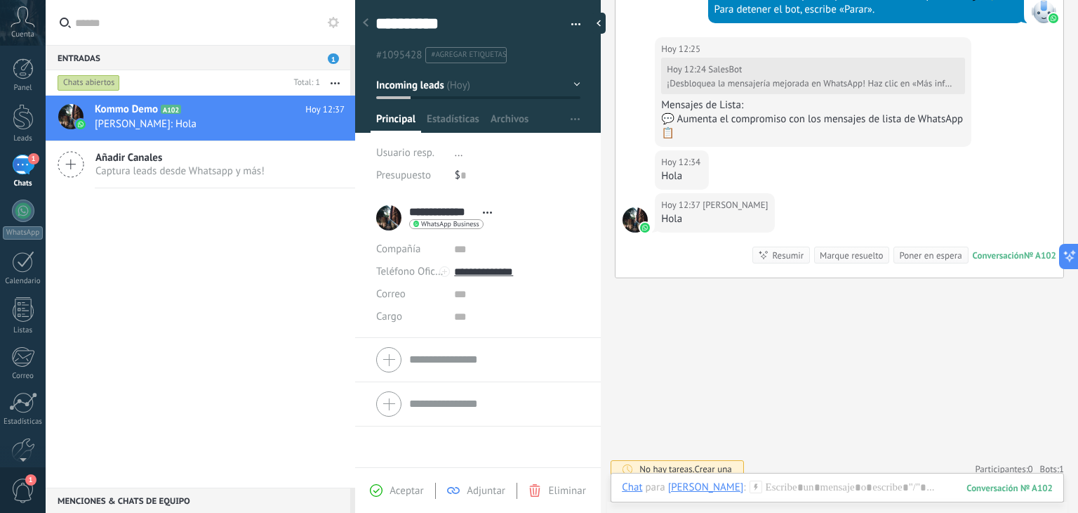
scroll to position [2948, 0]
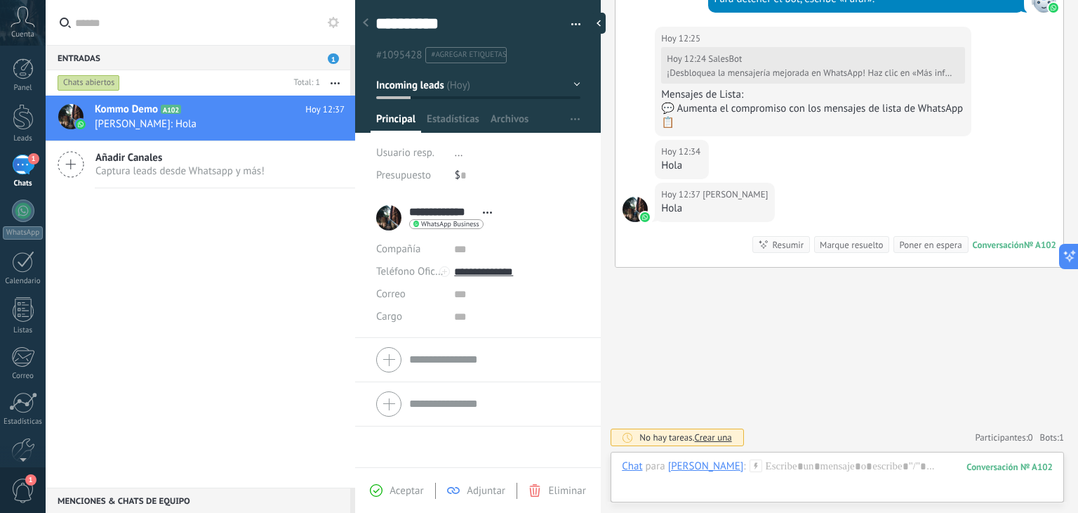
click at [137, 118] on span "Bruno Beltran: Hola" at bounding box center [206, 123] width 223 height 13
